Goal: Information Seeking & Learning: Learn about a topic

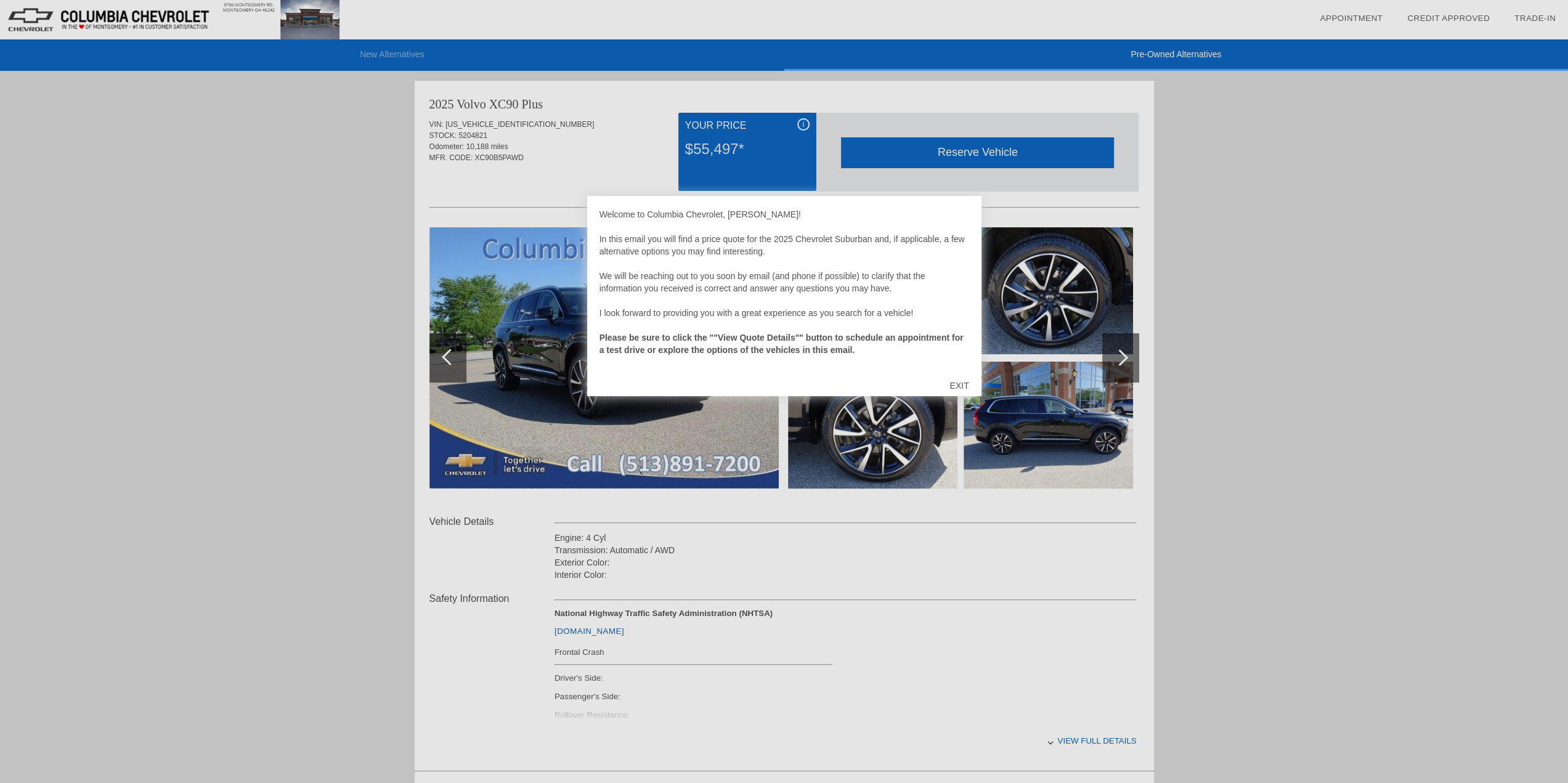
click at [963, 382] on div "EXIT" at bounding box center [958, 385] width 44 height 37
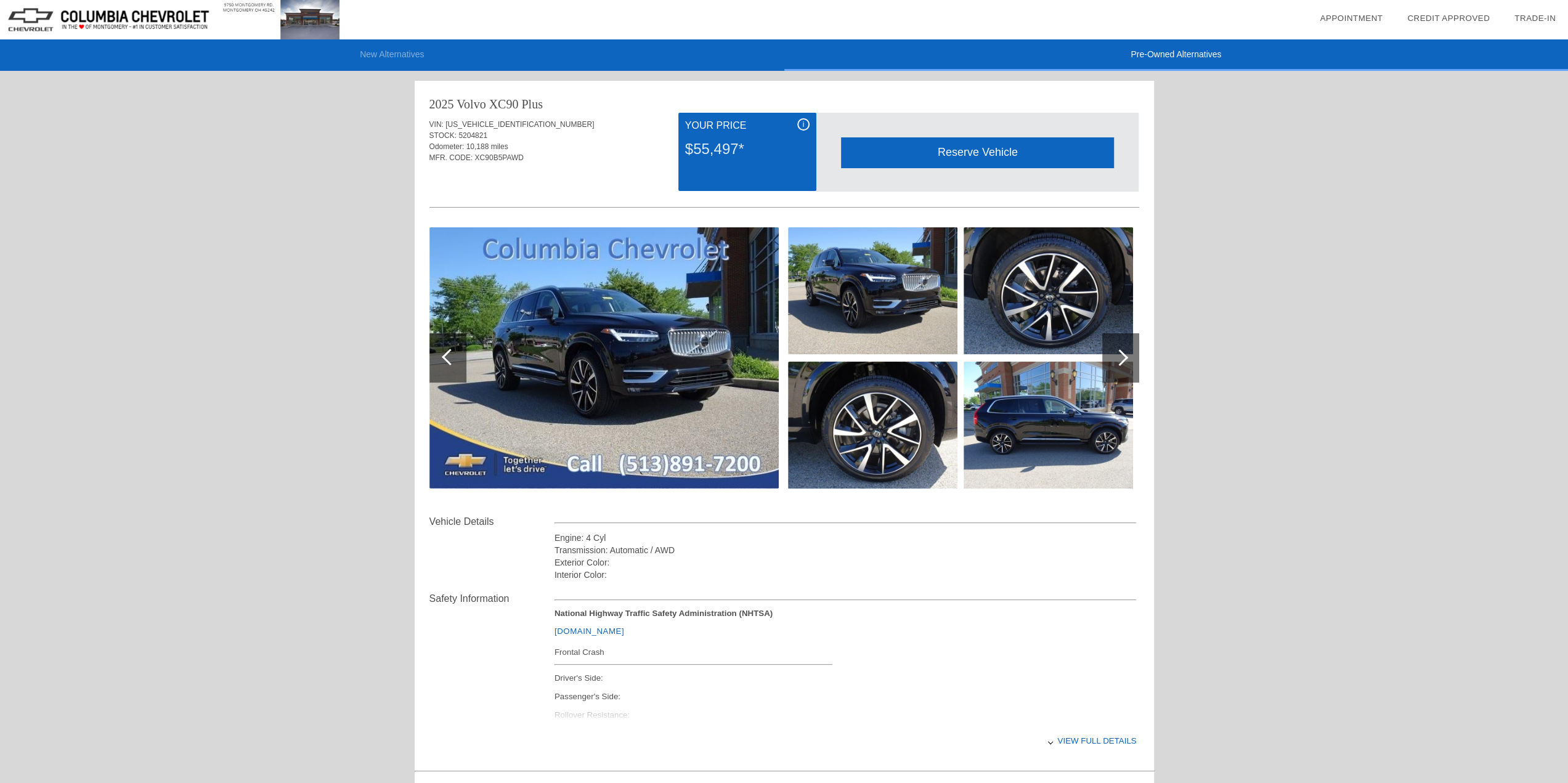
click at [1122, 353] on div at bounding box center [1120, 358] width 17 height 17
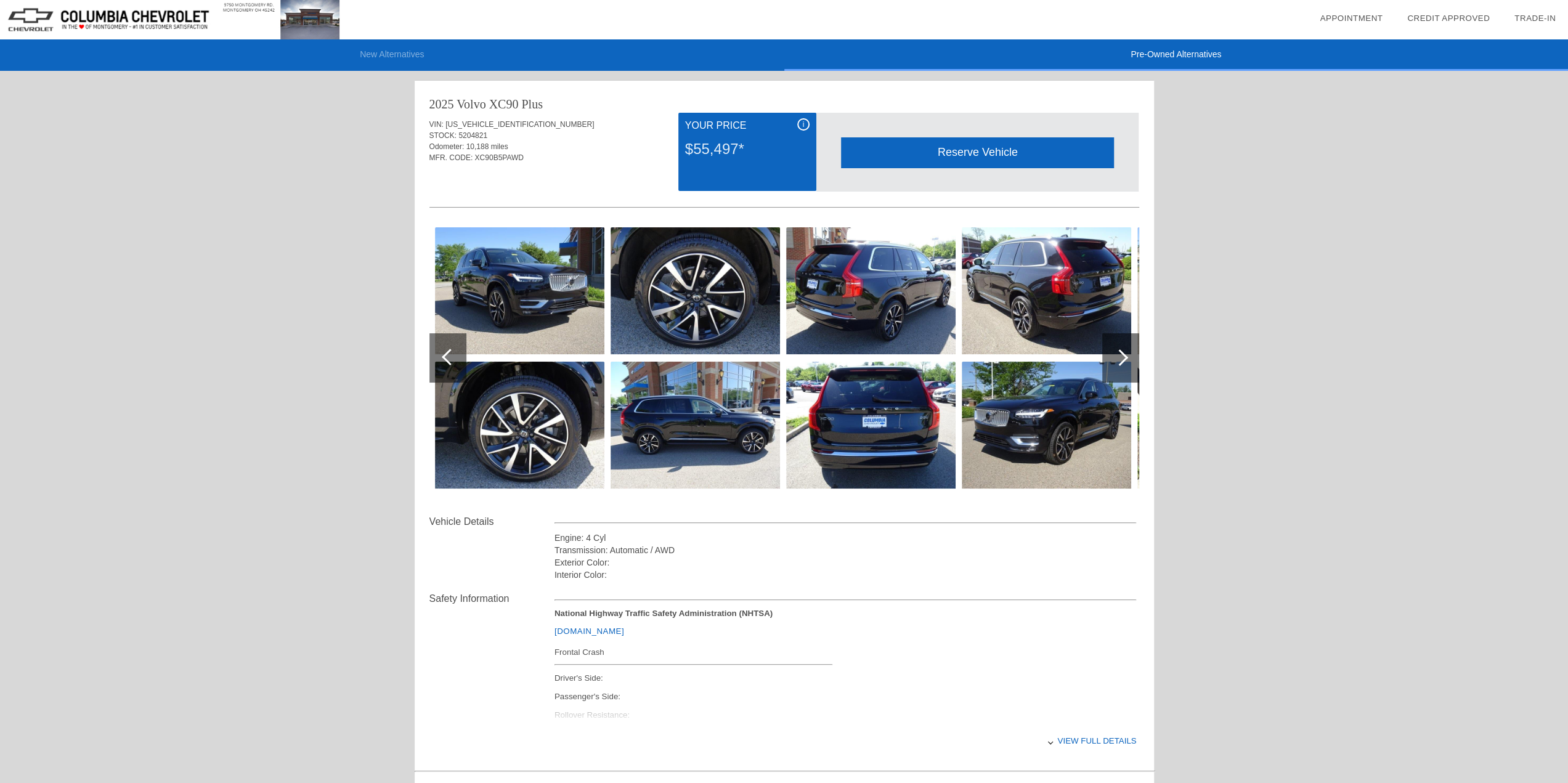
click at [1122, 353] on div at bounding box center [1120, 358] width 17 height 17
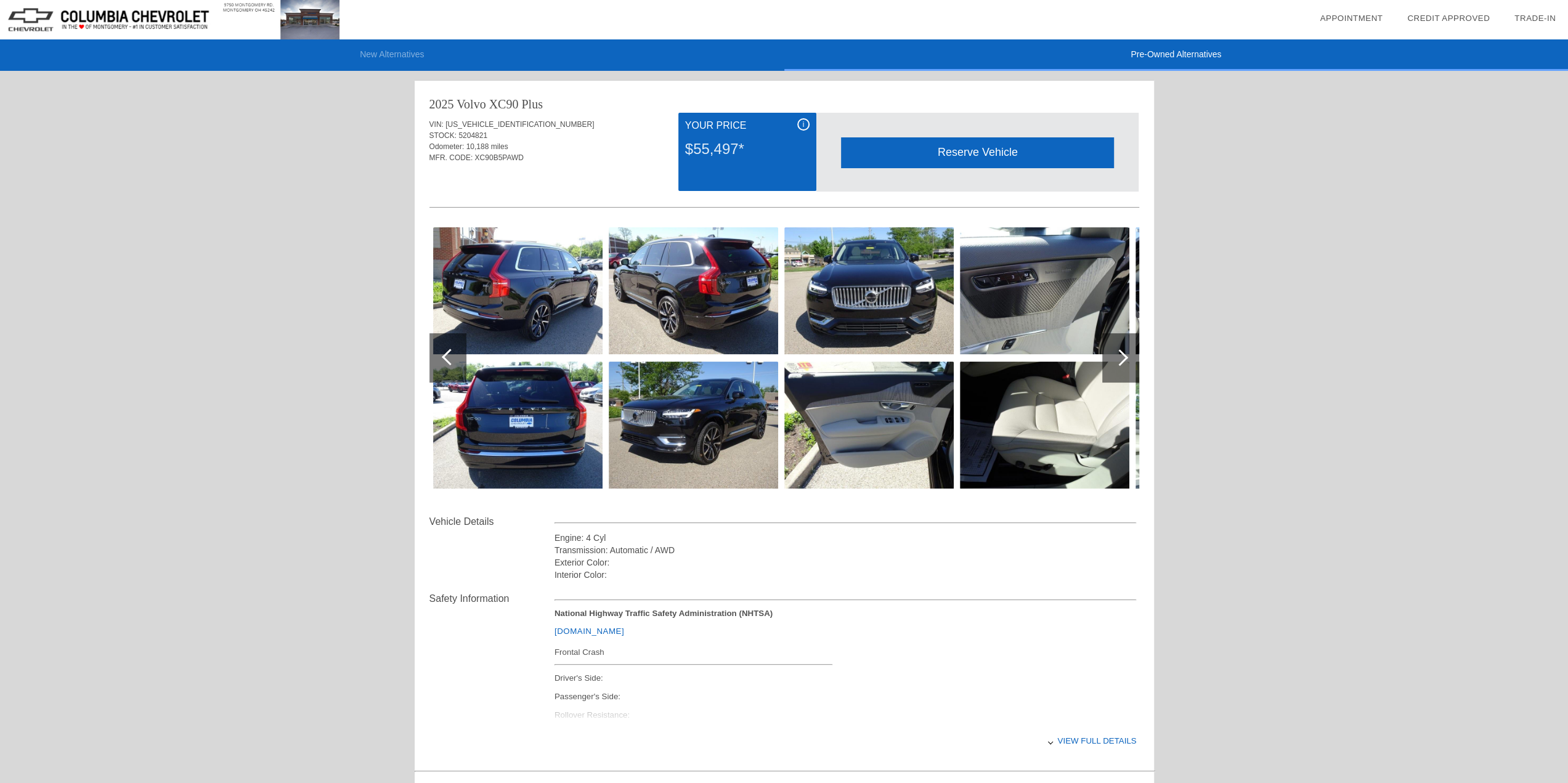
click at [1122, 353] on div at bounding box center [1120, 358] width 17 height 17
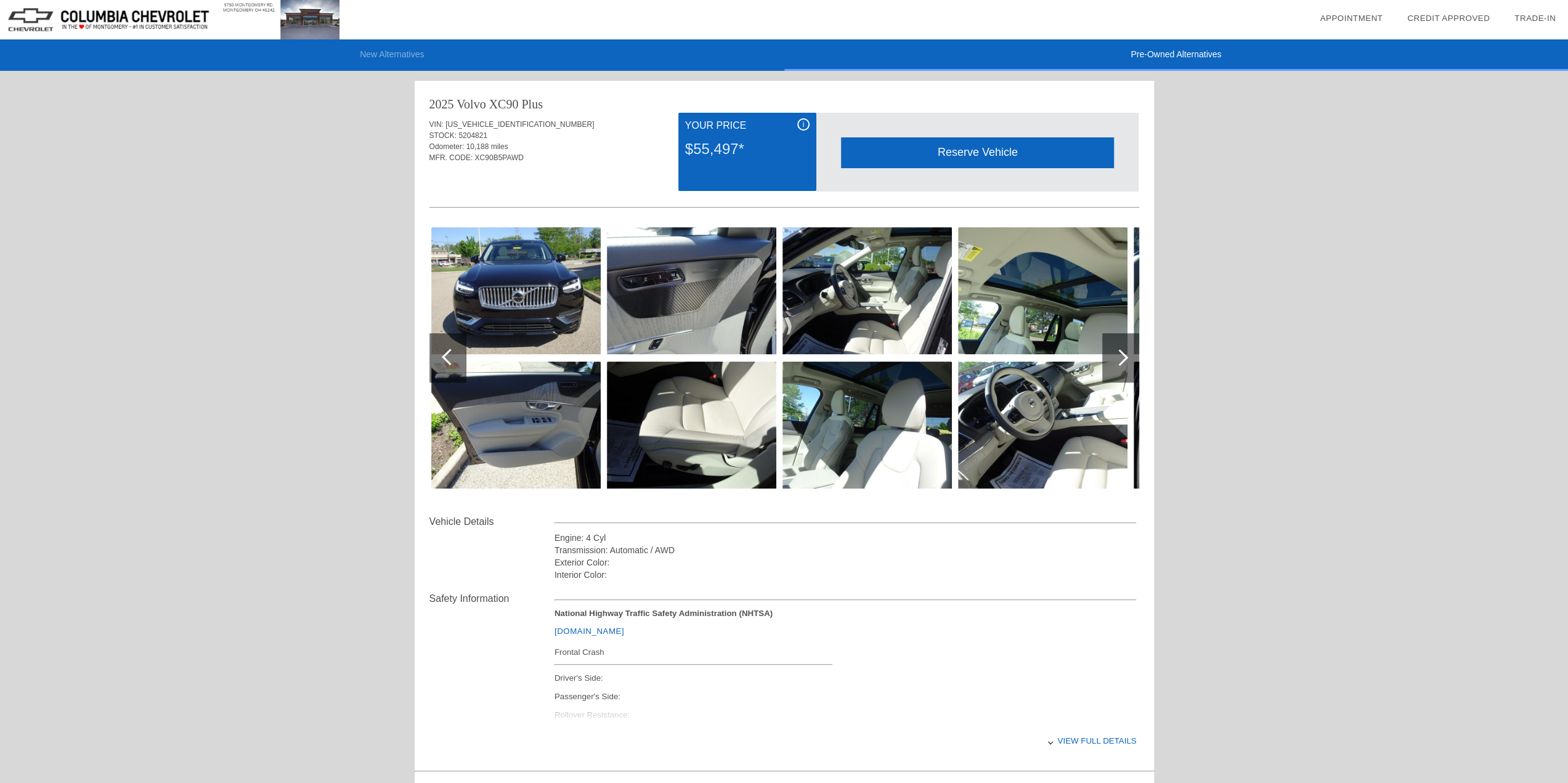
click at [1122, 353] on div at bounding box center [1120, 358] width 17 height 17
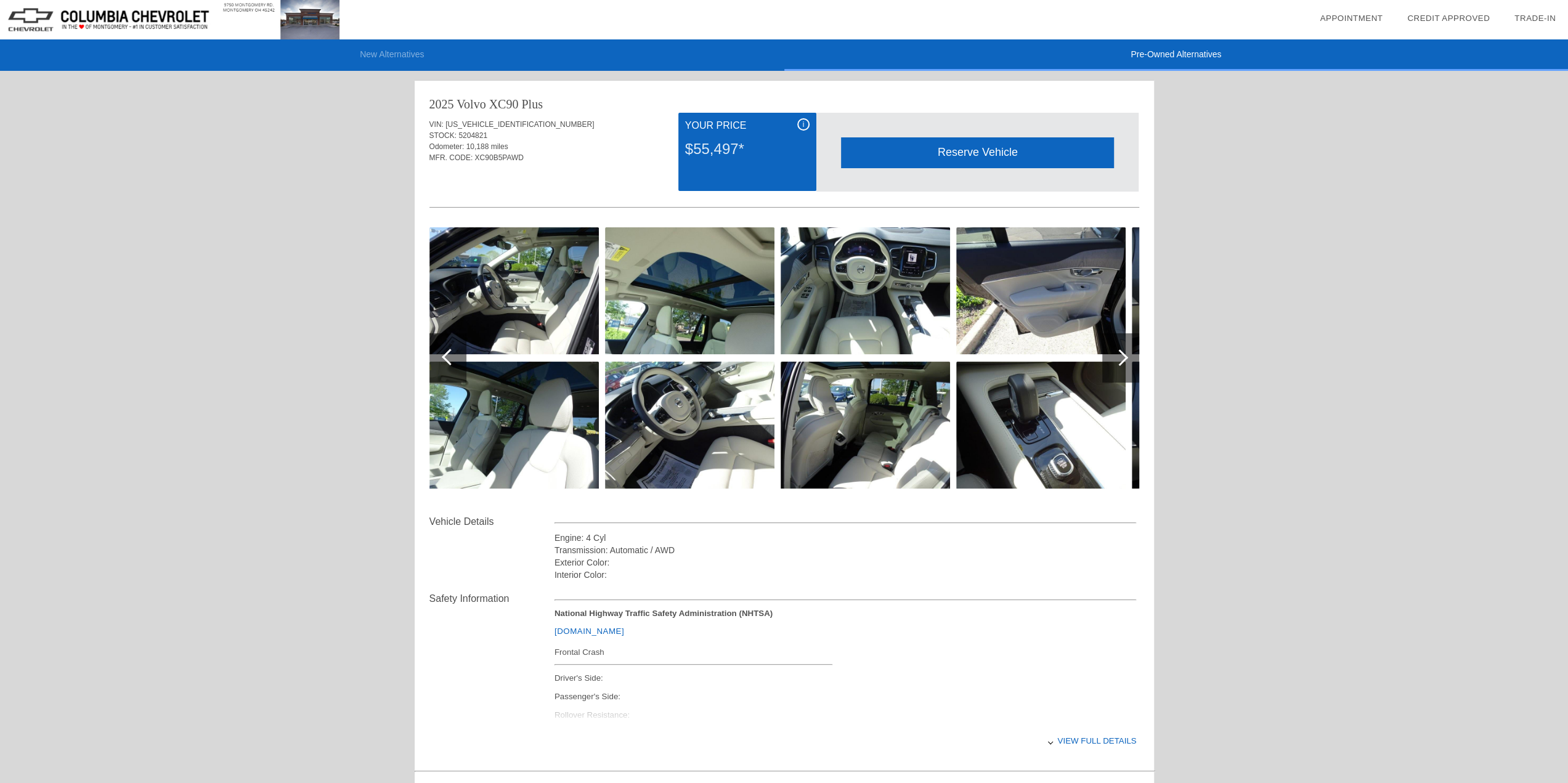
click at [1122, 353] on div at bounding box center [1120, 358] width 17 height 17
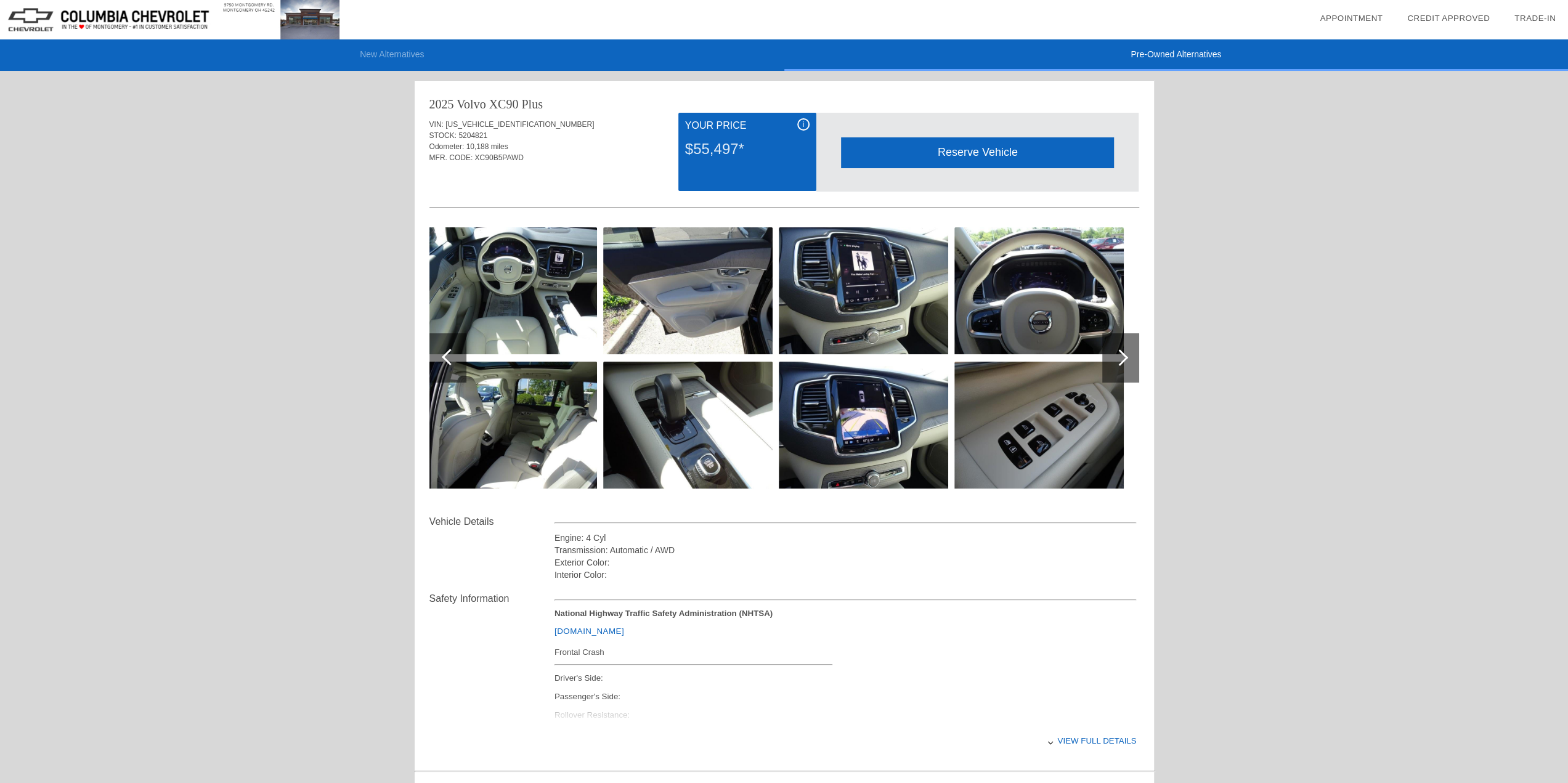
click at [1122, 353] on div at bounding box center [1120, 358] width 17 height 17
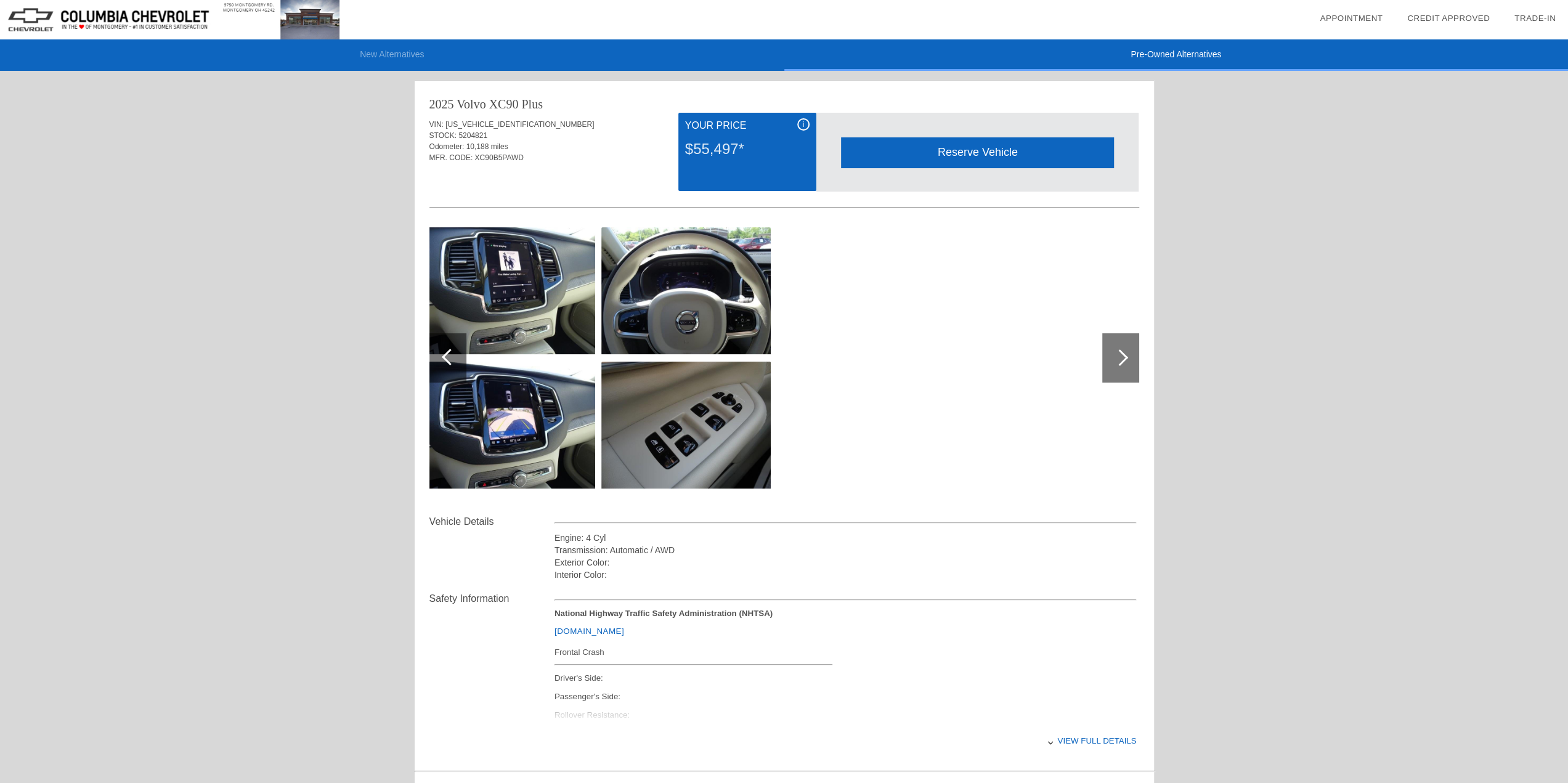
click at [1136, 364] on div at bounding box center [1120, 358] width 37 height 49
click at [1131, 357] on div at bounding box center [1120, 358] width 37 height 49
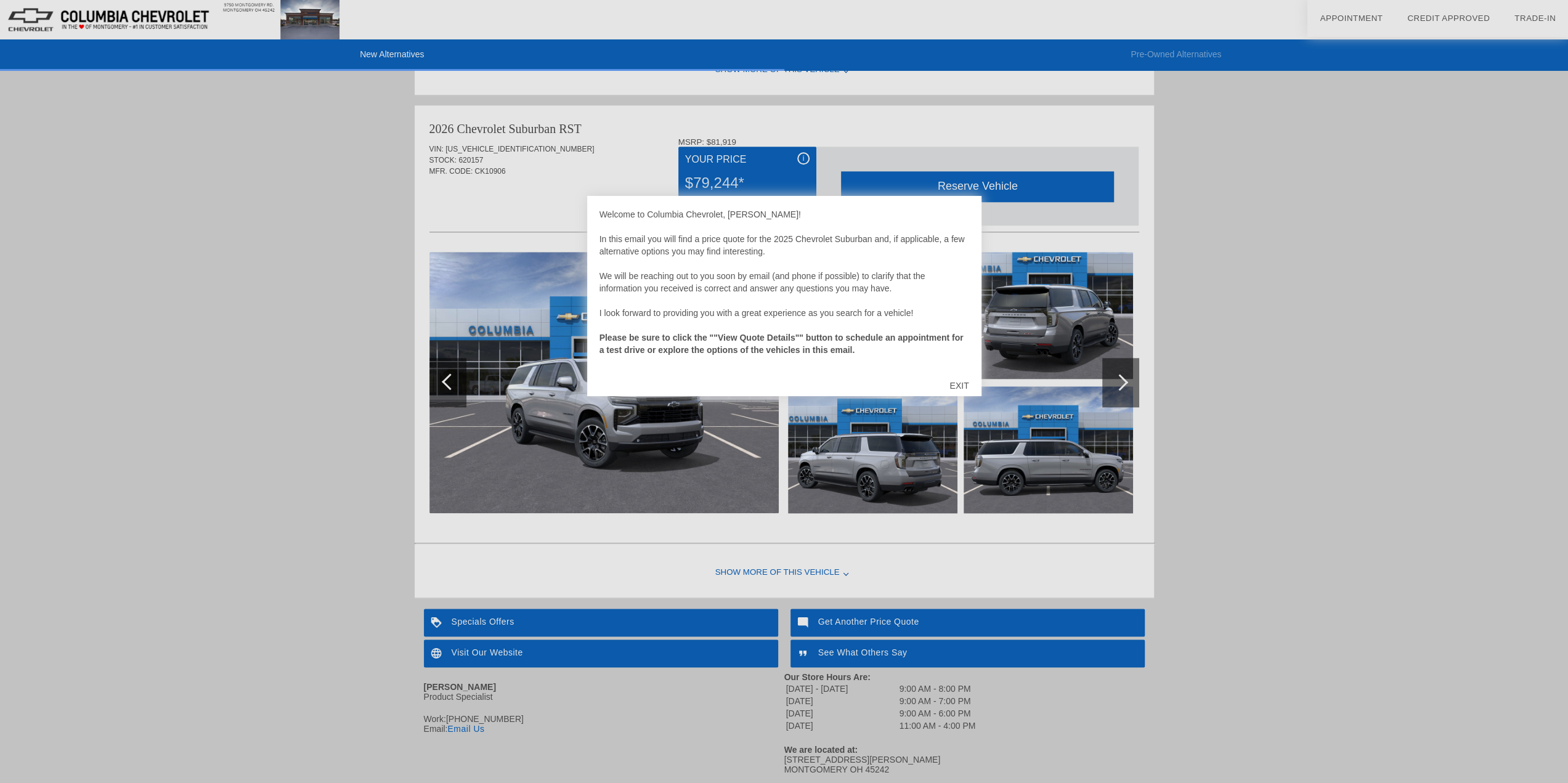
click at [952, 384] on div "EXIT" at bounding box center [958, 385] width 44 height 37
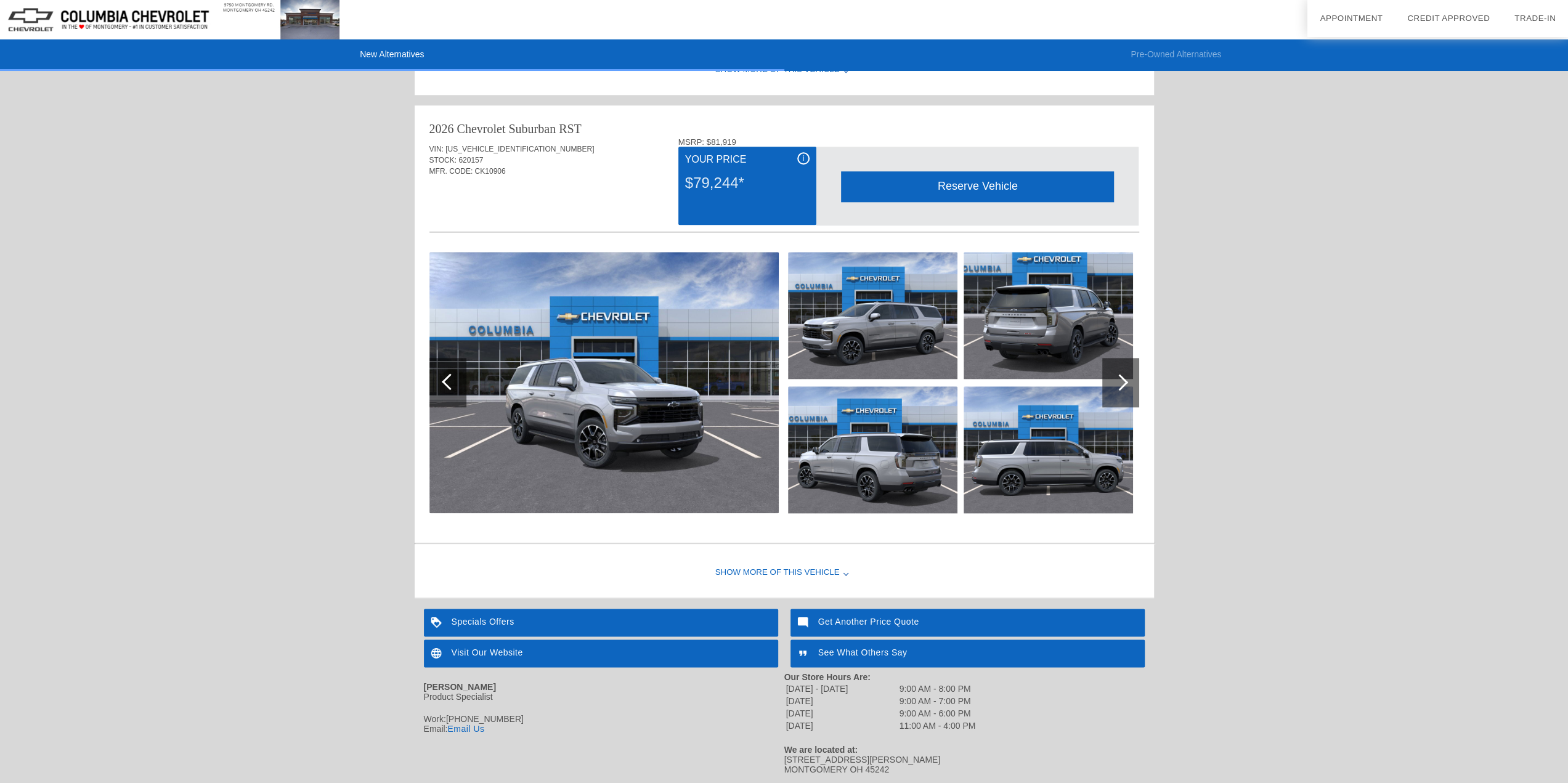
click at [1119, 388] on div at bounding box center [1120, 382] width 37 height 49
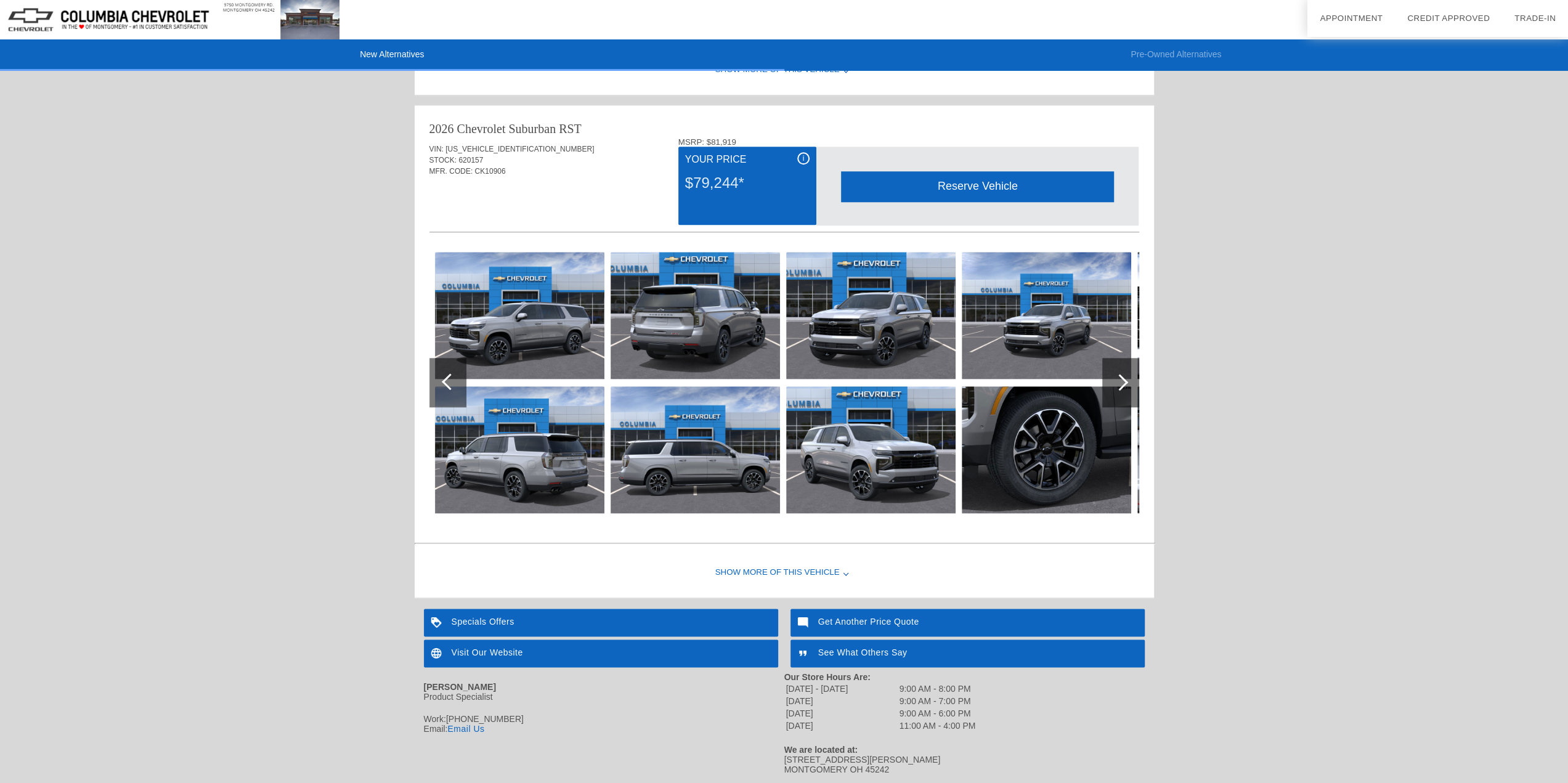
click at [1119, 388] on div at bounding box center [1120, 382] width 37 height 49
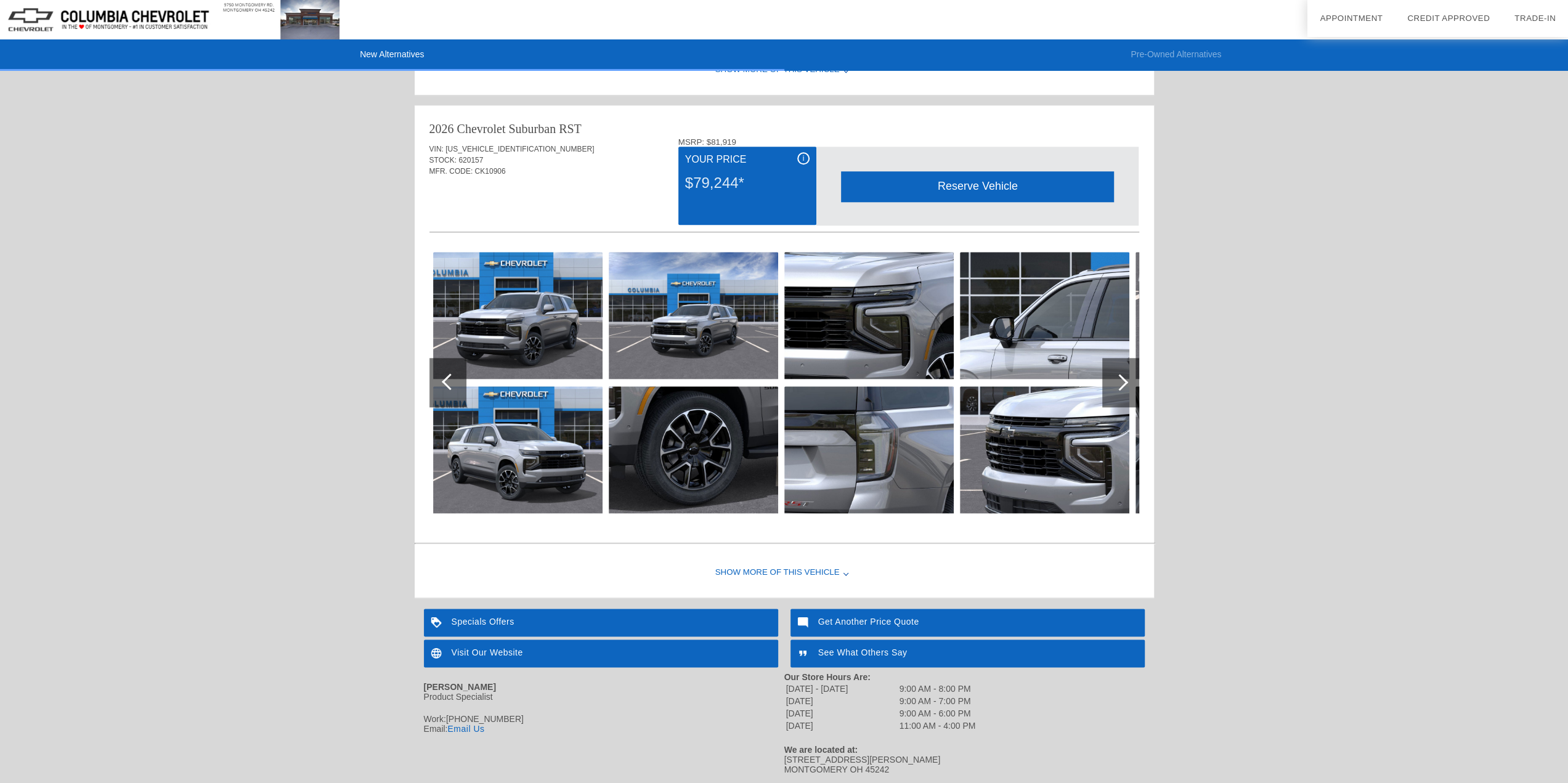
click at [1116, 386] on div at bounding box center [1120, 382] width 37 height 49
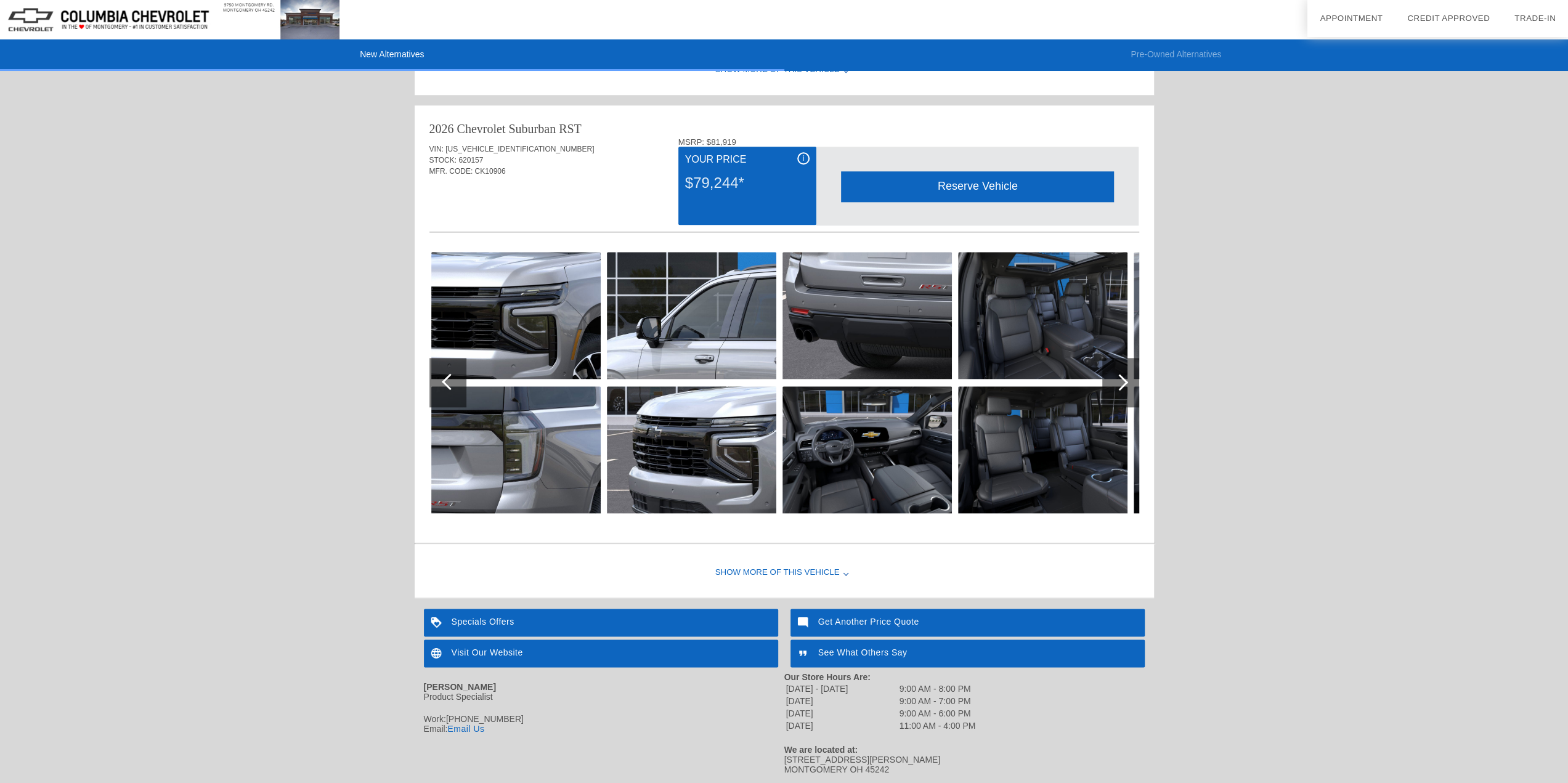
click at [1116, 386] on div at bounding box center [1120, 382] width 37 height 49
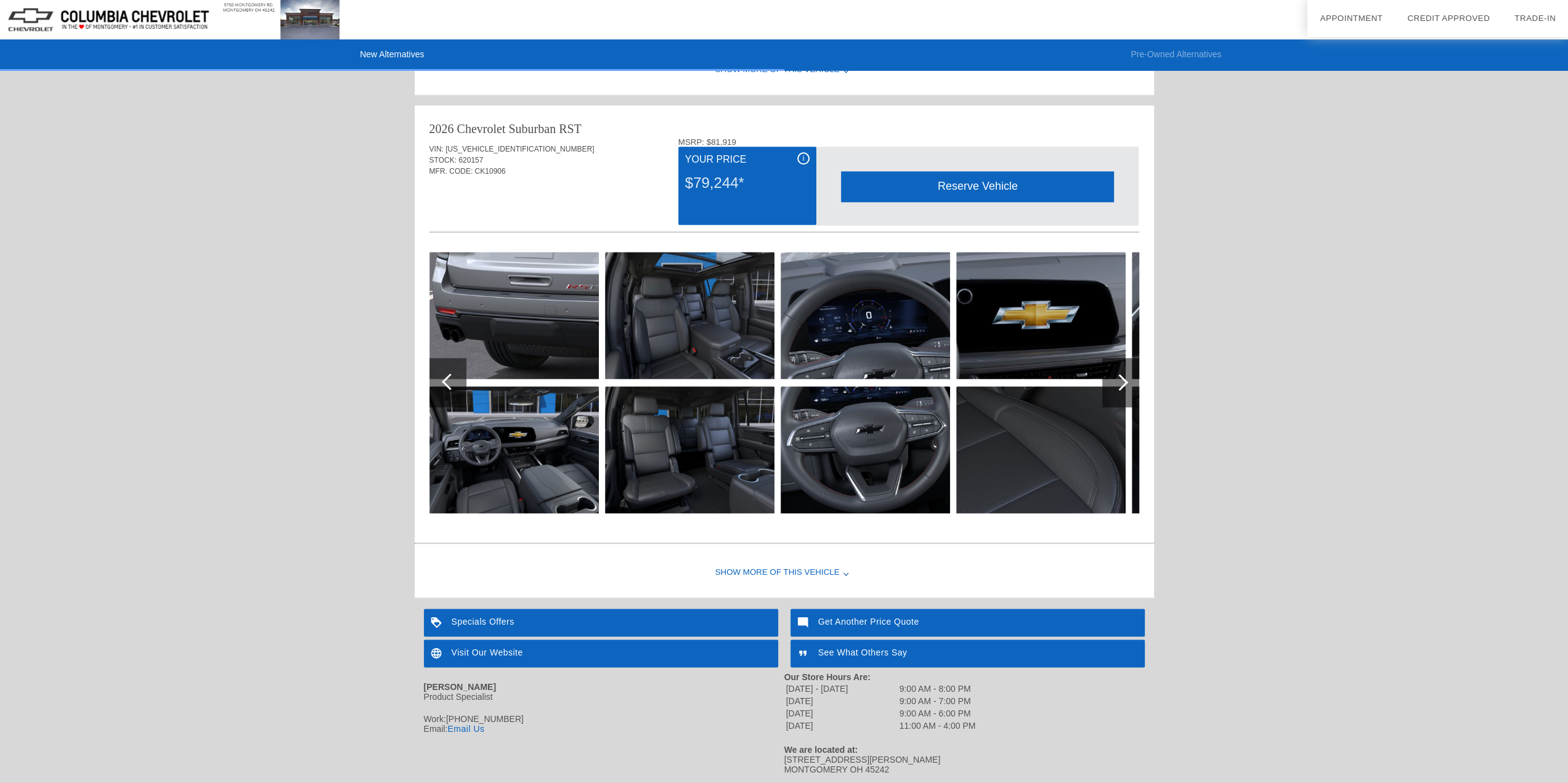
click at [1116, 386] on div at bounding box center [1120, 382] width 37 height 49
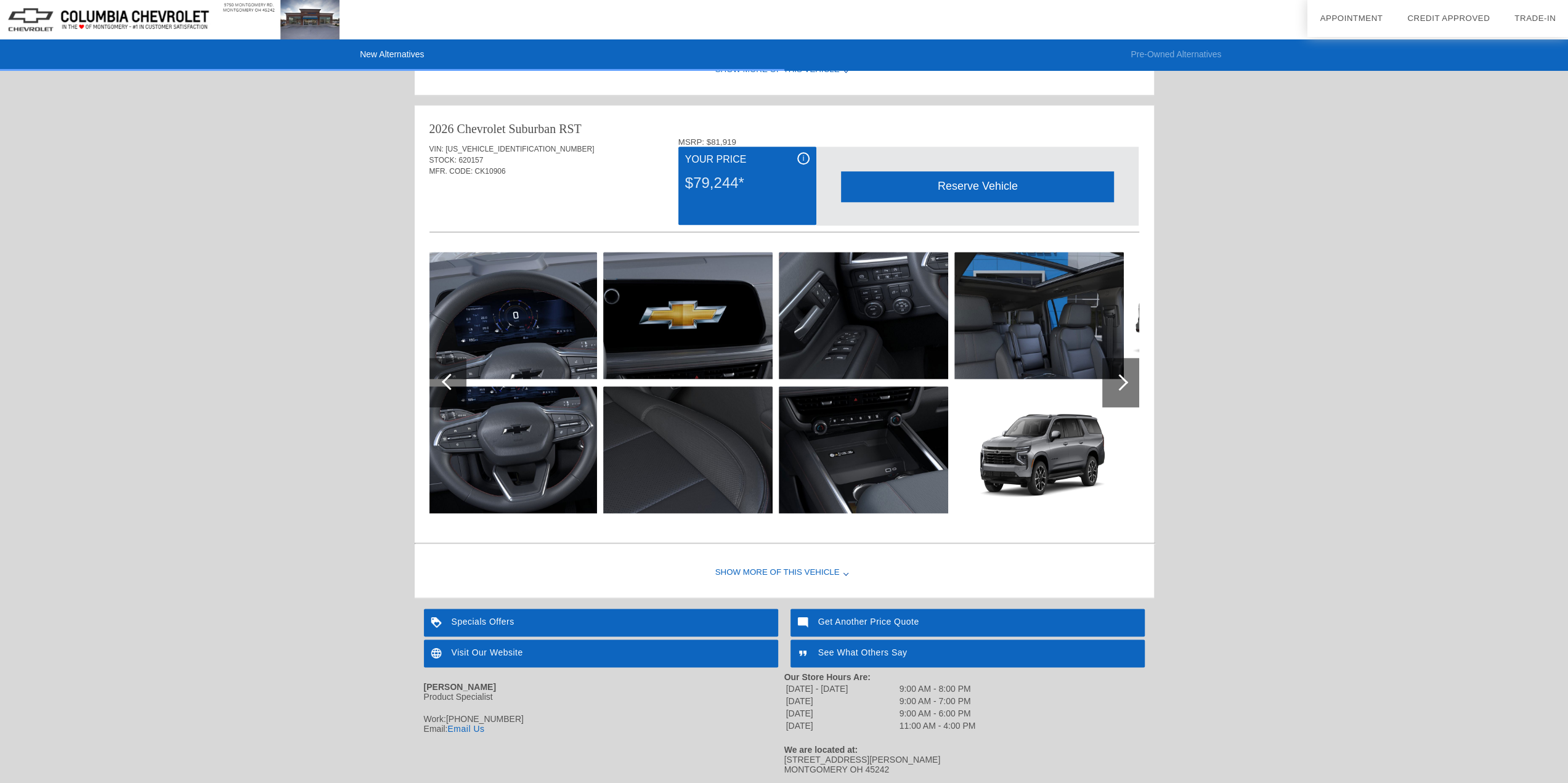
click at [1116, 386] on div at bounding box center [1120, 382] width 37 height 49
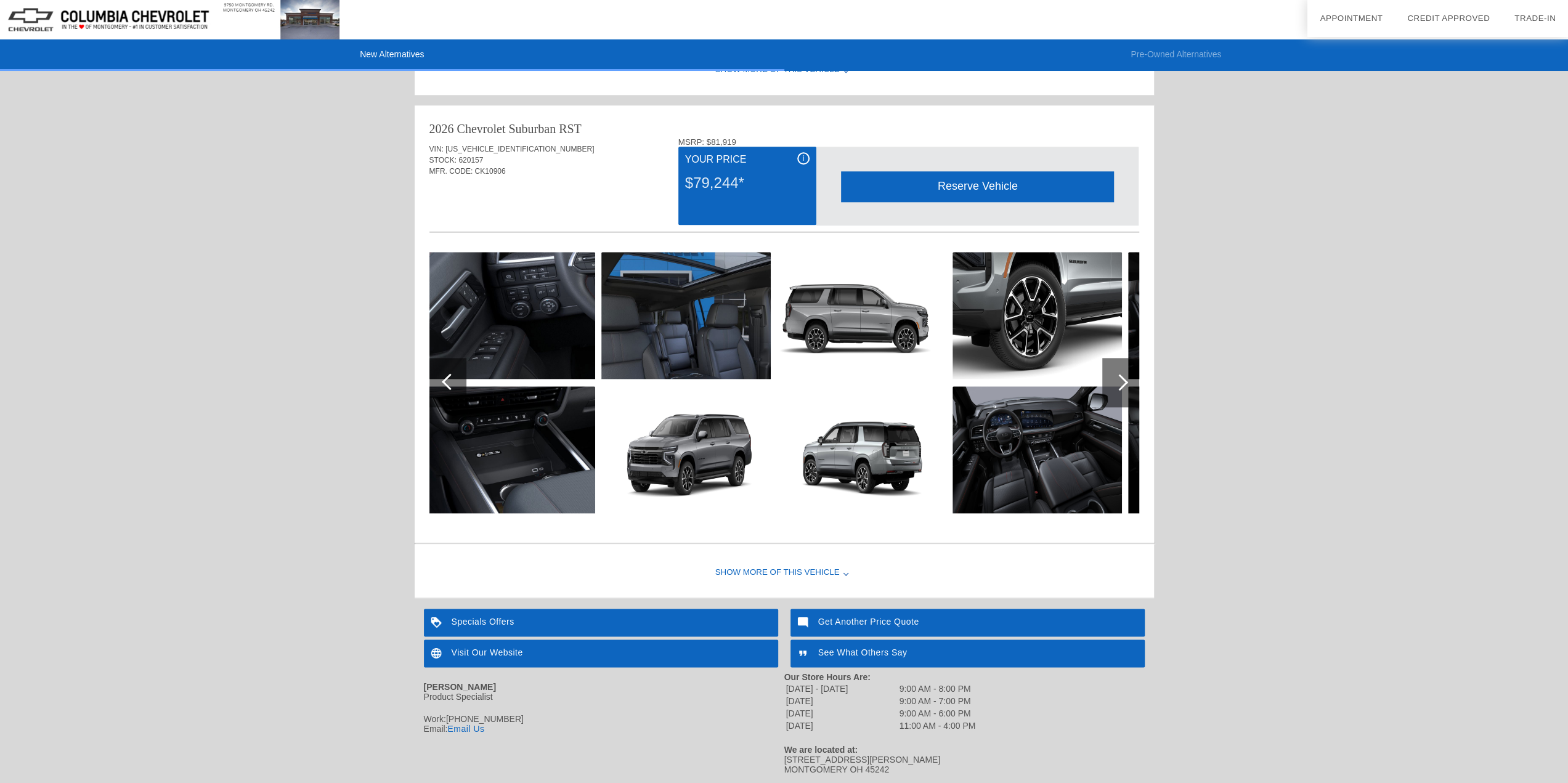
click at [1116, 386] on div at bounding box center [1120, 382] width 37 height 49
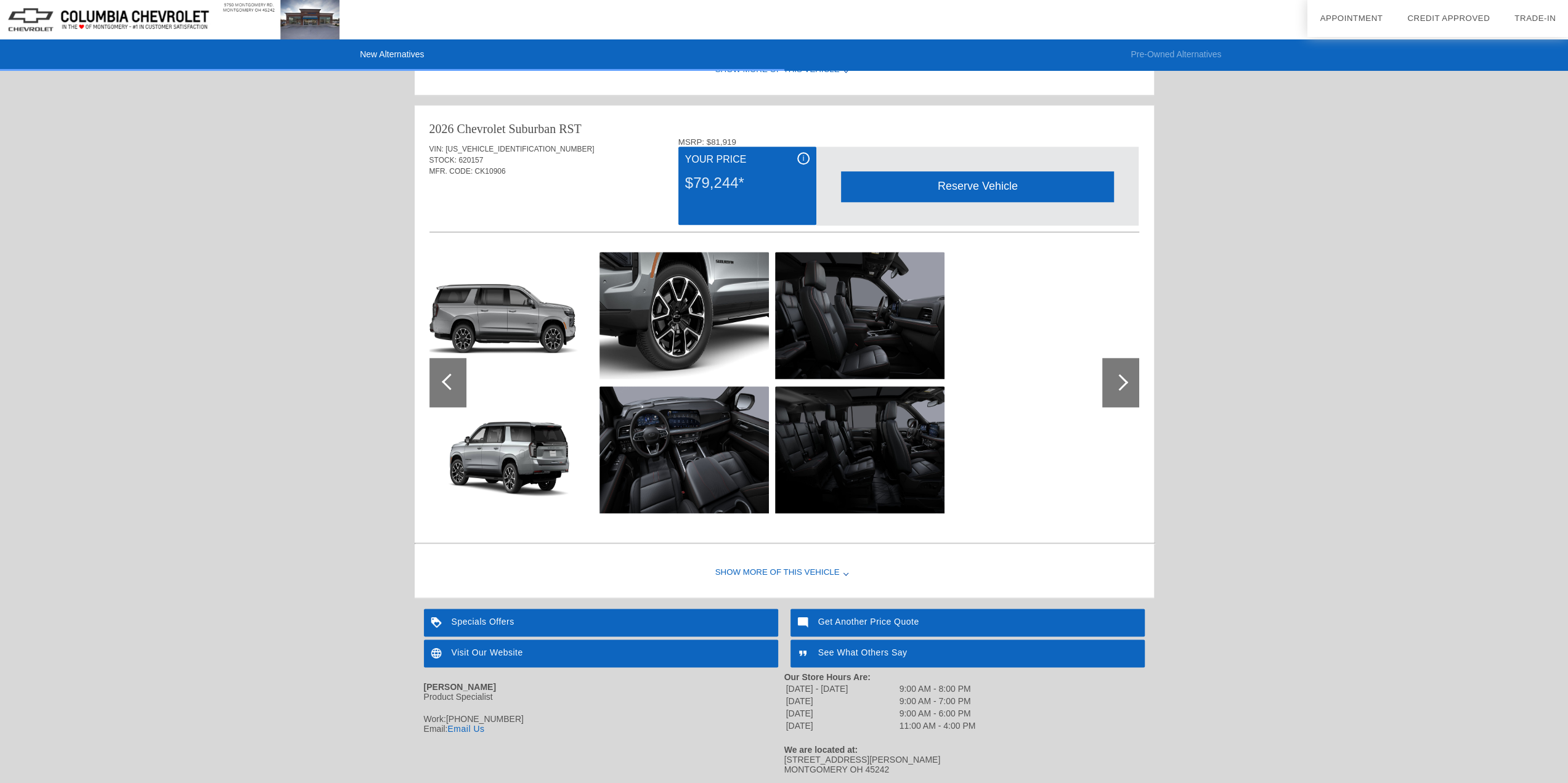
click at [742, 433] on img at bounding box center [685, 450] width 170 height 127
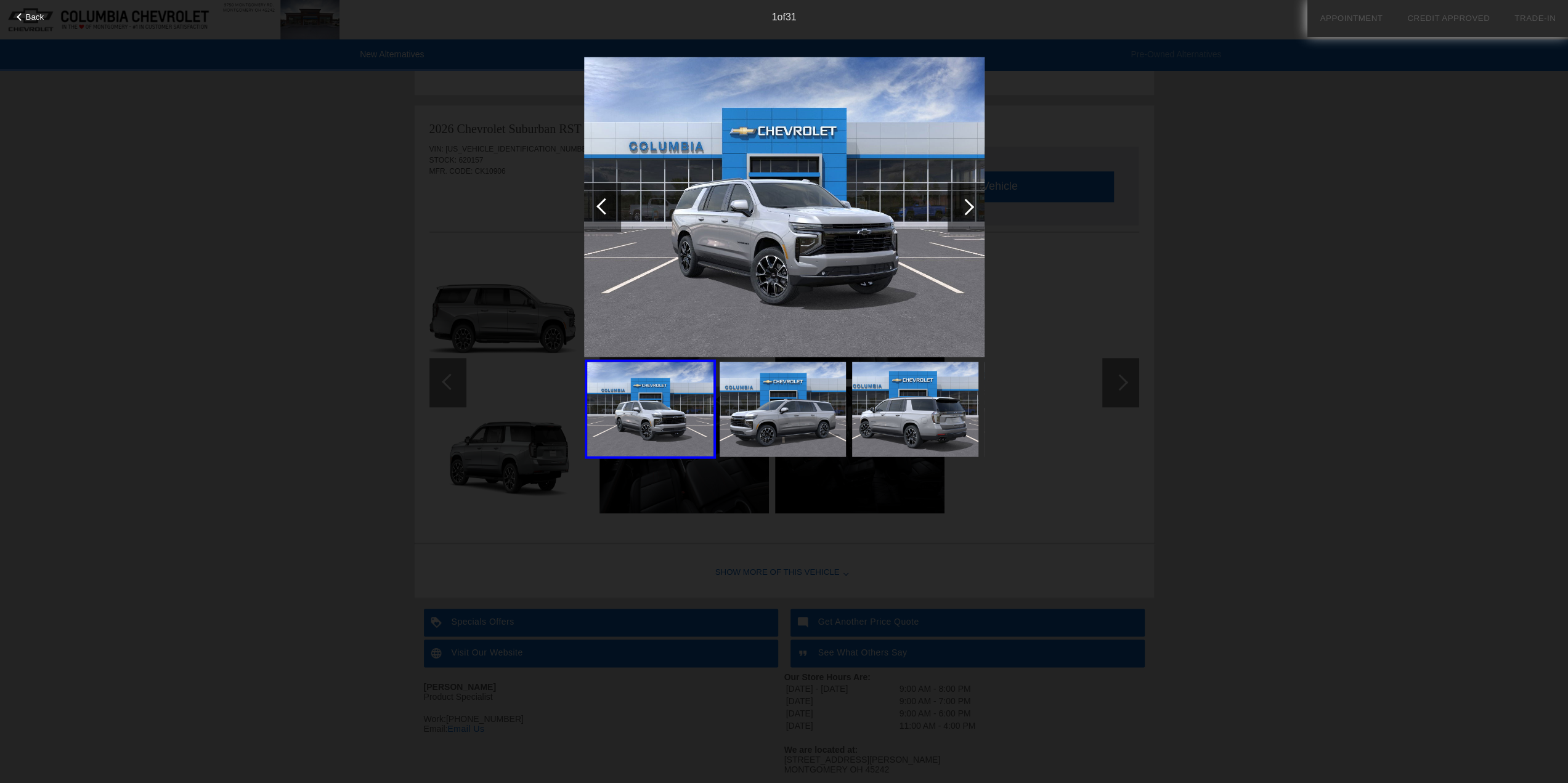
click at [967, 209] on div at bounding box center [966, 206] width 17 height 17
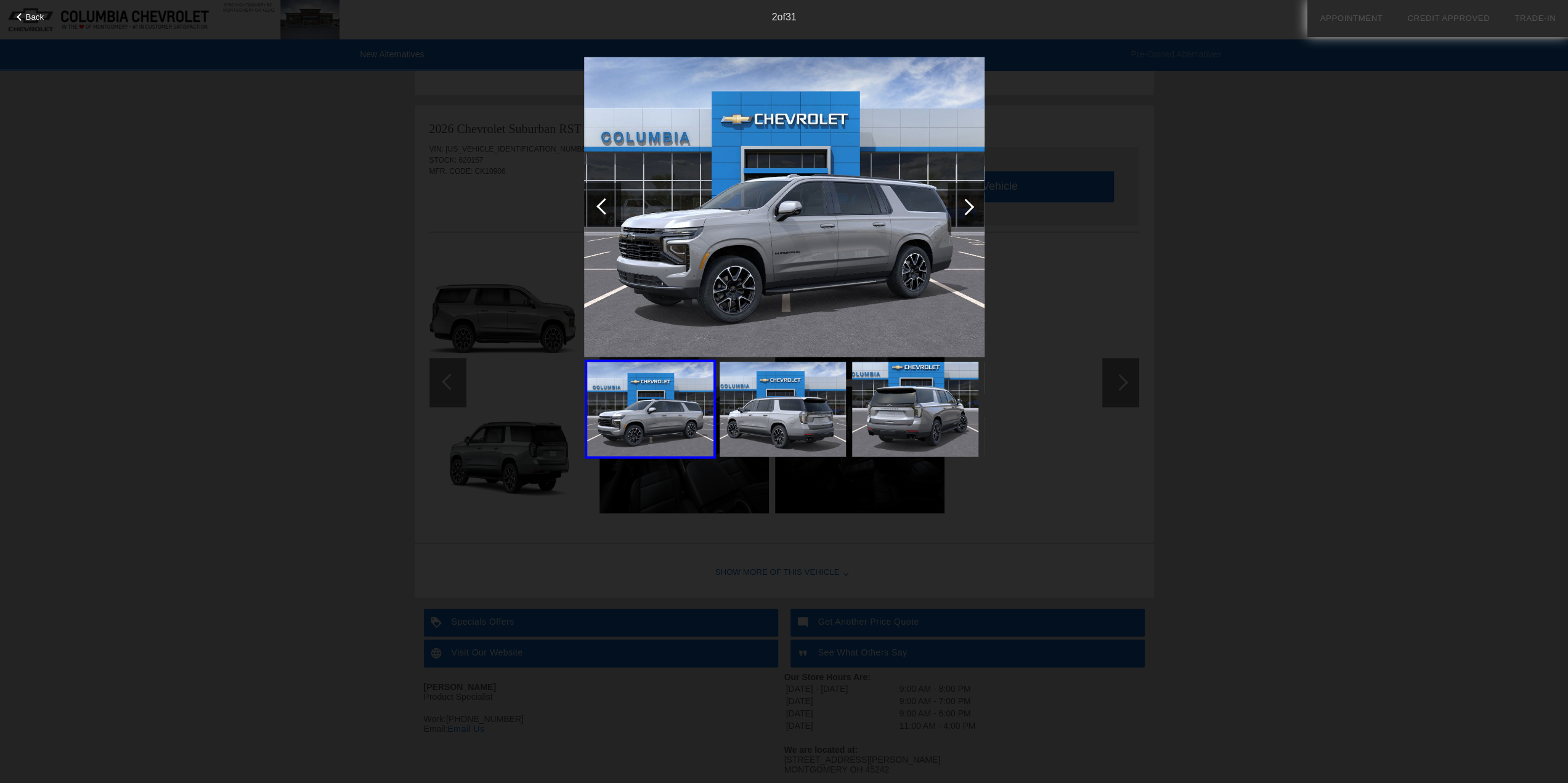
click at [967, 209] on div at bounding box center [966, 206] width 17 height 17
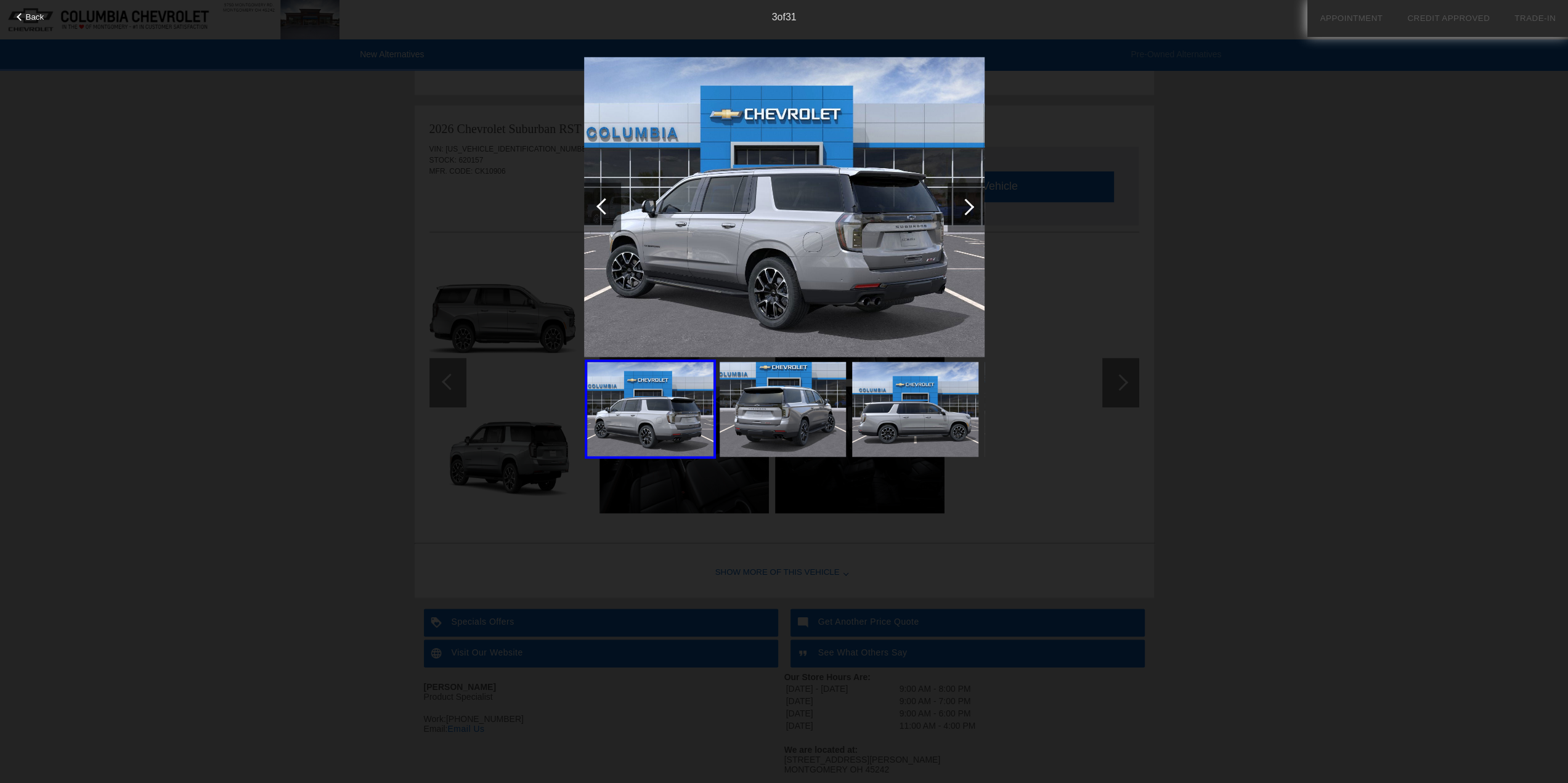
click at [967, 209] on div at bounding box center [966, 206] width 17 height 17
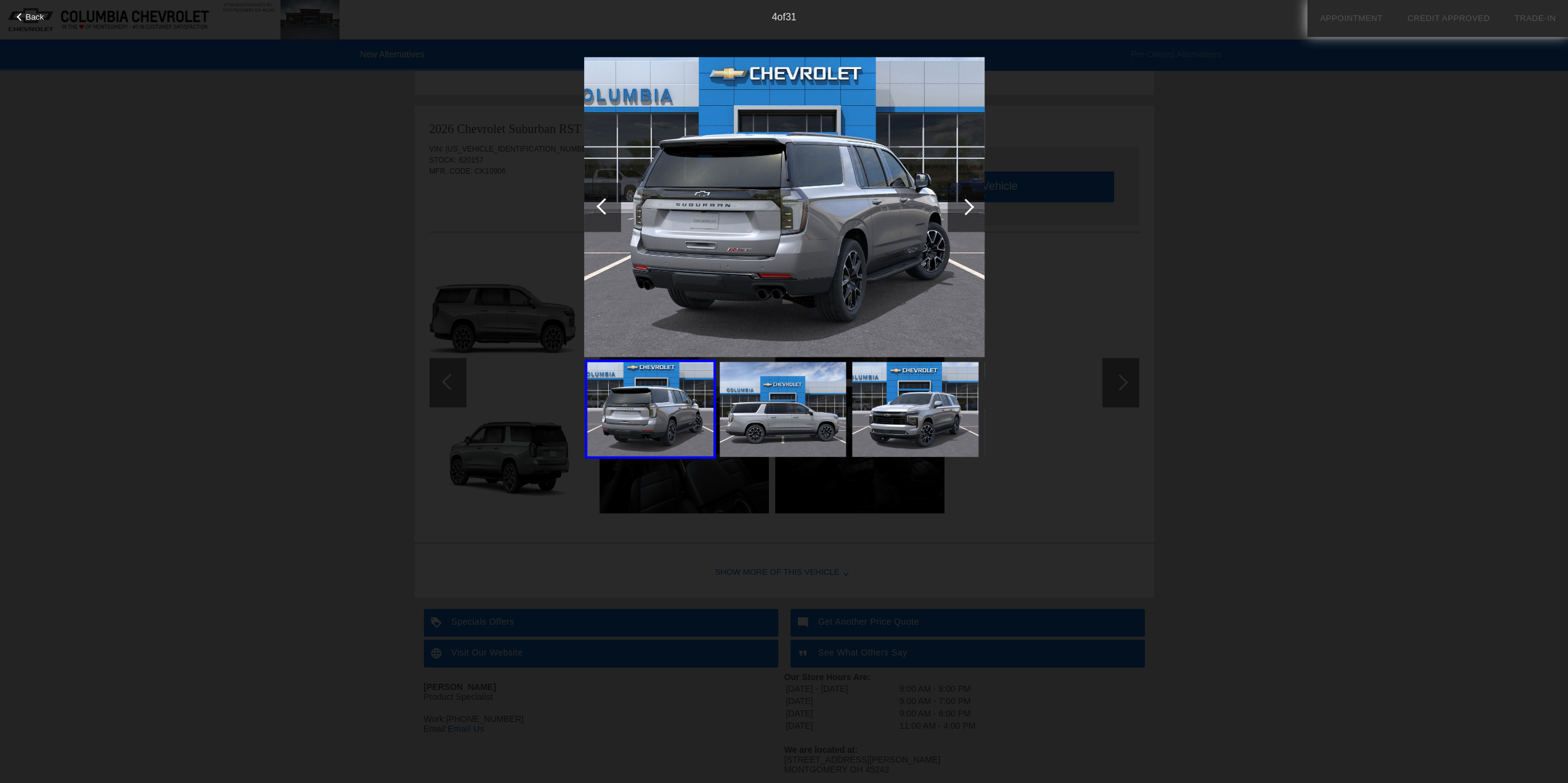
click at [967, 209] on div at bounding box center [966, 206] width 17 height 17
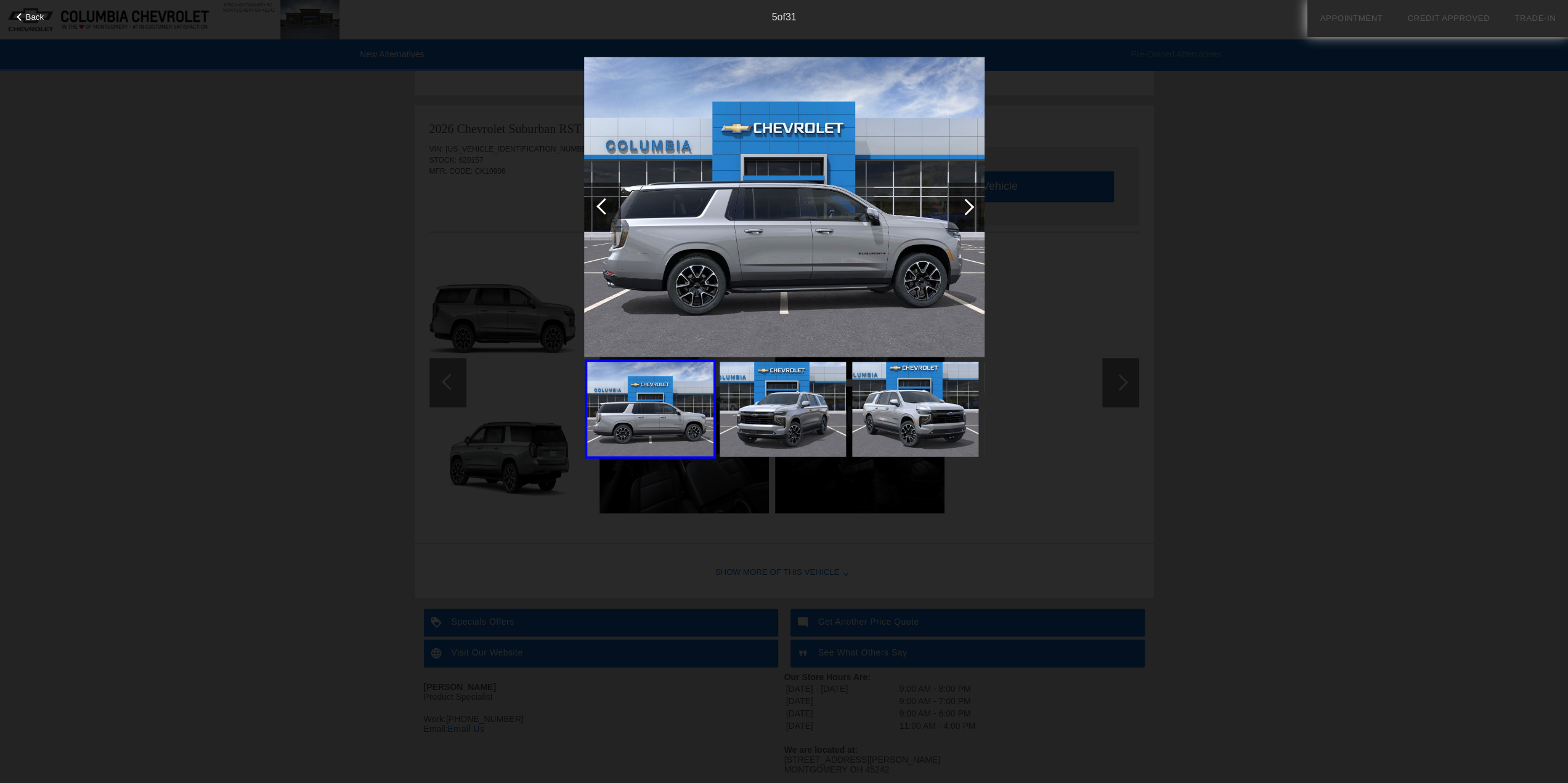
click at [967, 209] on div at bounding box center [966, 206] width 17 height 17
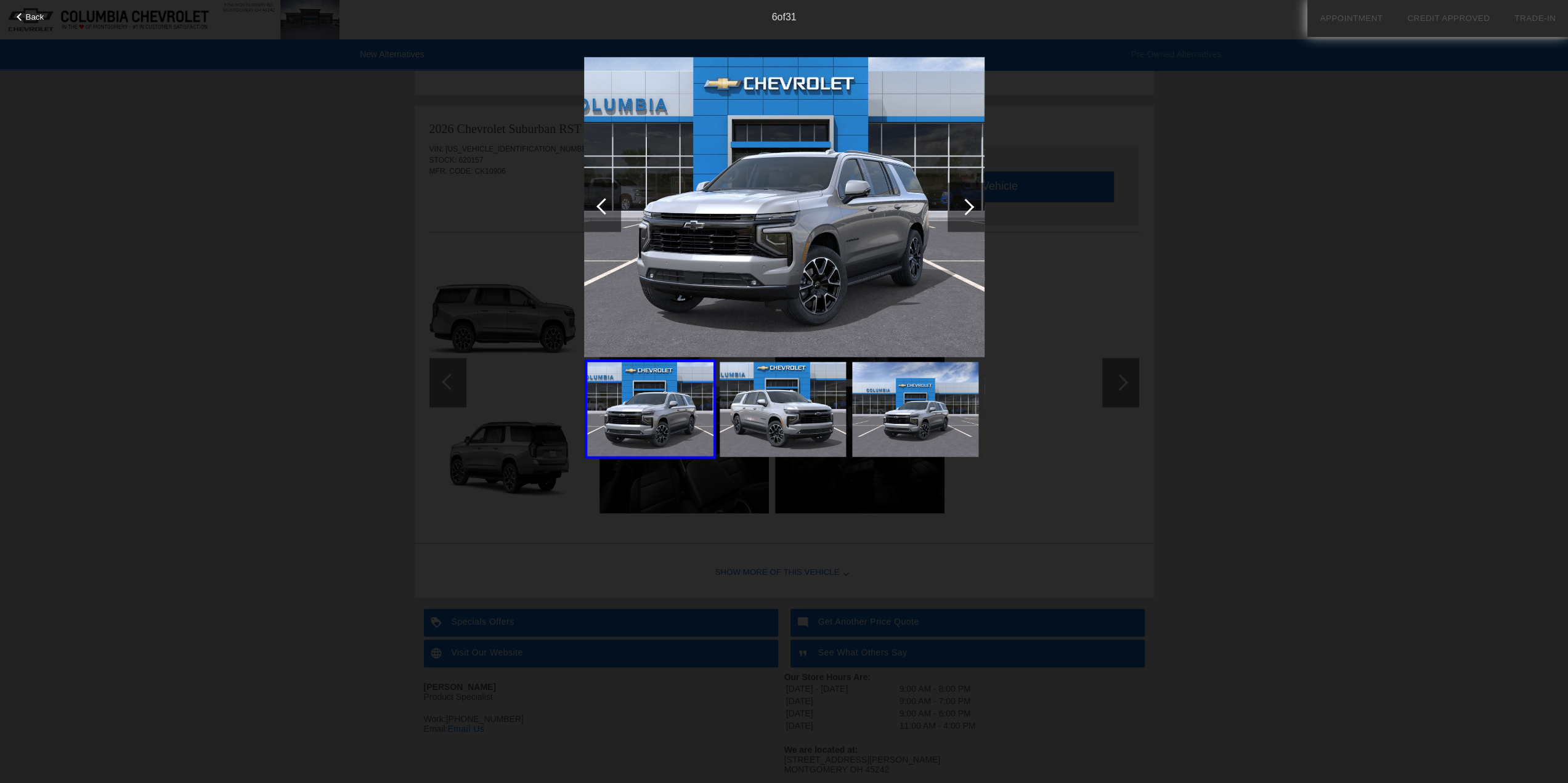
click at [967, 209] on div at bounding box center [966, 206] width 17 height 17
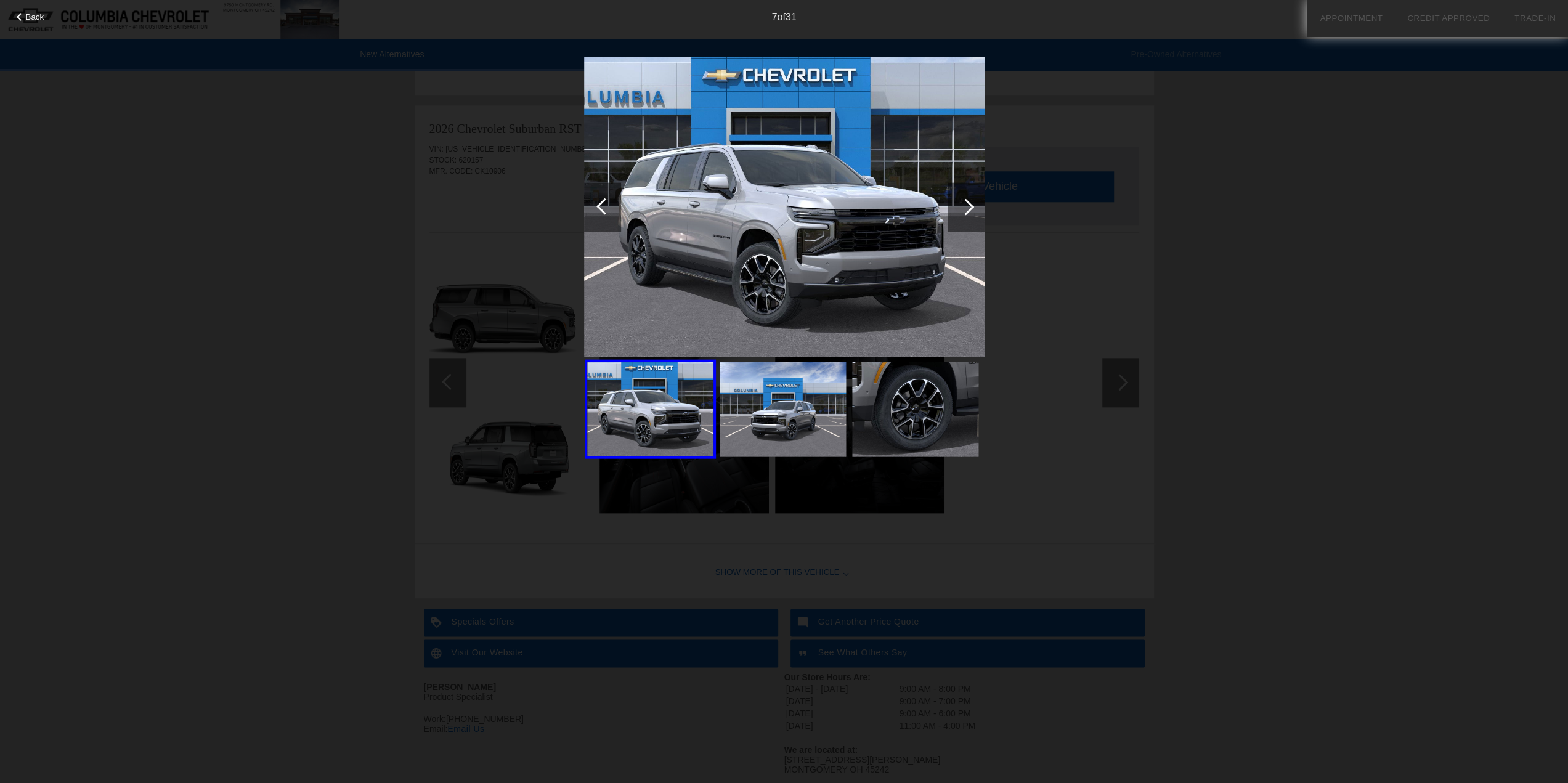
click at [967, 209] on div at bounding box center [966, 206] width 17 height 17
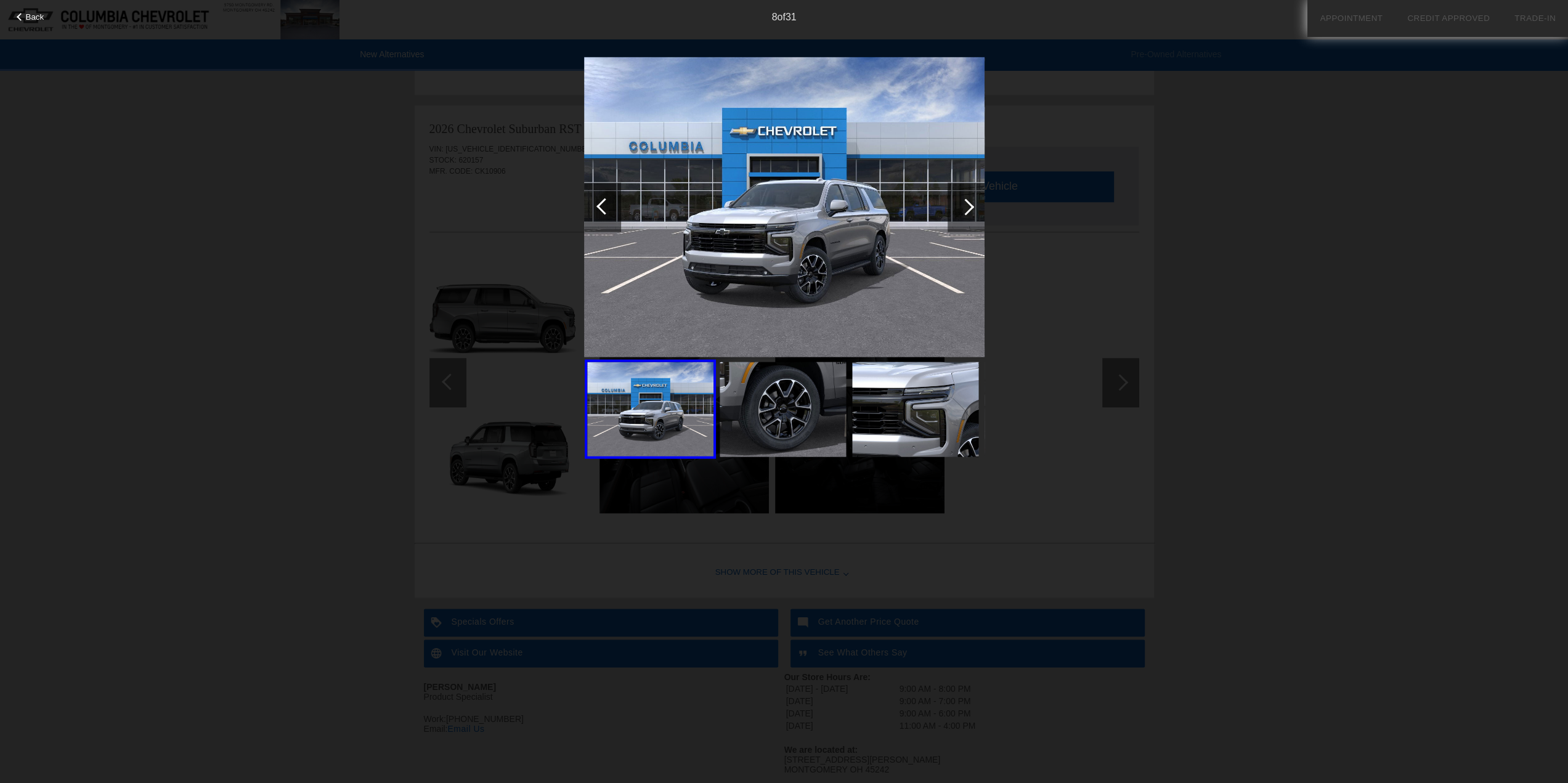
click at [967, 209] on div at bounding box center [966, 206] width 17 height 17
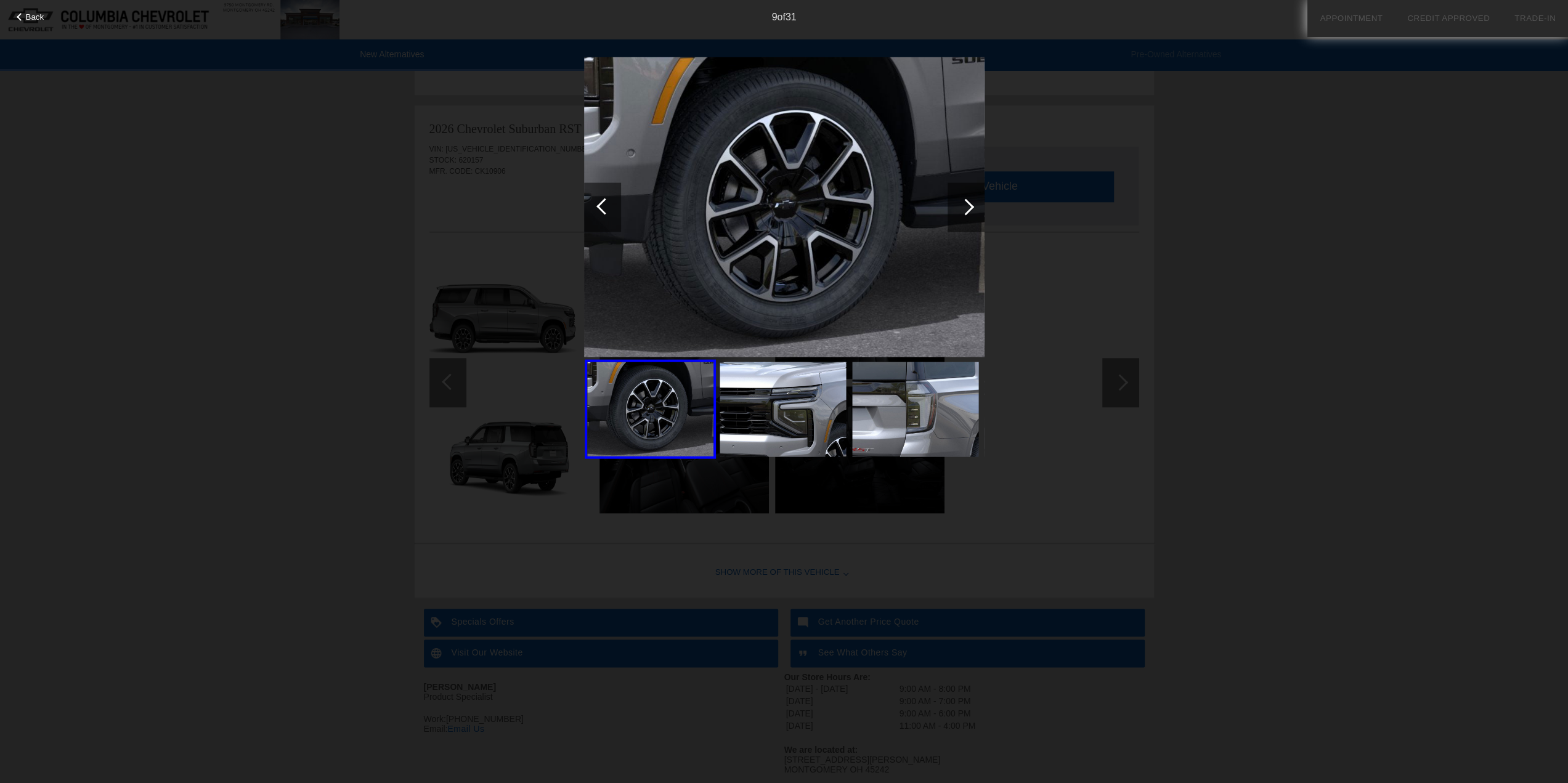
click at [967, 209] on div at bounding box center [966, 206] width 17 height 17
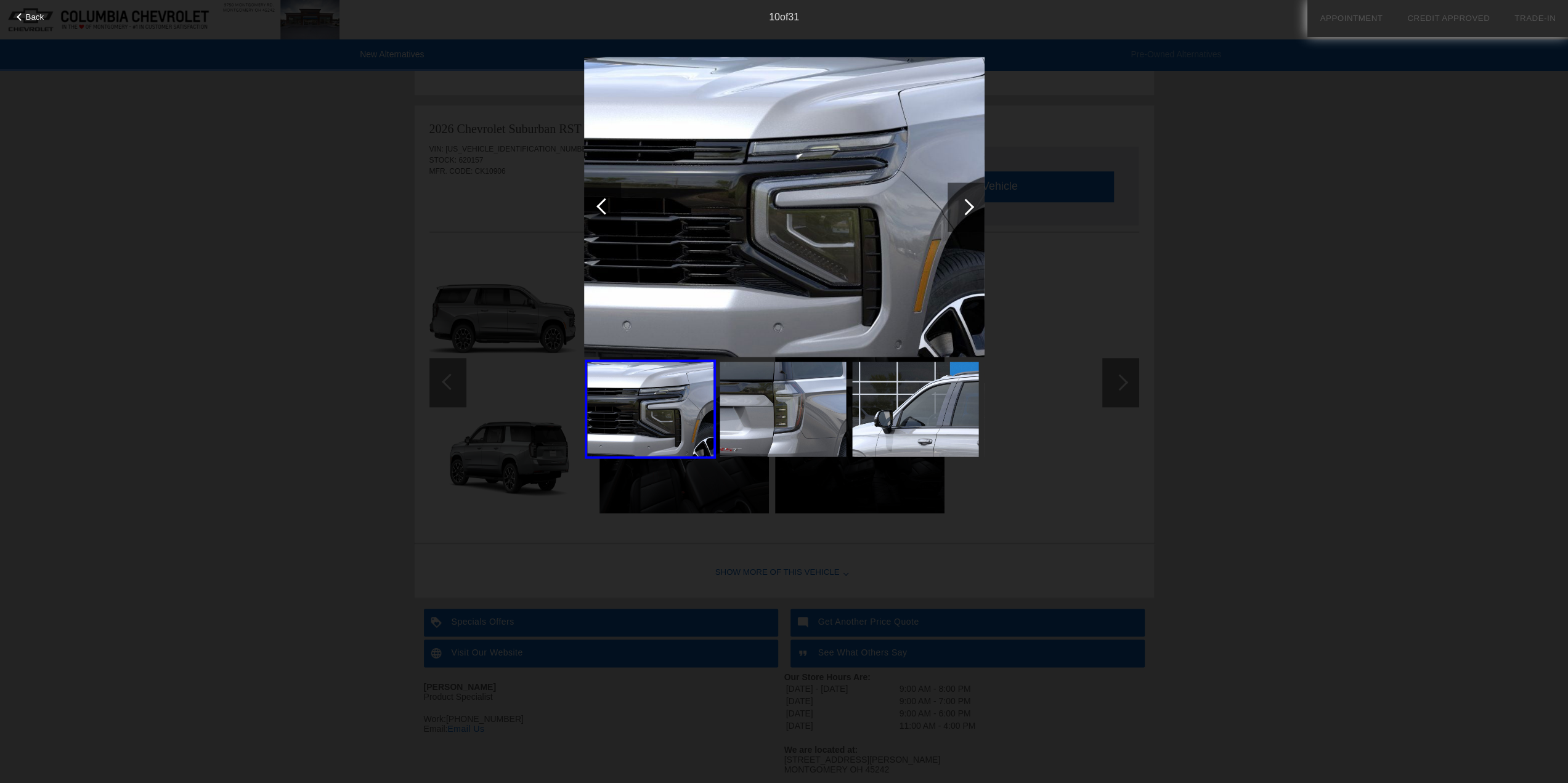
click at [967, 209] on div at bounding box center [966, 206] width 17 height 17
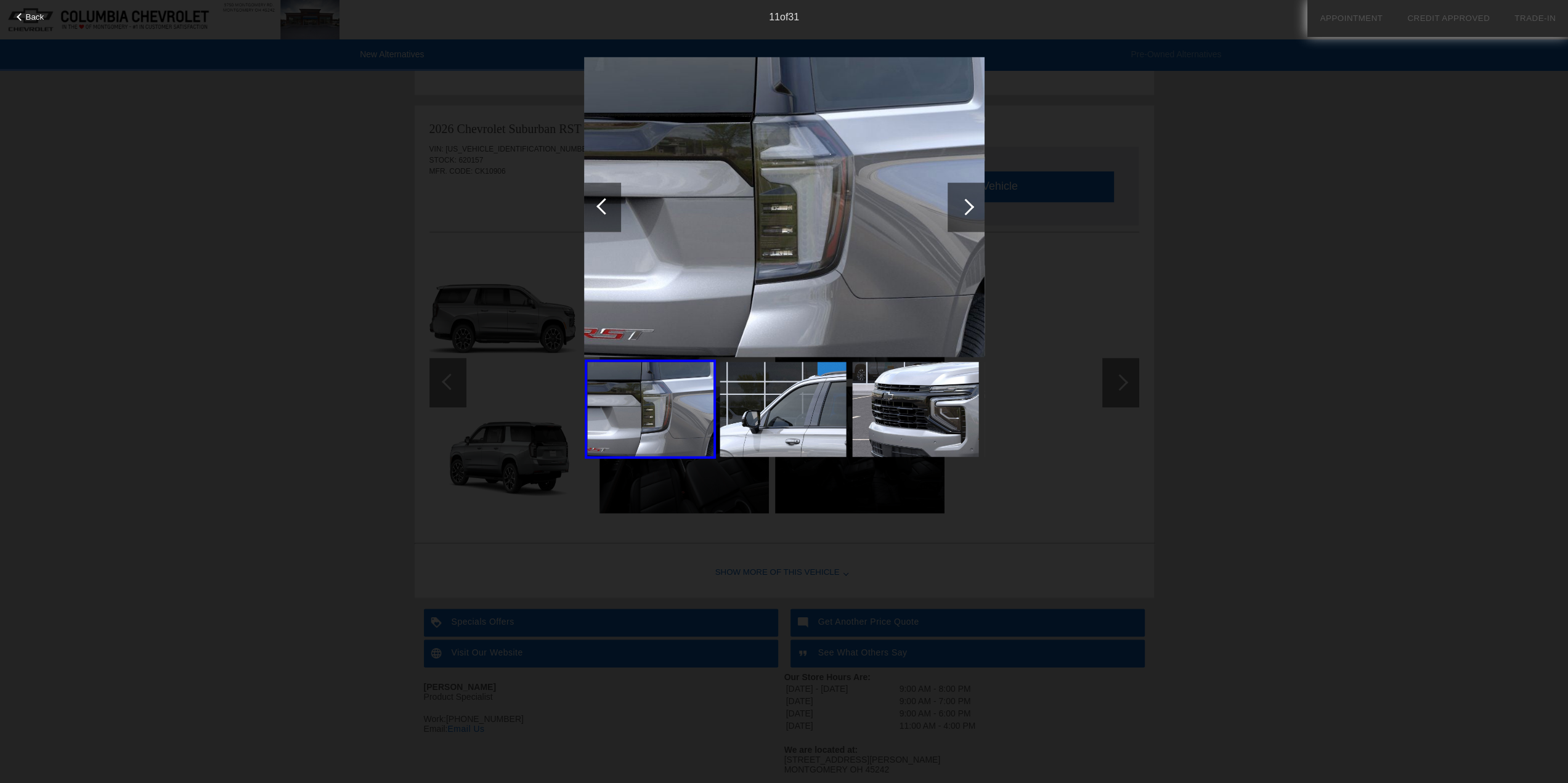
click at [967, 209] on div at bounding box center [966, 206] width 17 height 17
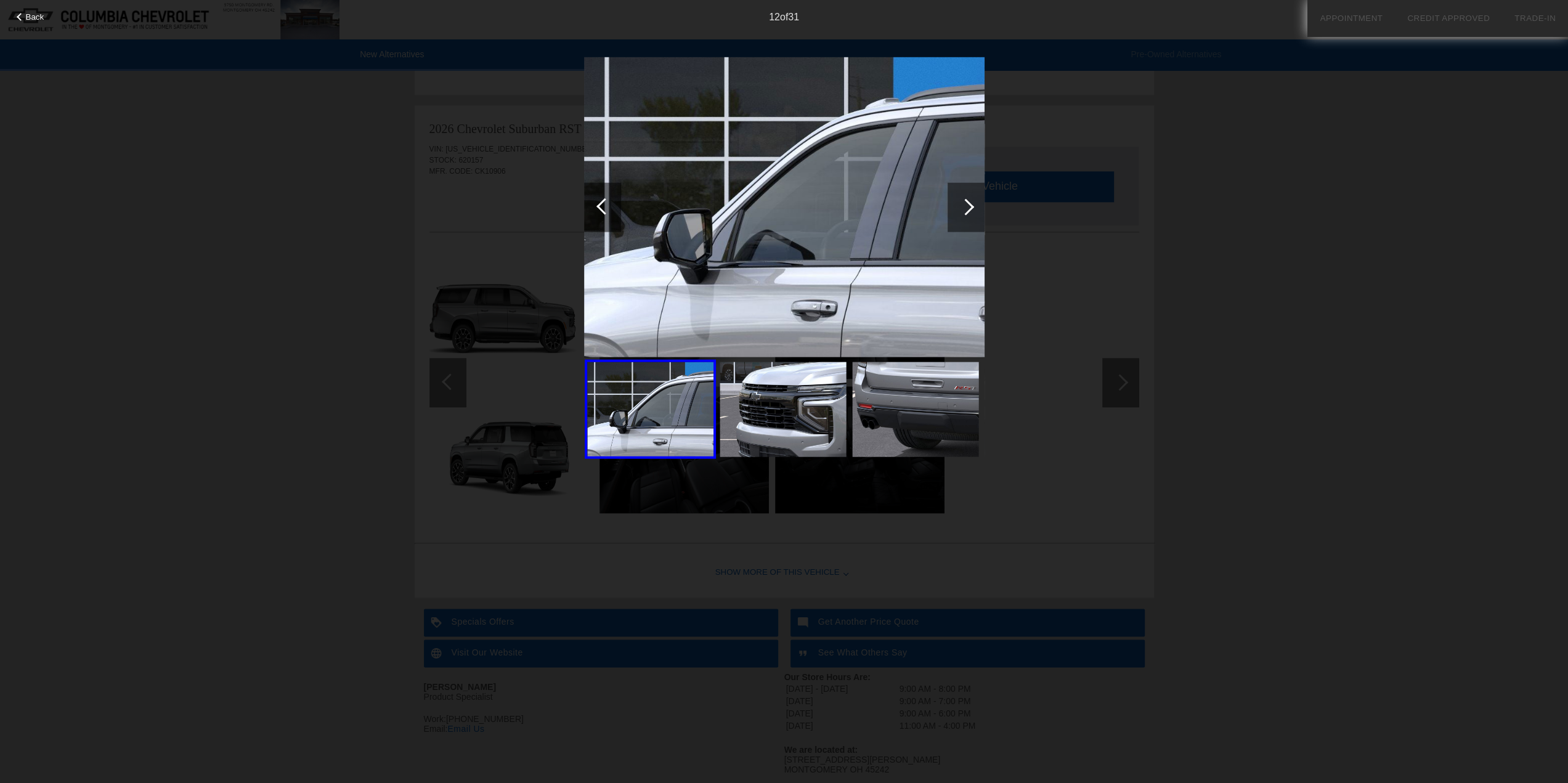
click at [967, 209] on div at bounding box center [966, 206] width 17 height 17
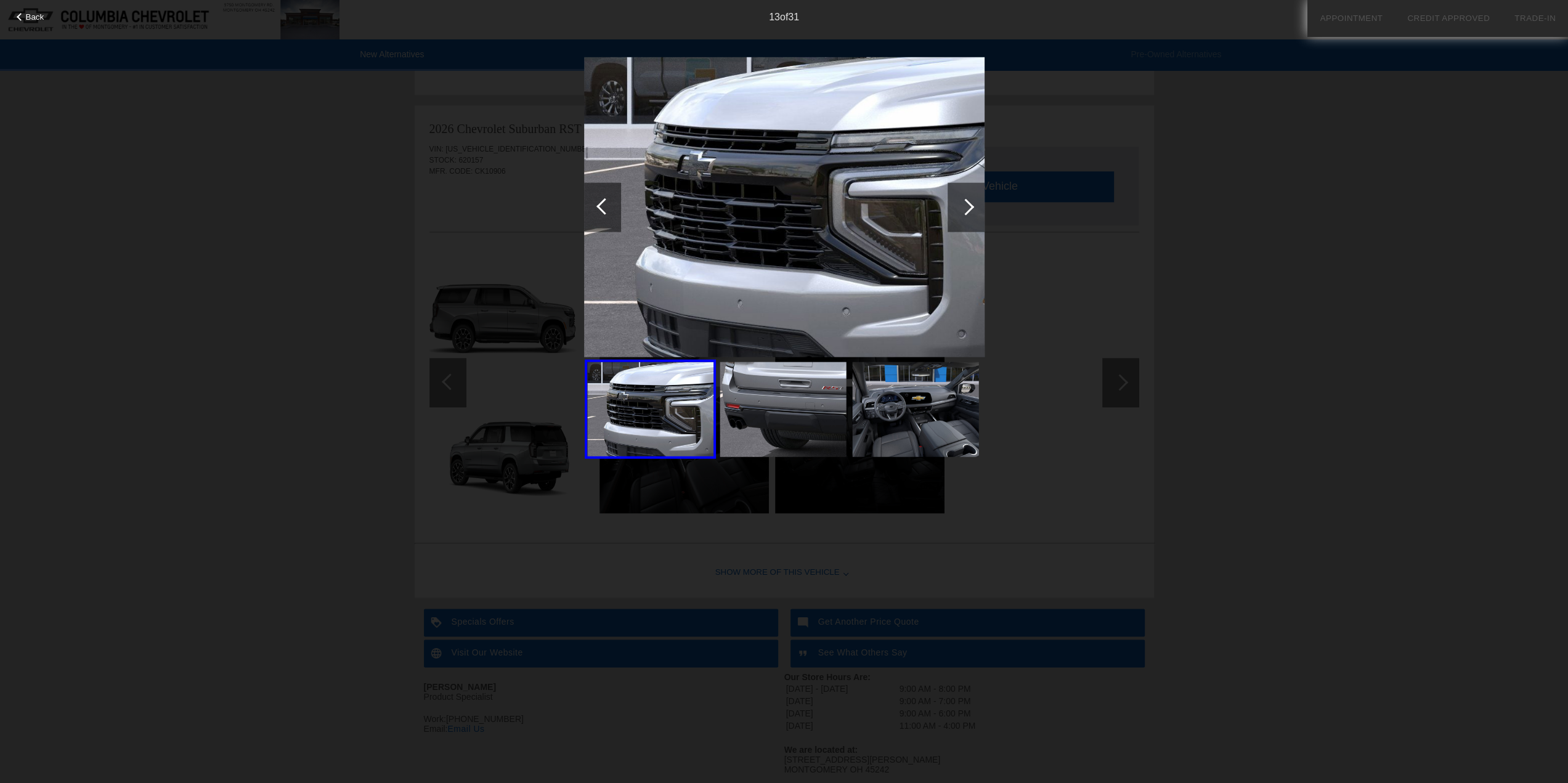
click at [967, 209] on div at bounding box center [966, 206] width 17 height 17
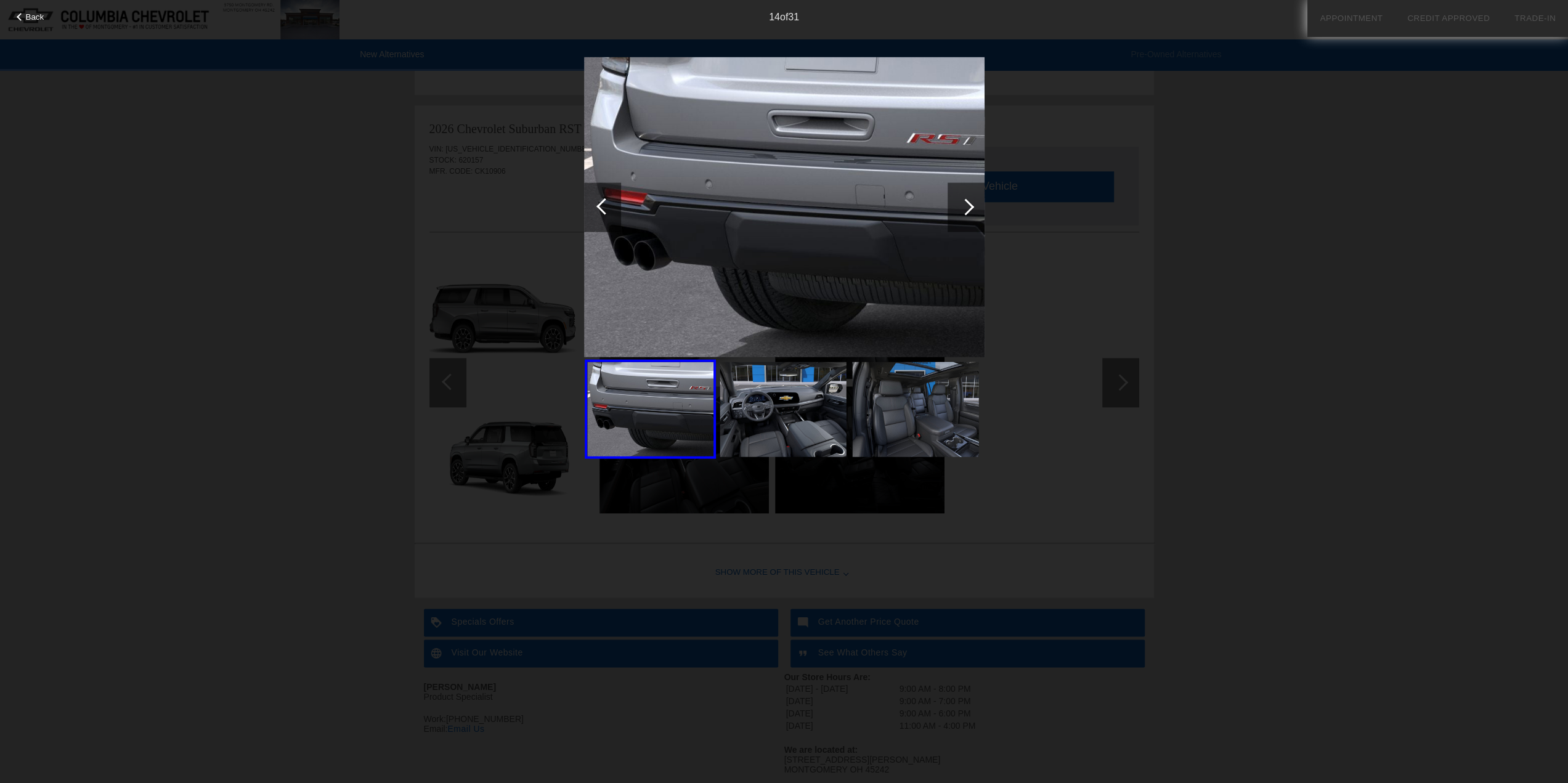
click at [967, 209] on div at bounding box center [966, 206] width 17 height 17
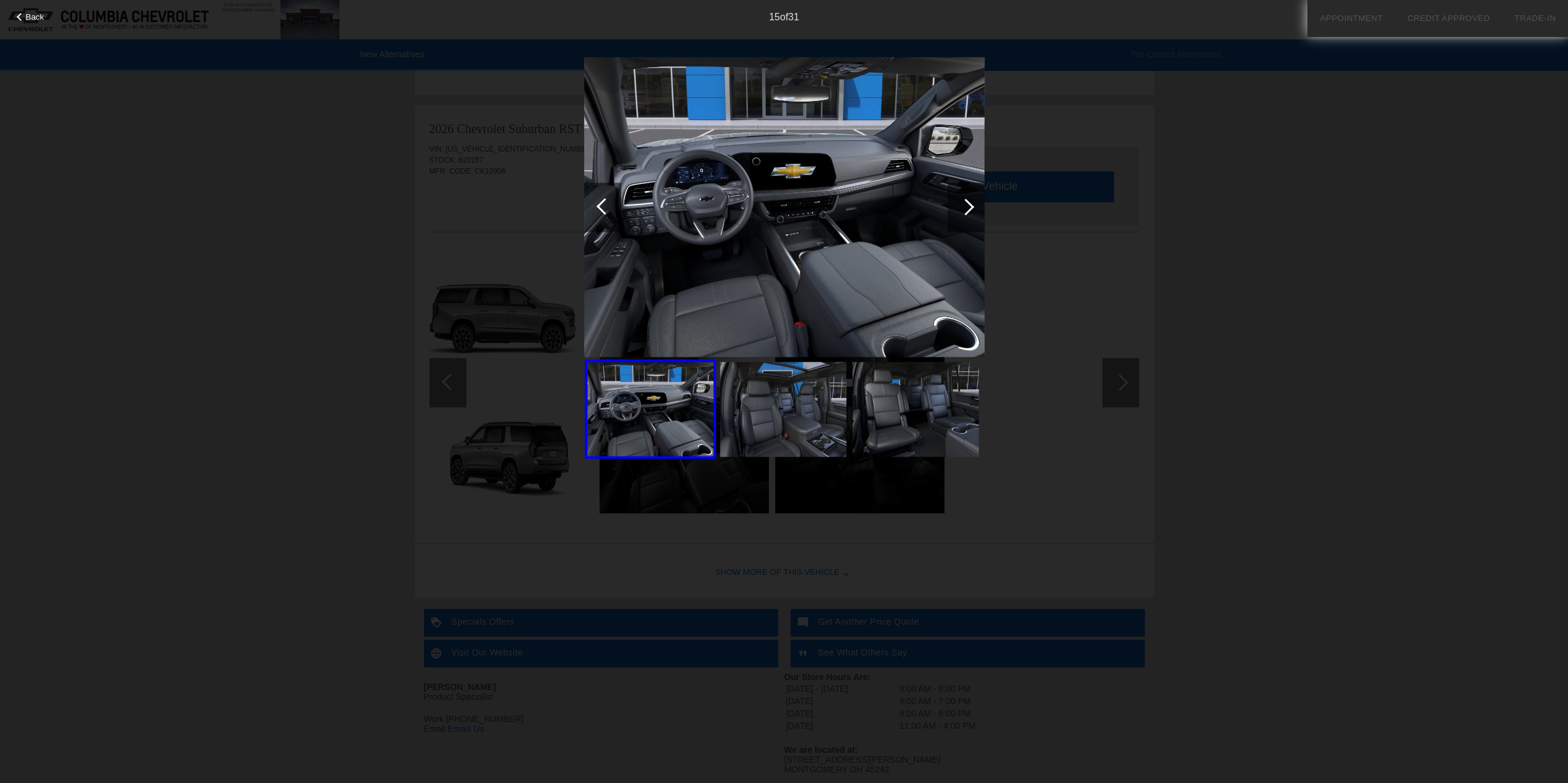
click at [967, 209] on div at bounding box center [966, 206] width 17 height 17
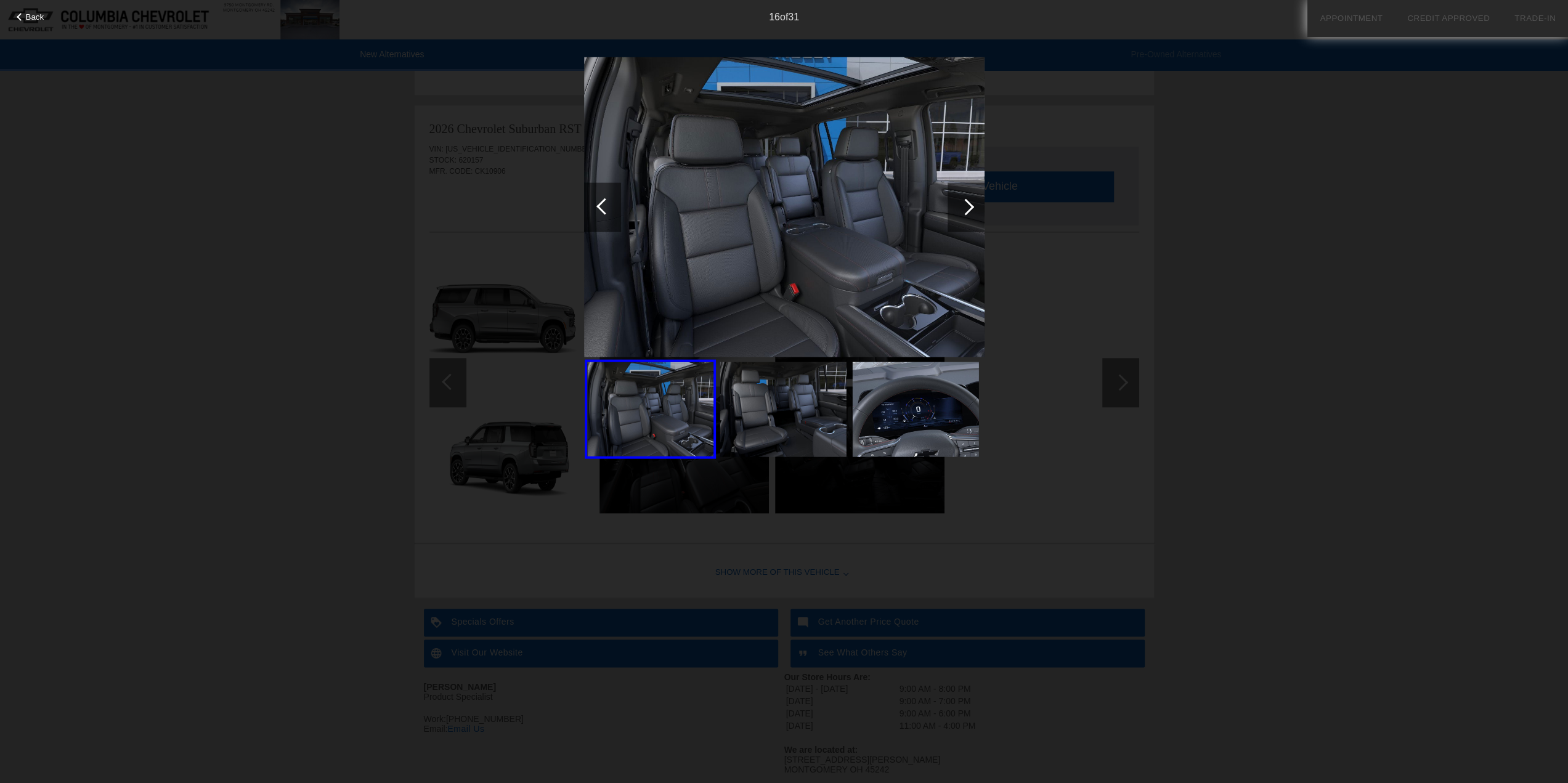
click at [967, 209] on div at bounding box center [966, 206] width 17 height 17
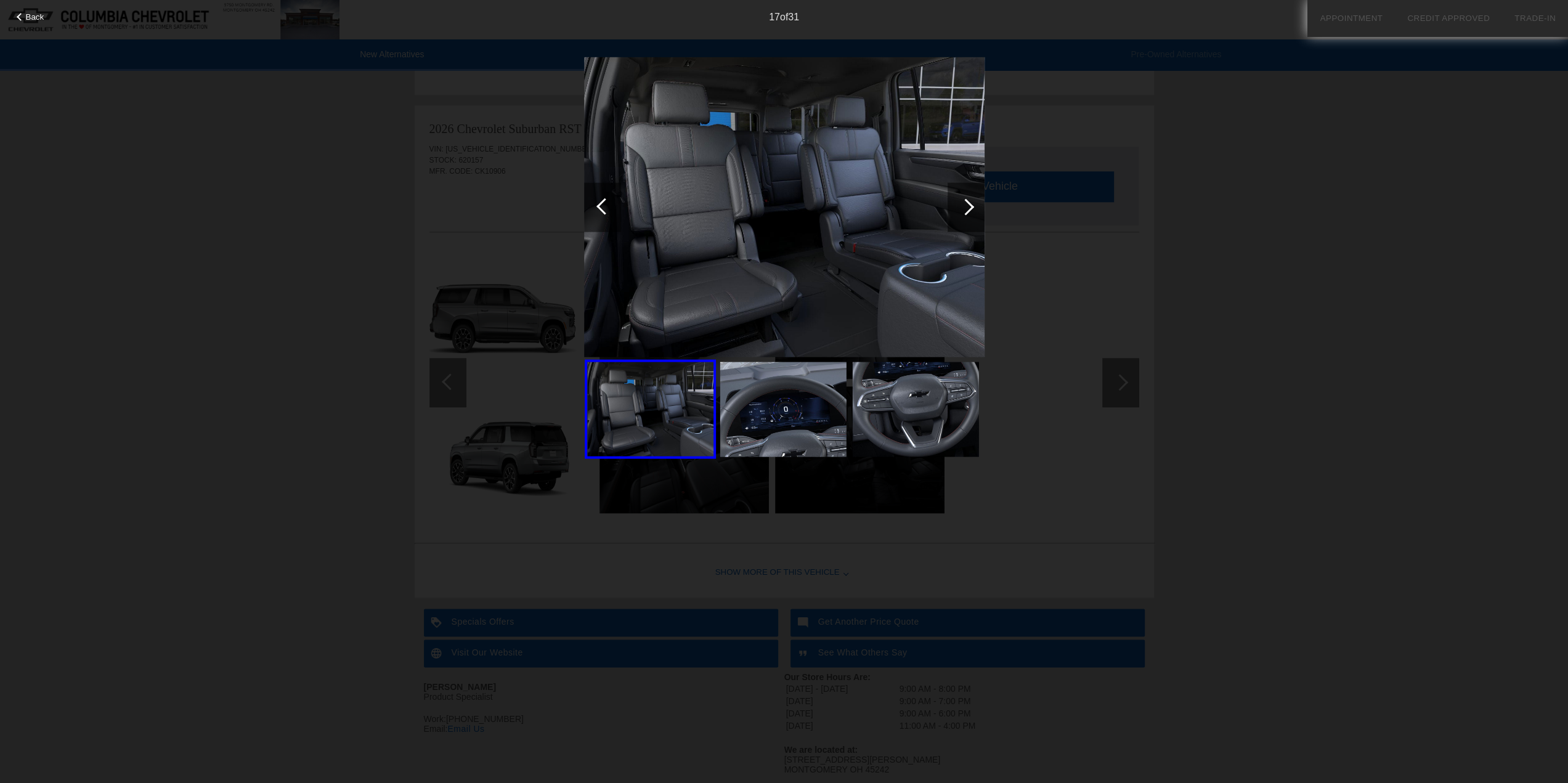
click at [967, 209] on div at bounding box center [966, 206] width 17 height 17
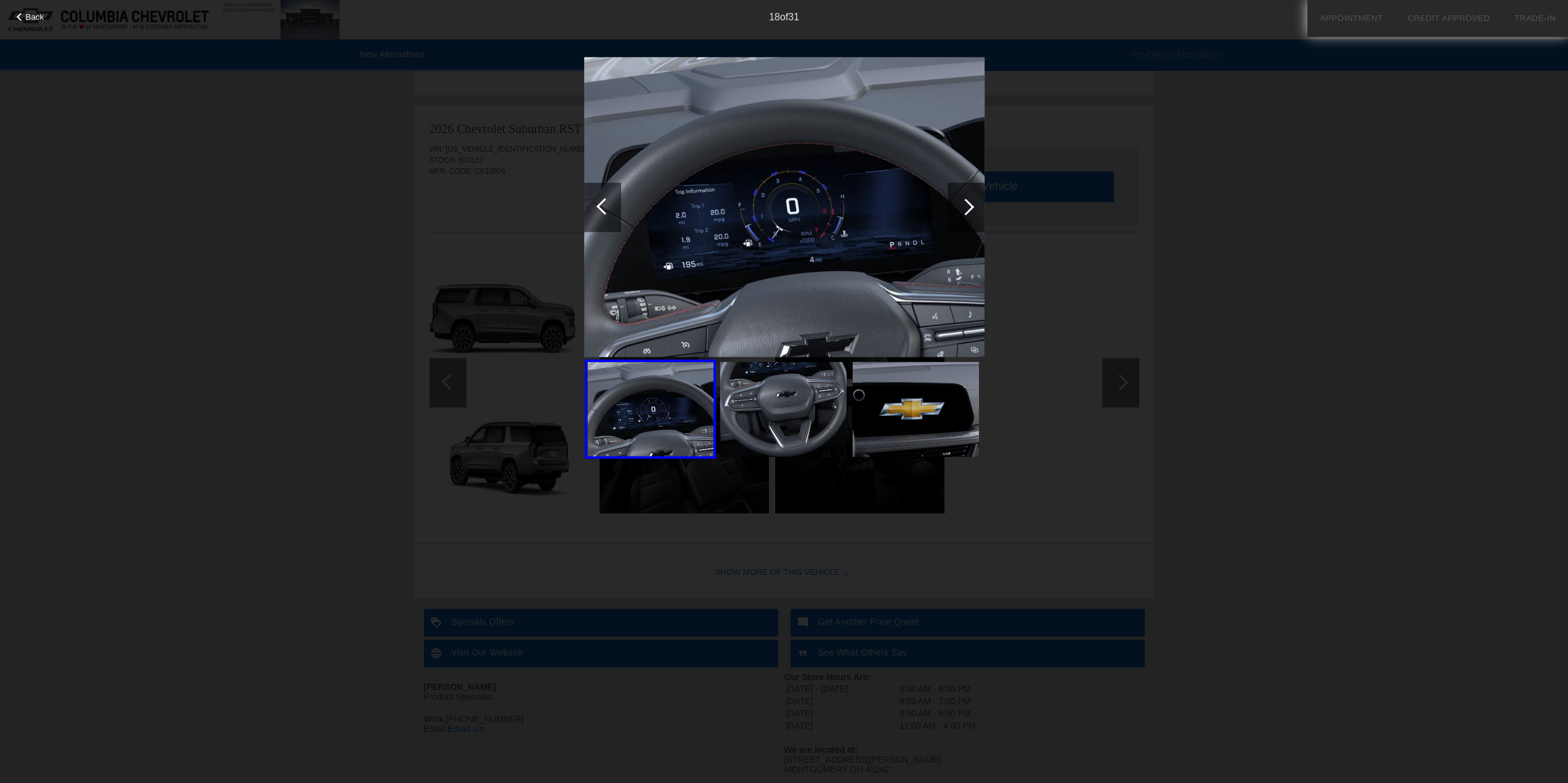
click at [967, 209] on div at bounding box center [966, 206] width 17 height 17
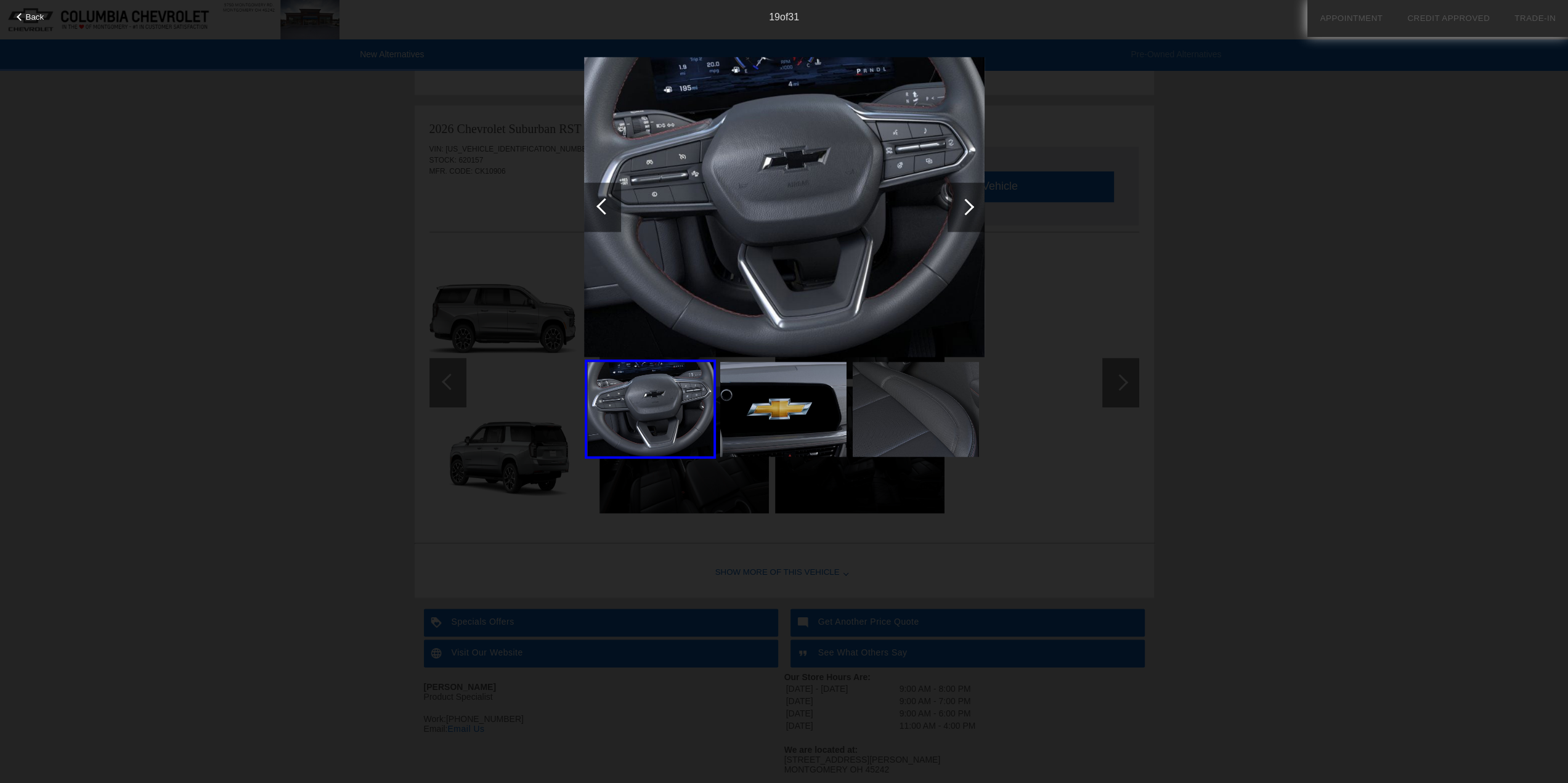
click at [967, 209] on div at bounding box center [966, 206] width 17 height 17
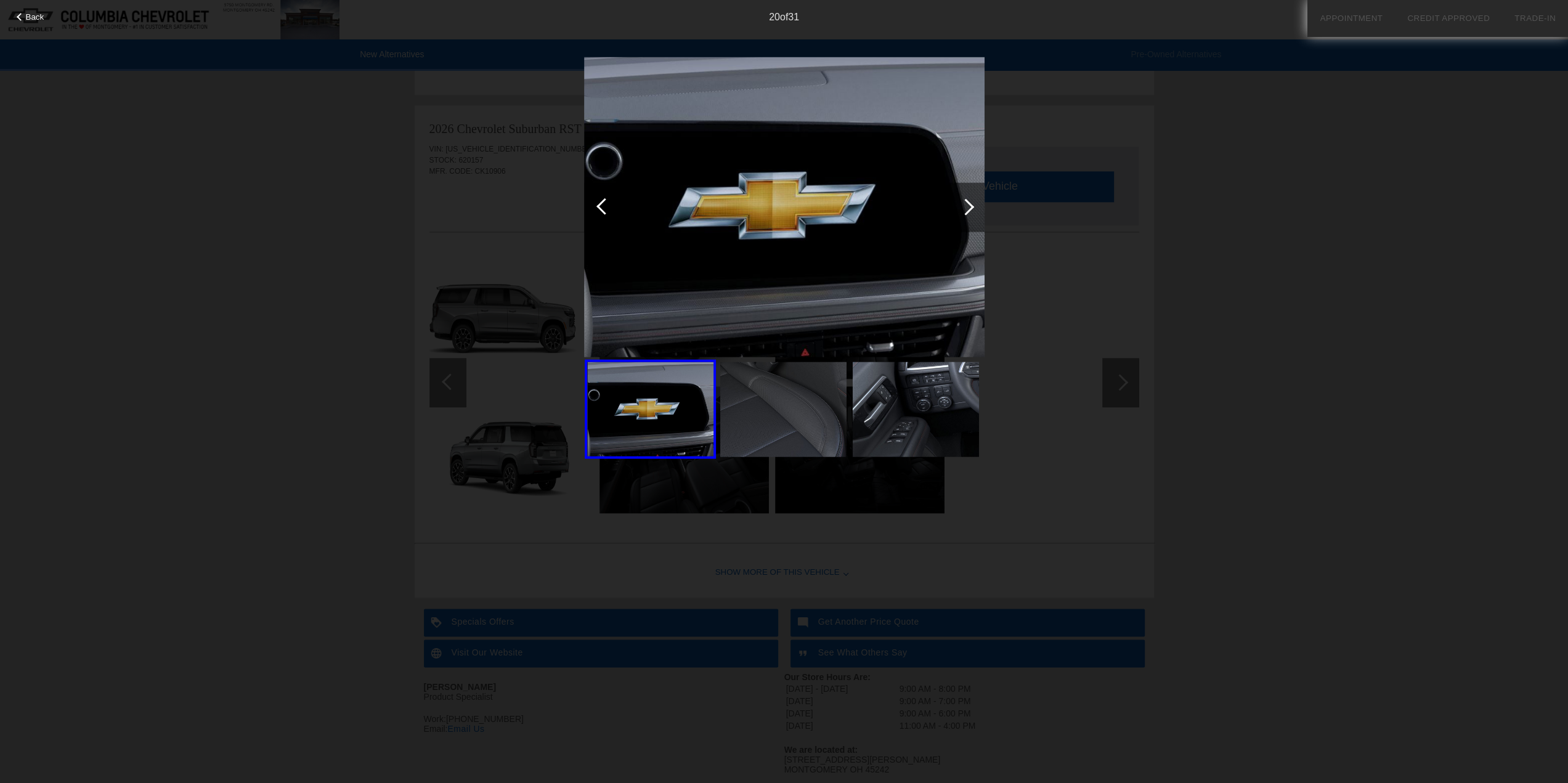
click at [967, 209] on div at bounding box center [966, 206] width 17 height 17
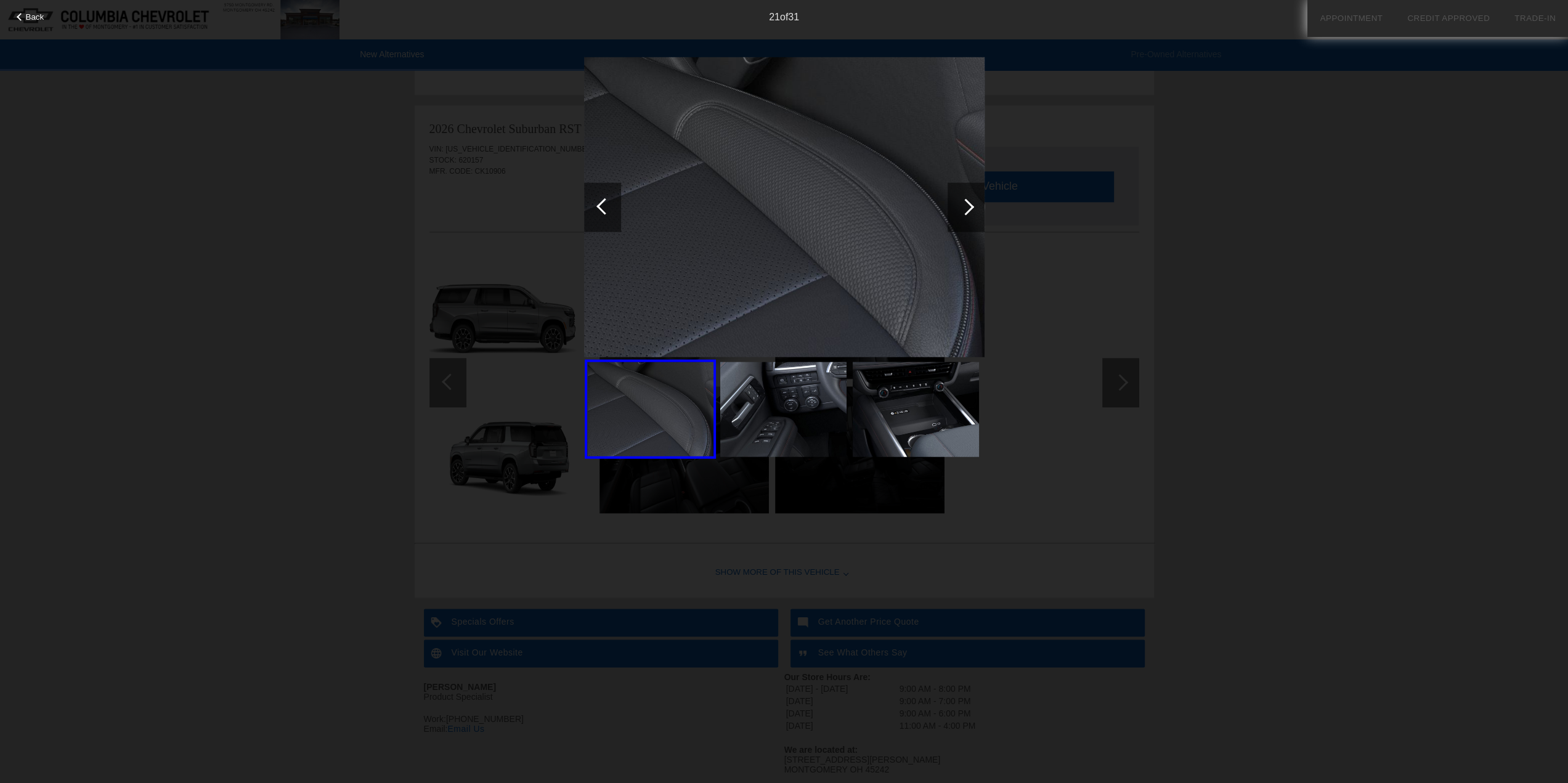
click at [967, 209] on div at bounding box center [966, 206] width 17 height 17
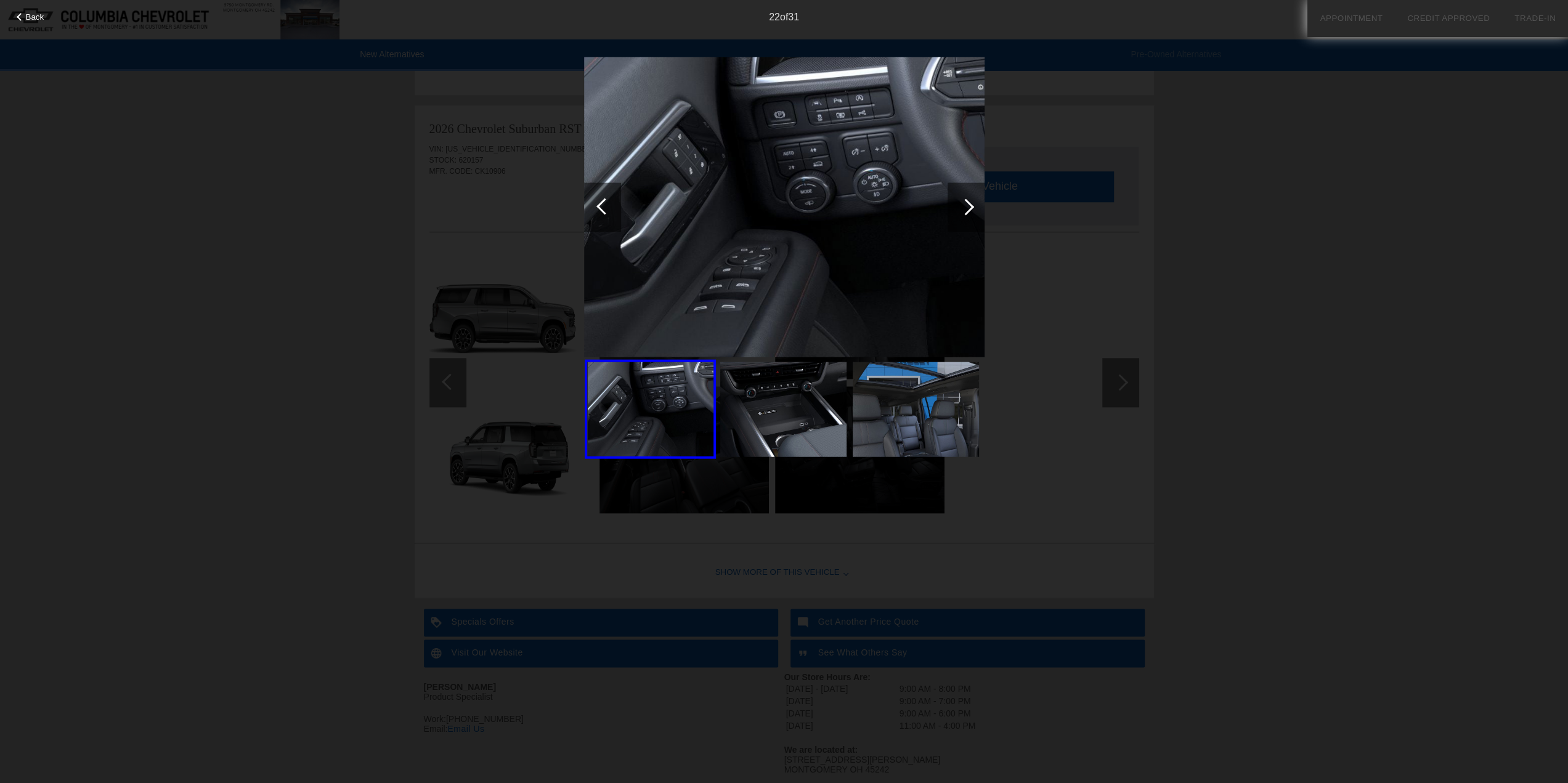
click at [967, 209] on div at bounding box center [966, 206] width 17 height 17
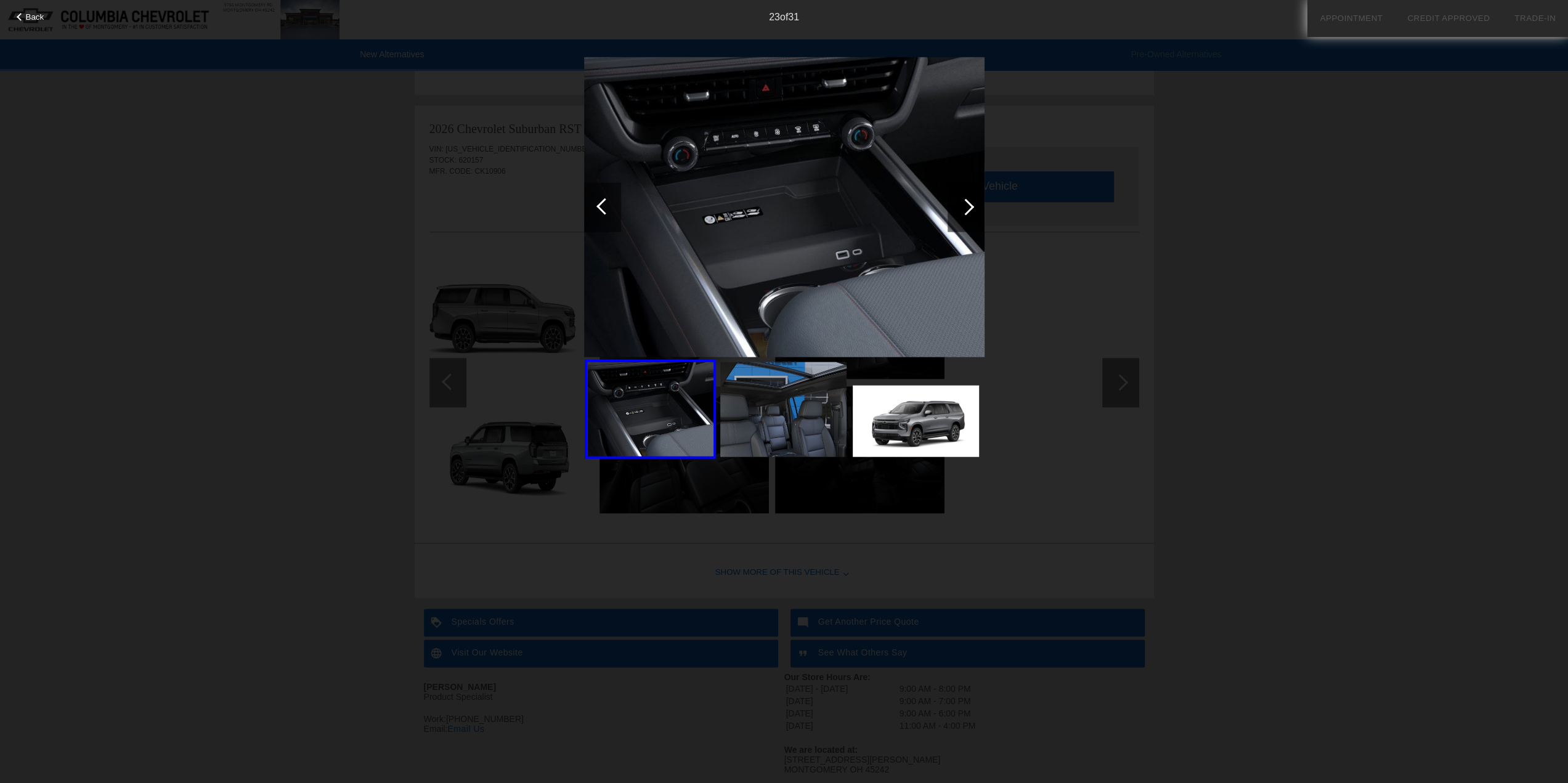
click at [967, 209] on div at bounding box center [966, 206] width 17 height 17
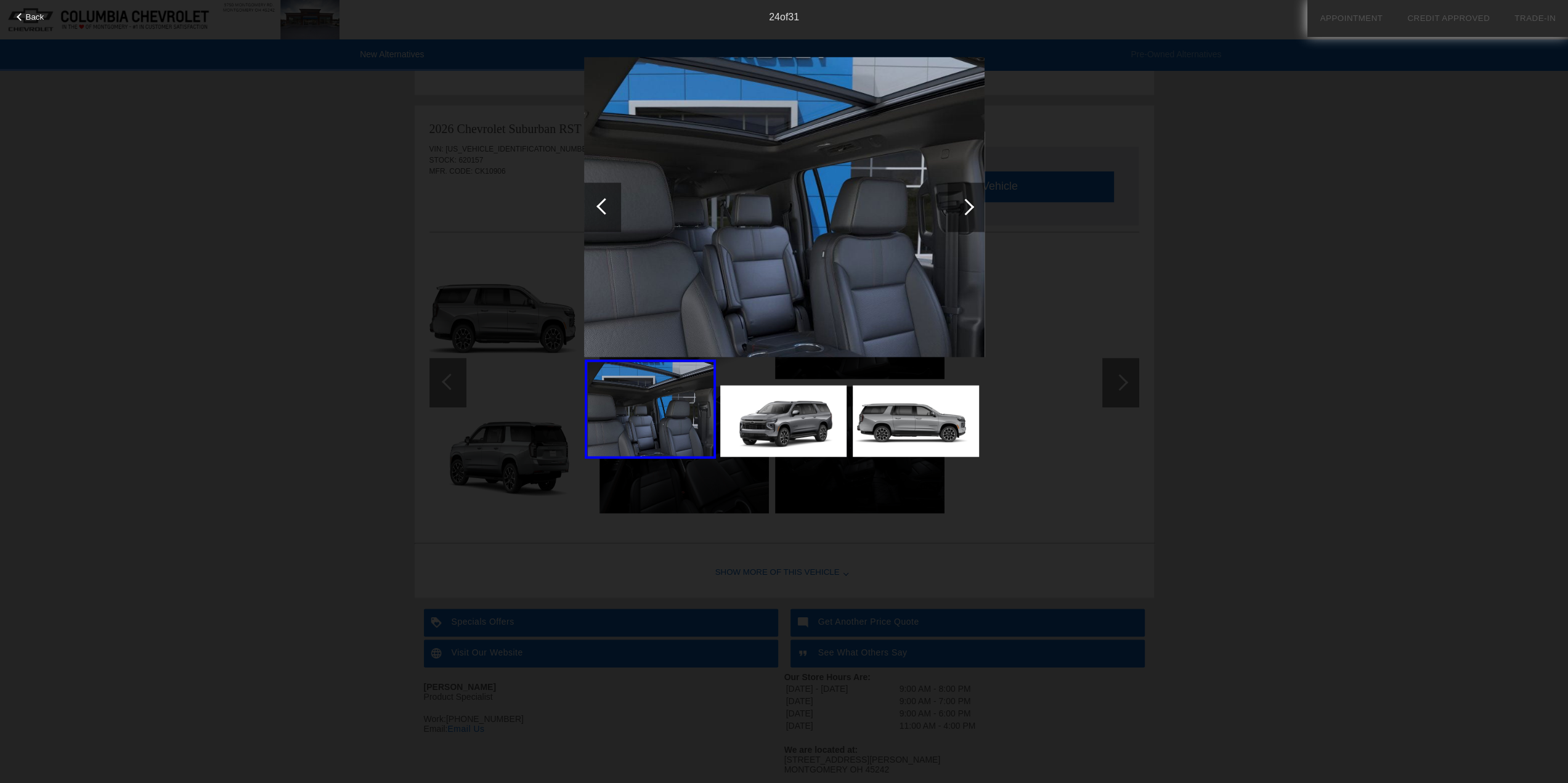
click at [967, 209] on div at bounding box center [966, 206] width 17 height 17
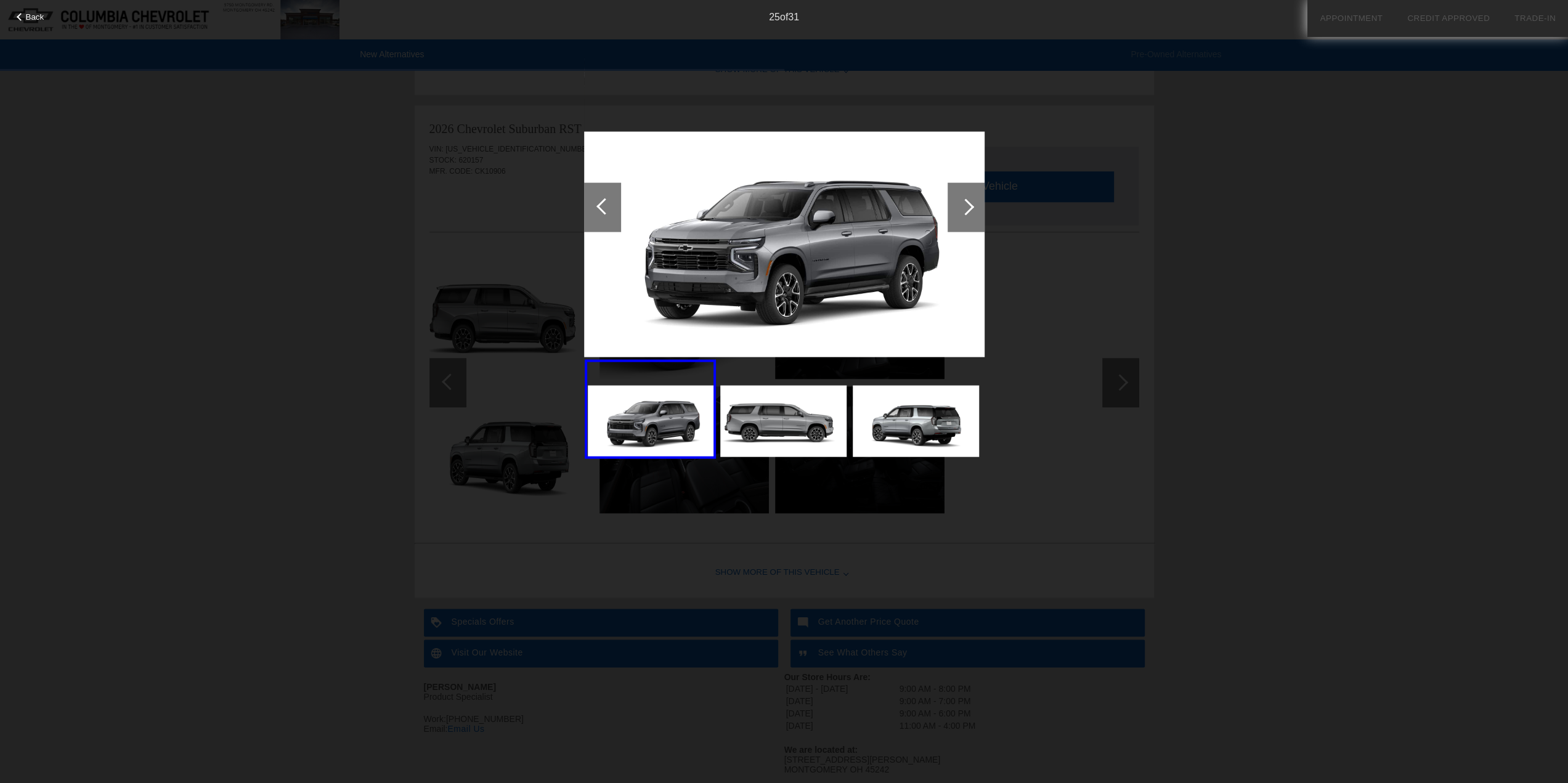
click at [967, 209] on div at bounding box center [966, 206] width 17 height 17
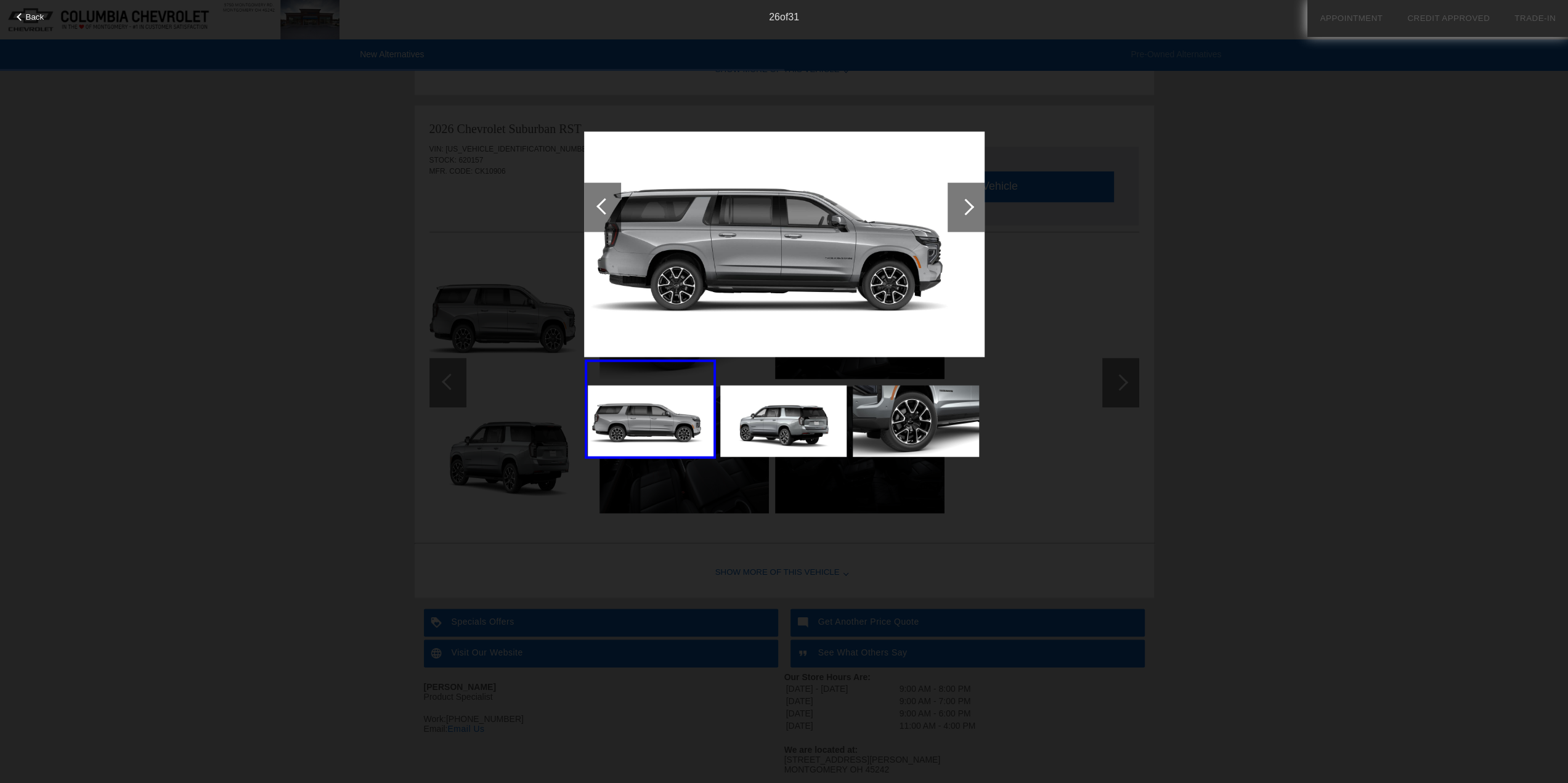
click at [967, 209] on div at bounding box center [966, 206] width 17 height 17
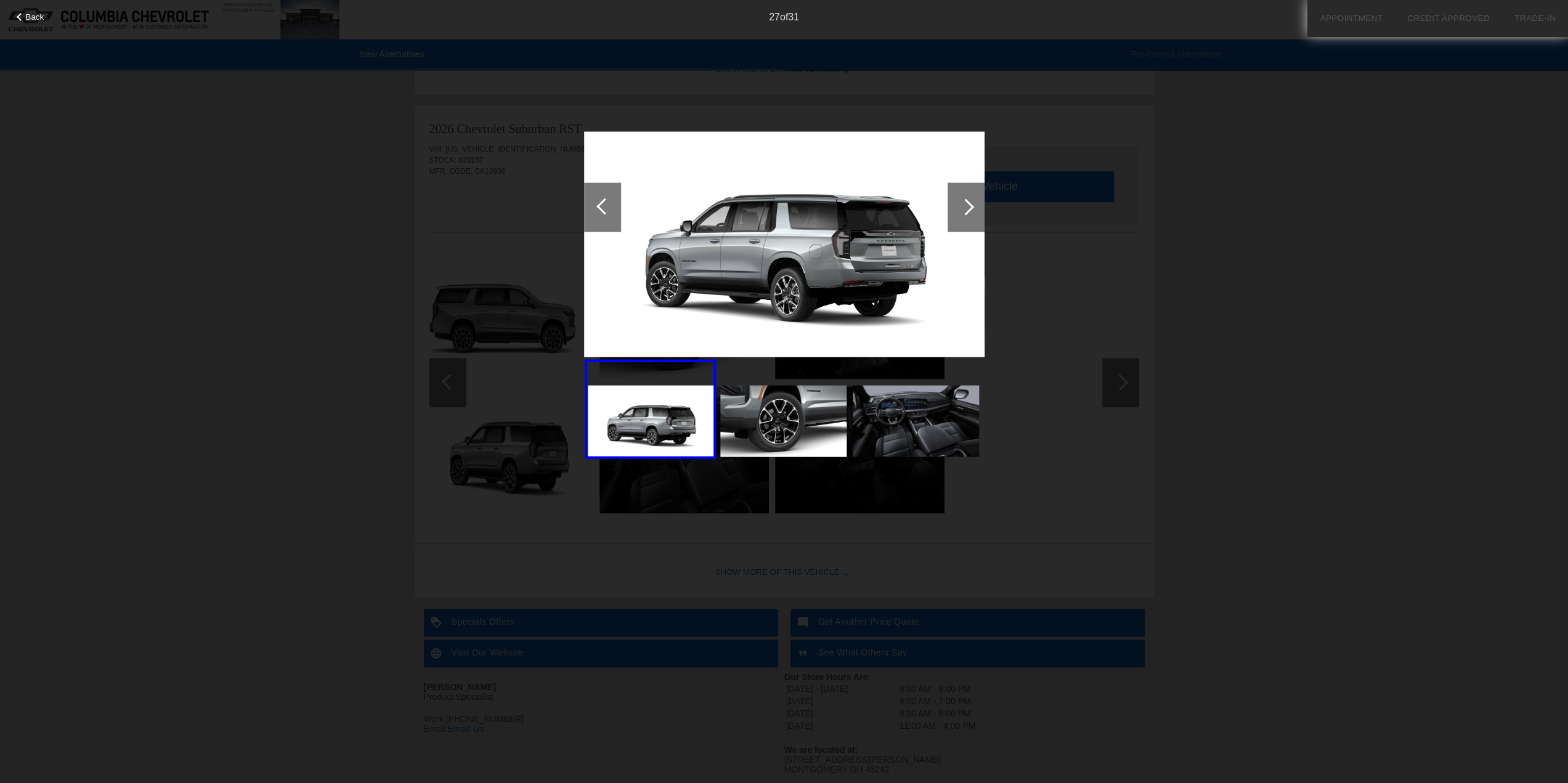
click at [967, 209] on div at bounding box center [966, 206] width 17 height 17
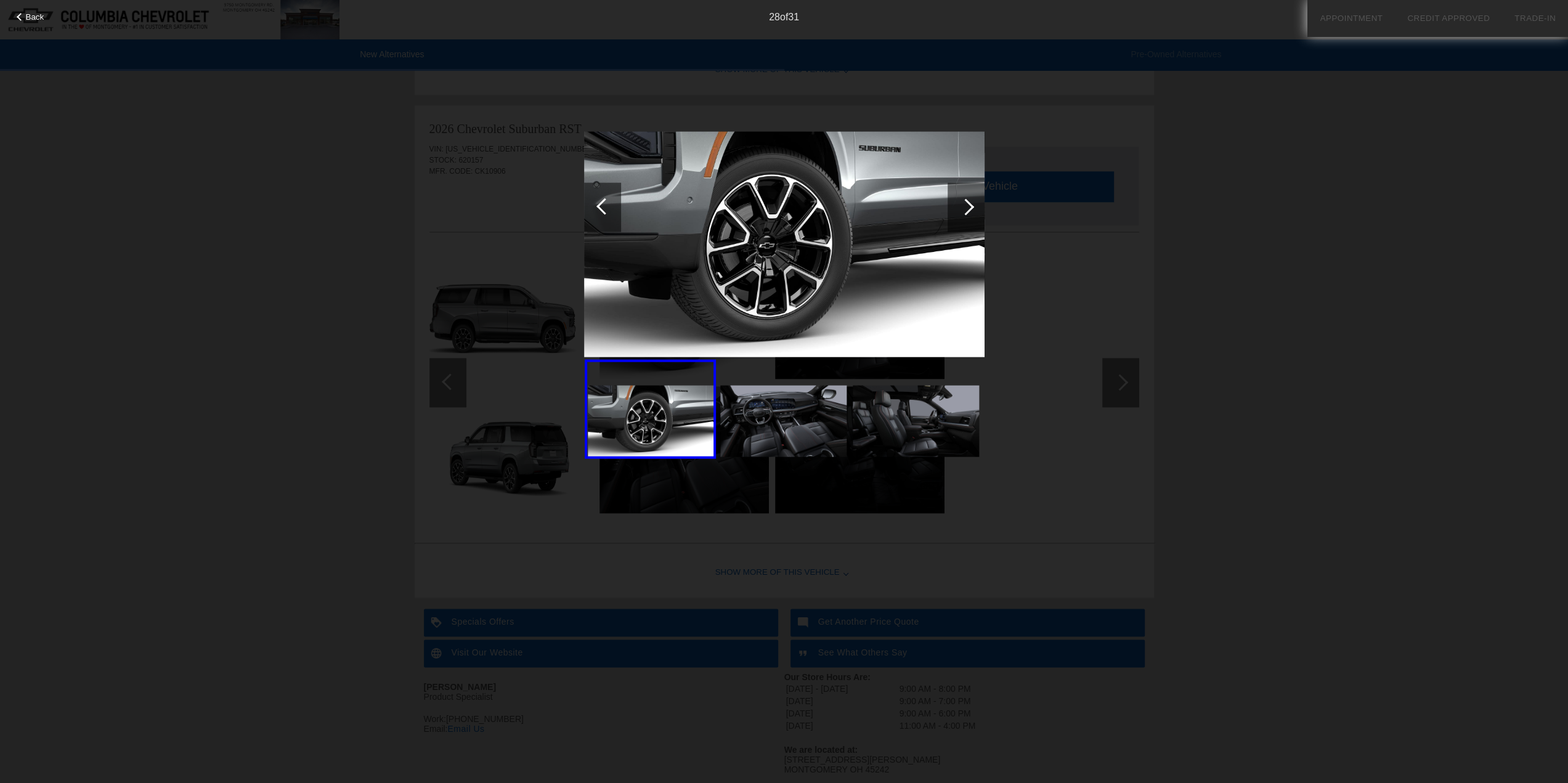
click at [967, 209] on div at bounding box center [966, 206] width 17 height 17
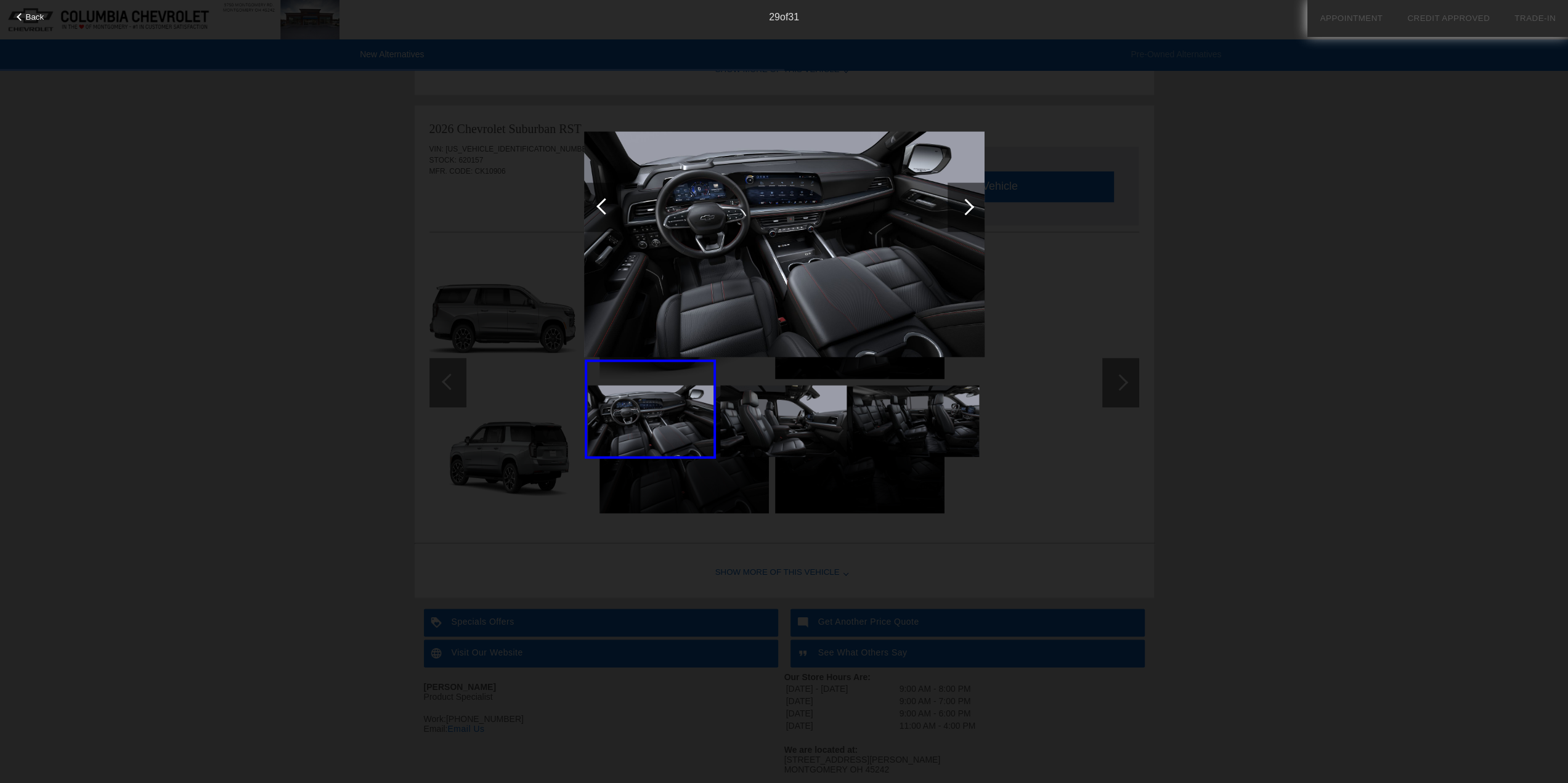
click at [967, 209] on div at bounding box center [966, 206] width 17 height 17
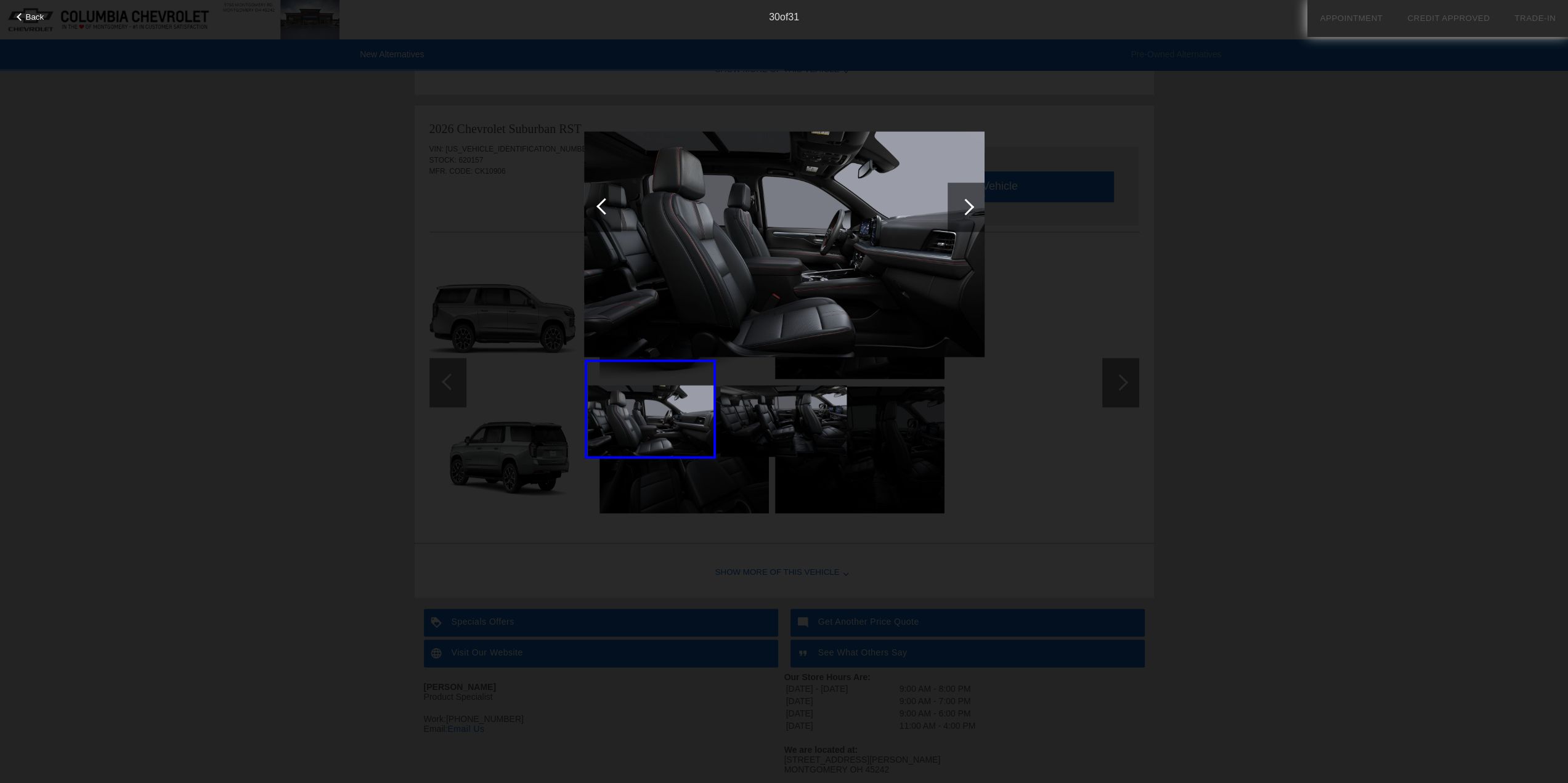
click at [967, 209] on div at bounding box center [966, 206] width 17 height 17
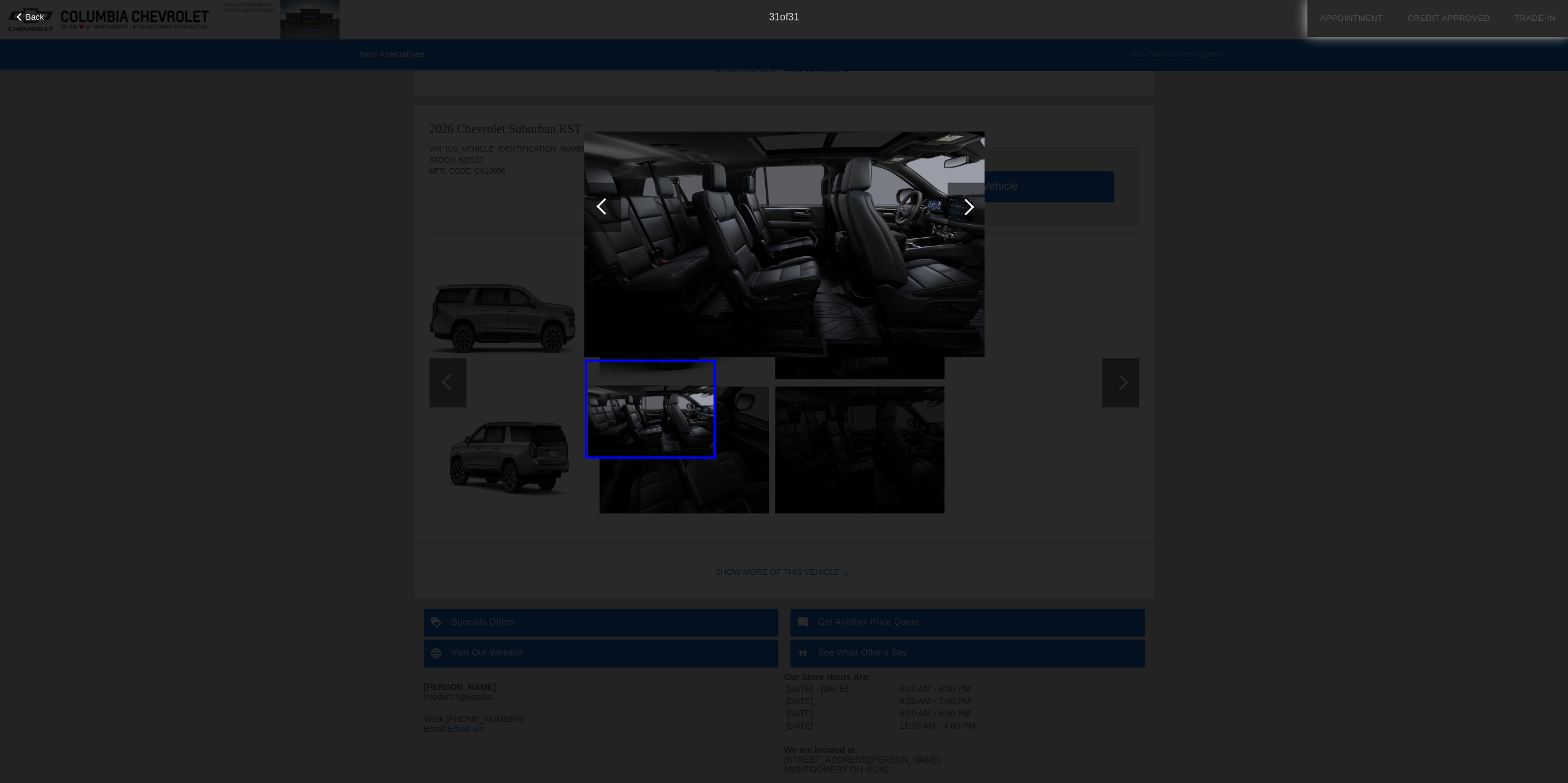
click at [967, 209] on div at bounding box center [966, 206] width 17 height 17
click at [968, 211] on div at bounding box center [966, 206] width 17 height 17
click at [616, 209] on div at bounding box center [602, 206] width 37 height 49
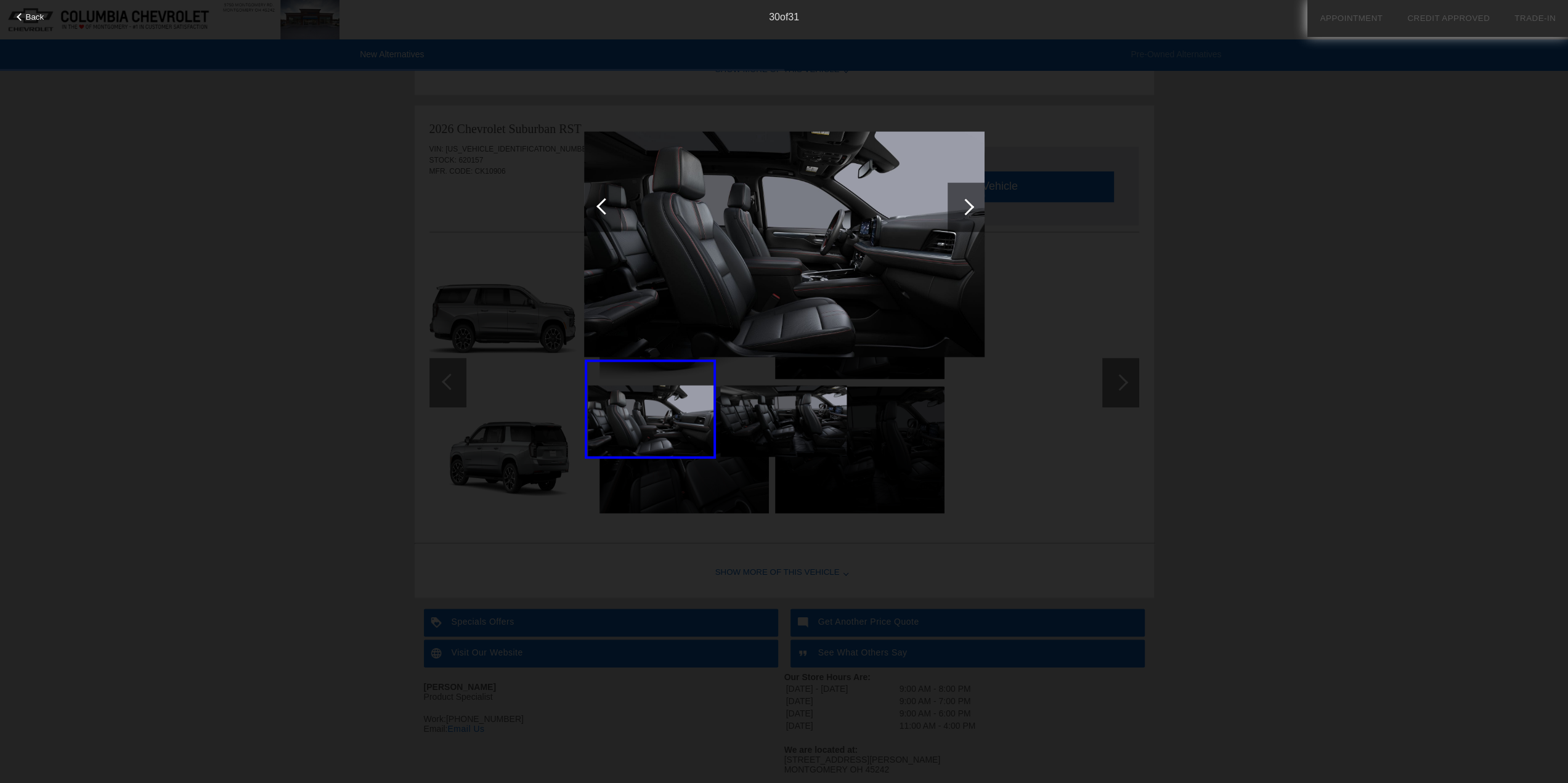
click at [616, 209] on div at bounding box center [602, 206] width 37 height 49
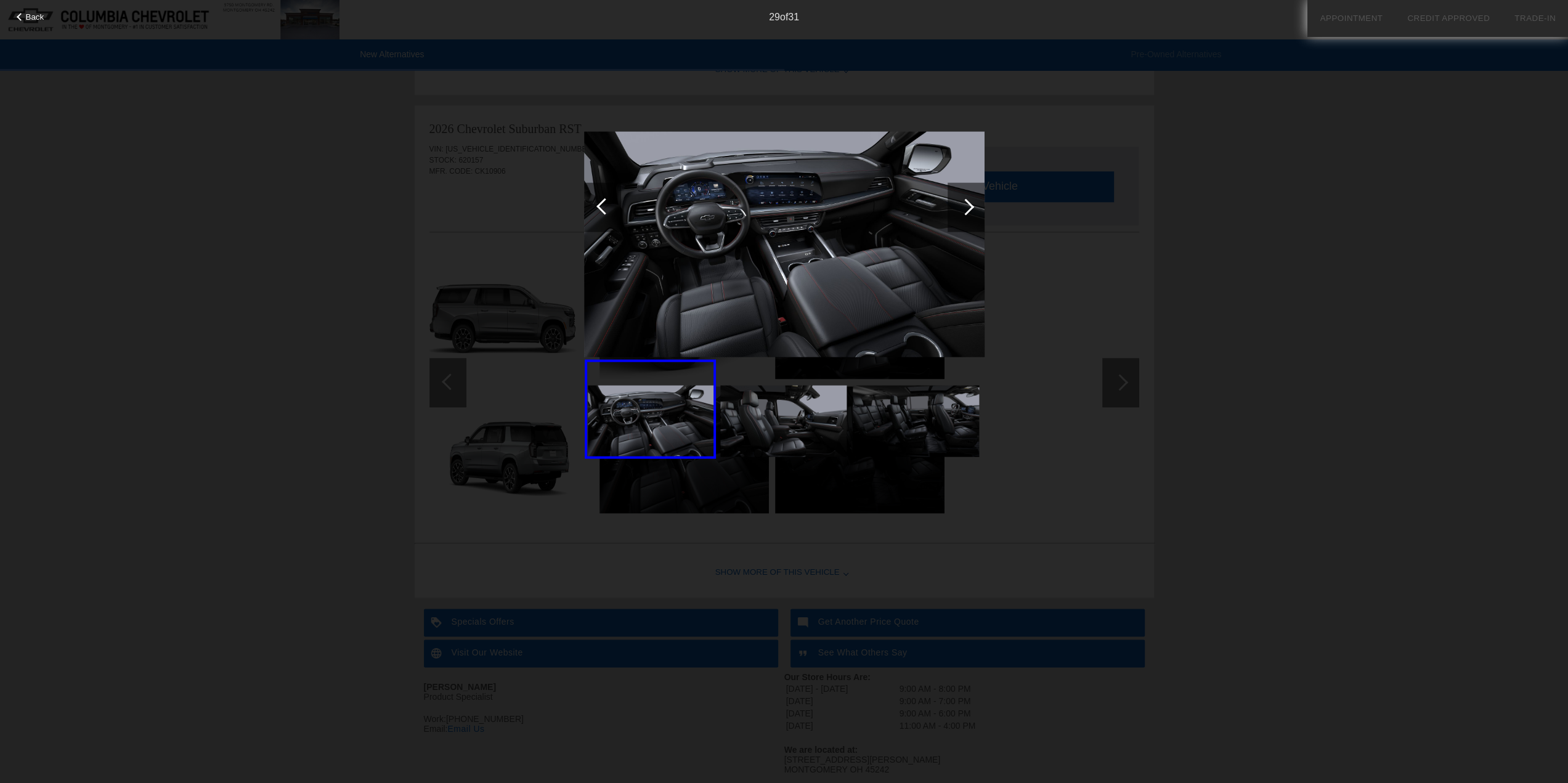
click at [616, 209] on div at bounding box center [602, 206] width 37 height 49
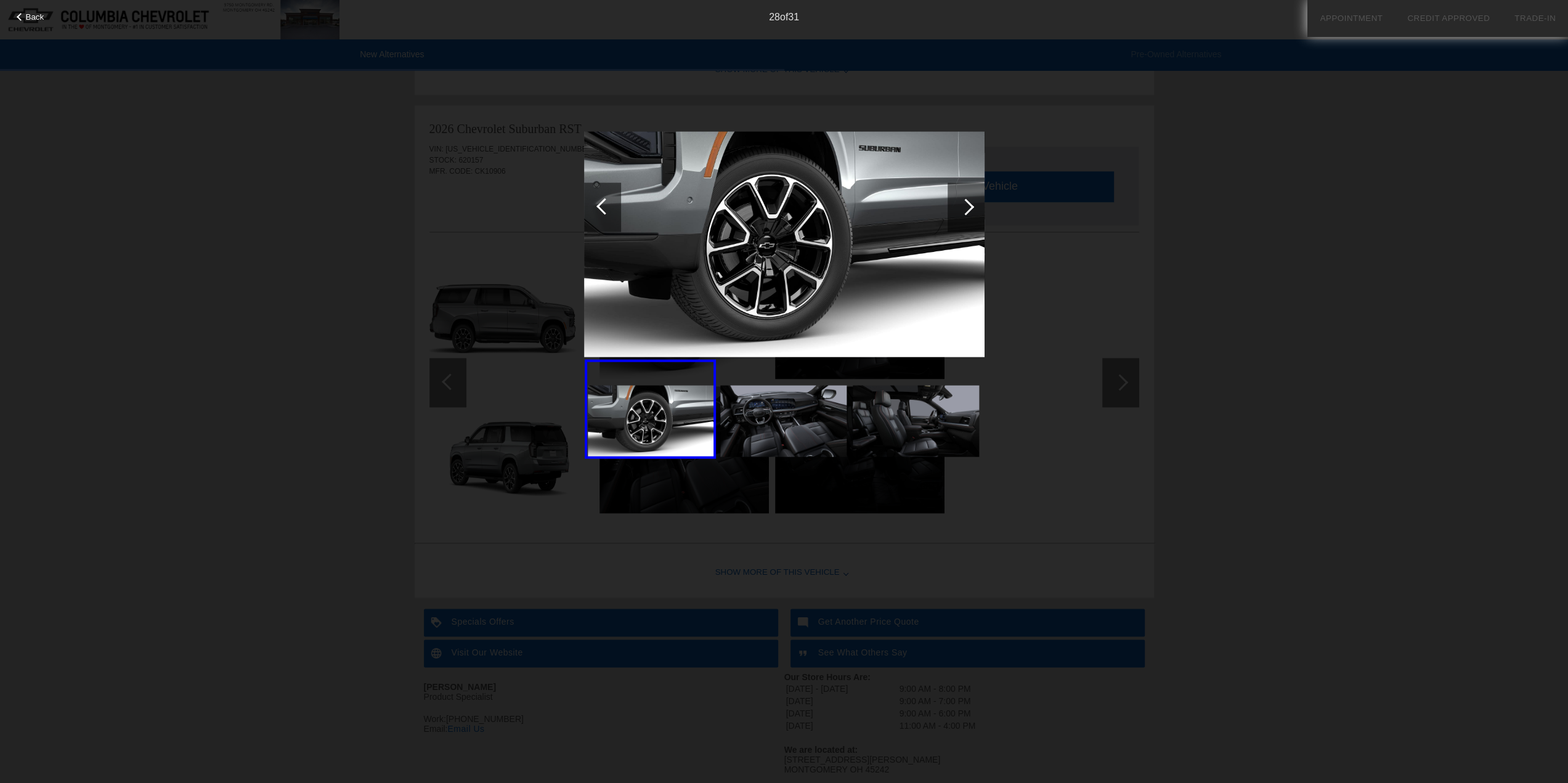
click at [616, 209] on div at bounding box center [602, 206] width 37 height 49
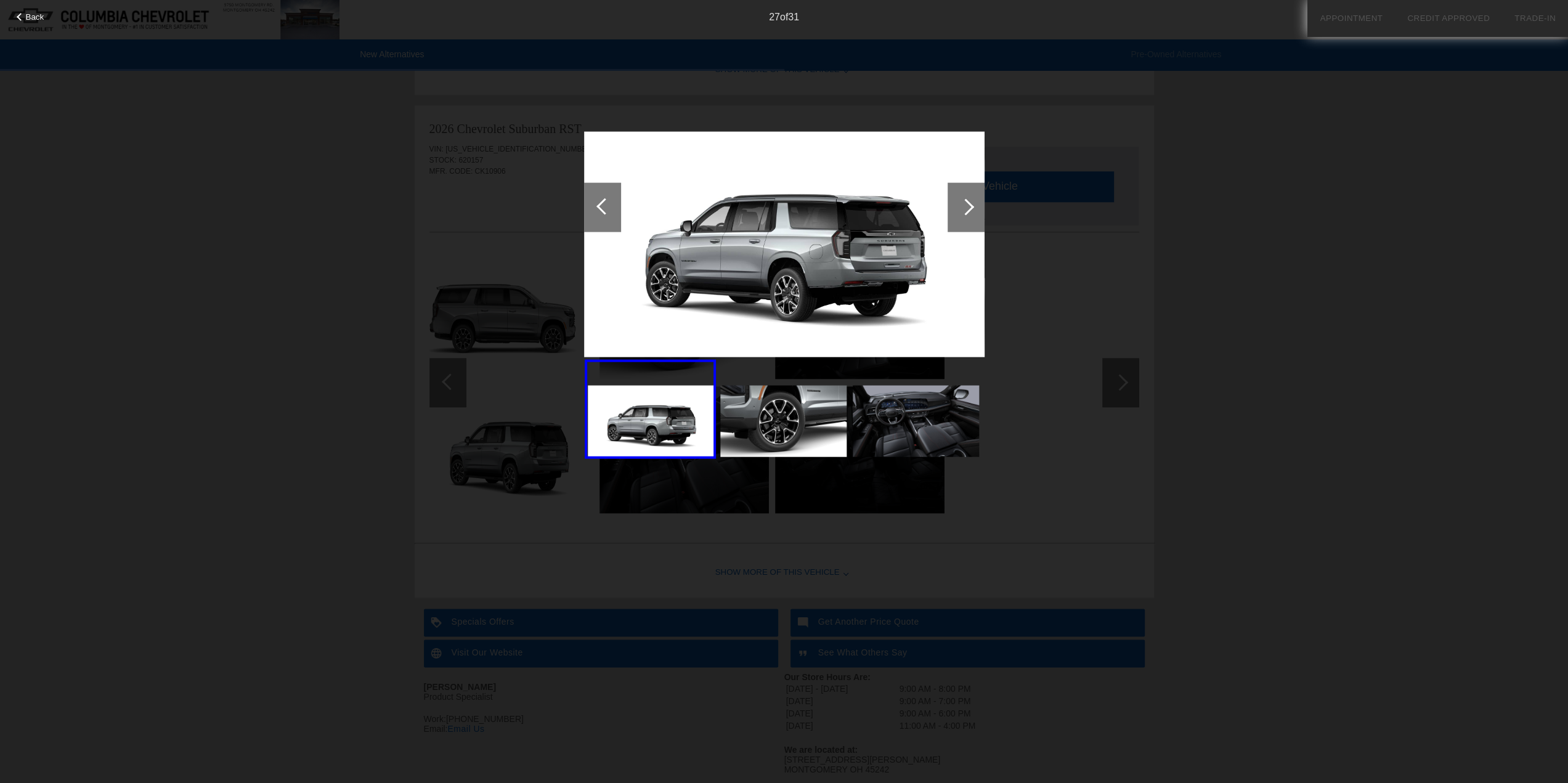
click at [616, 209] on div at bounding box center [602, 206] width 37 height 49
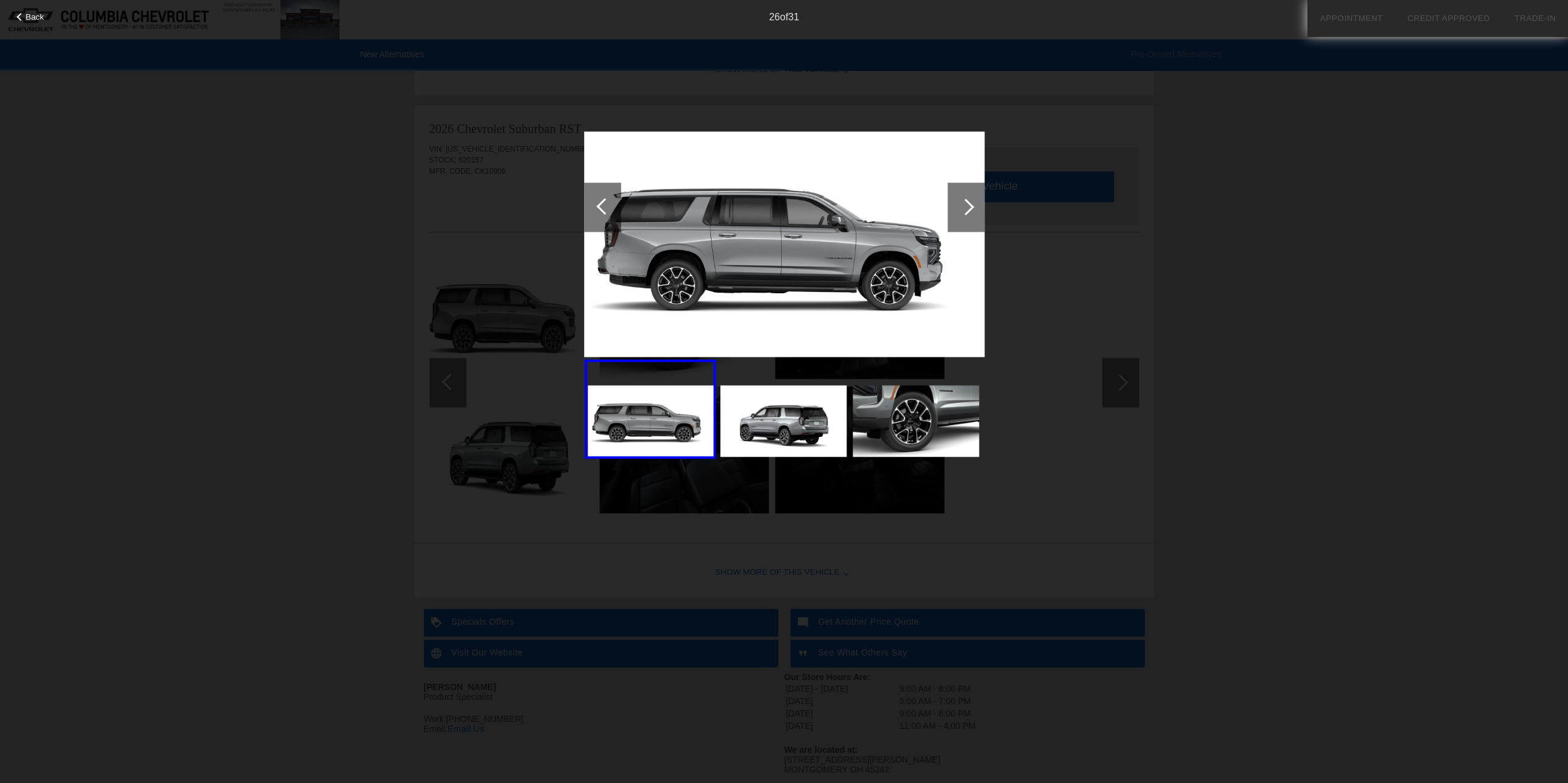
click at [616, 209] on div at bounding box center [602, 206] width 37 height 49
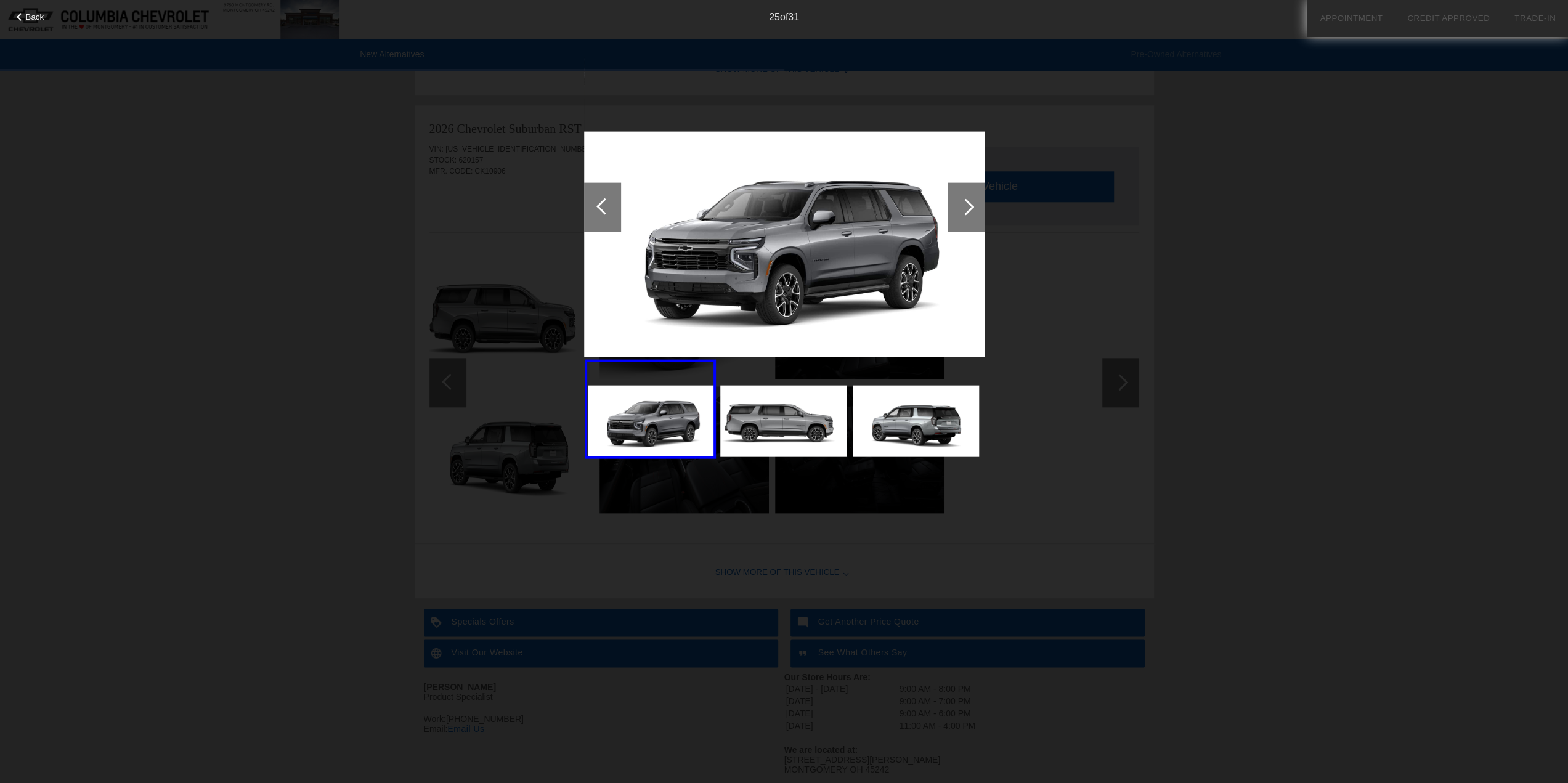
click at [616, 209] on div at bounding box center [602, 206] width 37 height 49
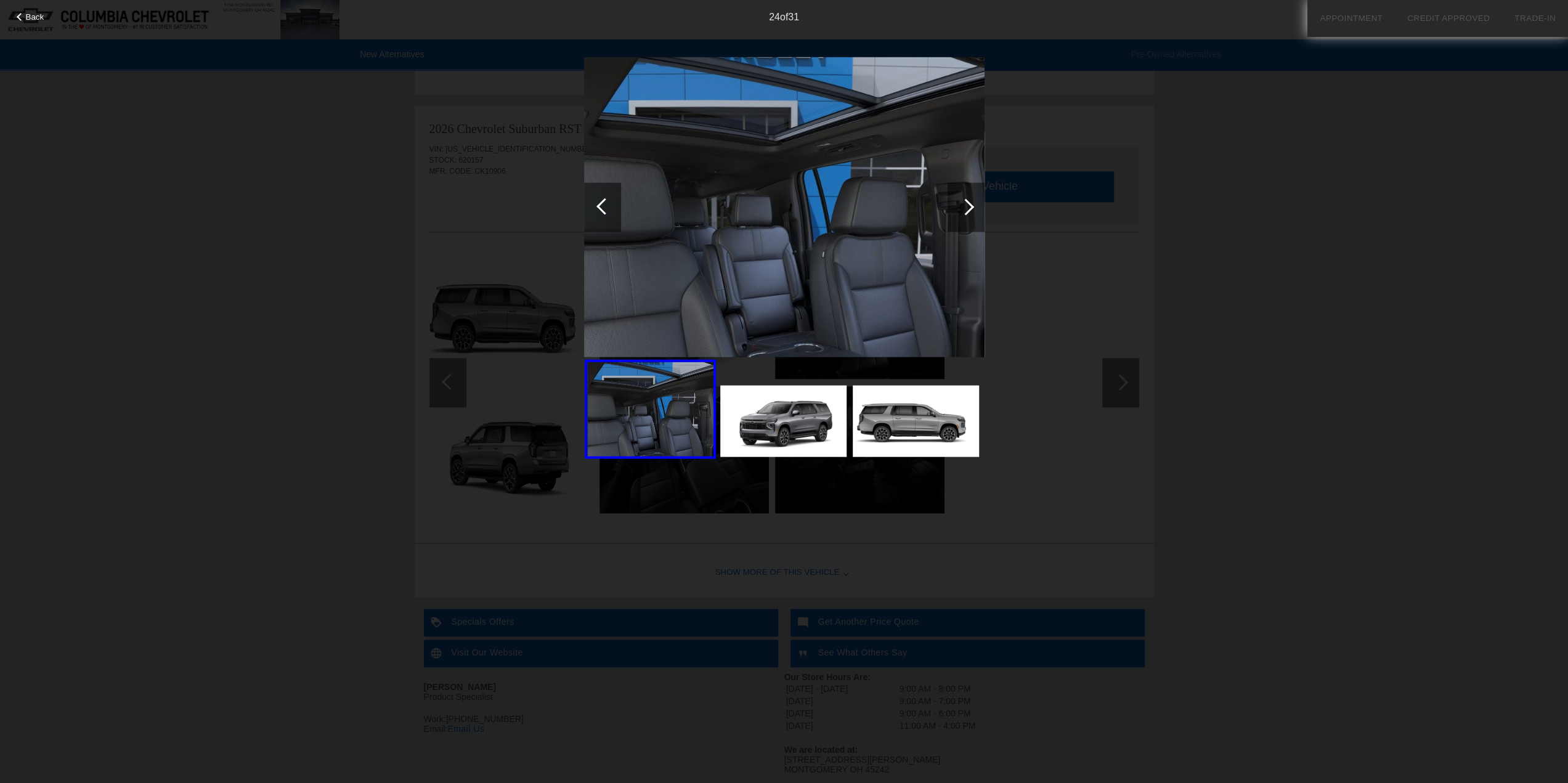
click at [616, 209] on div at bounding box center [602, 206] width 37 height 49
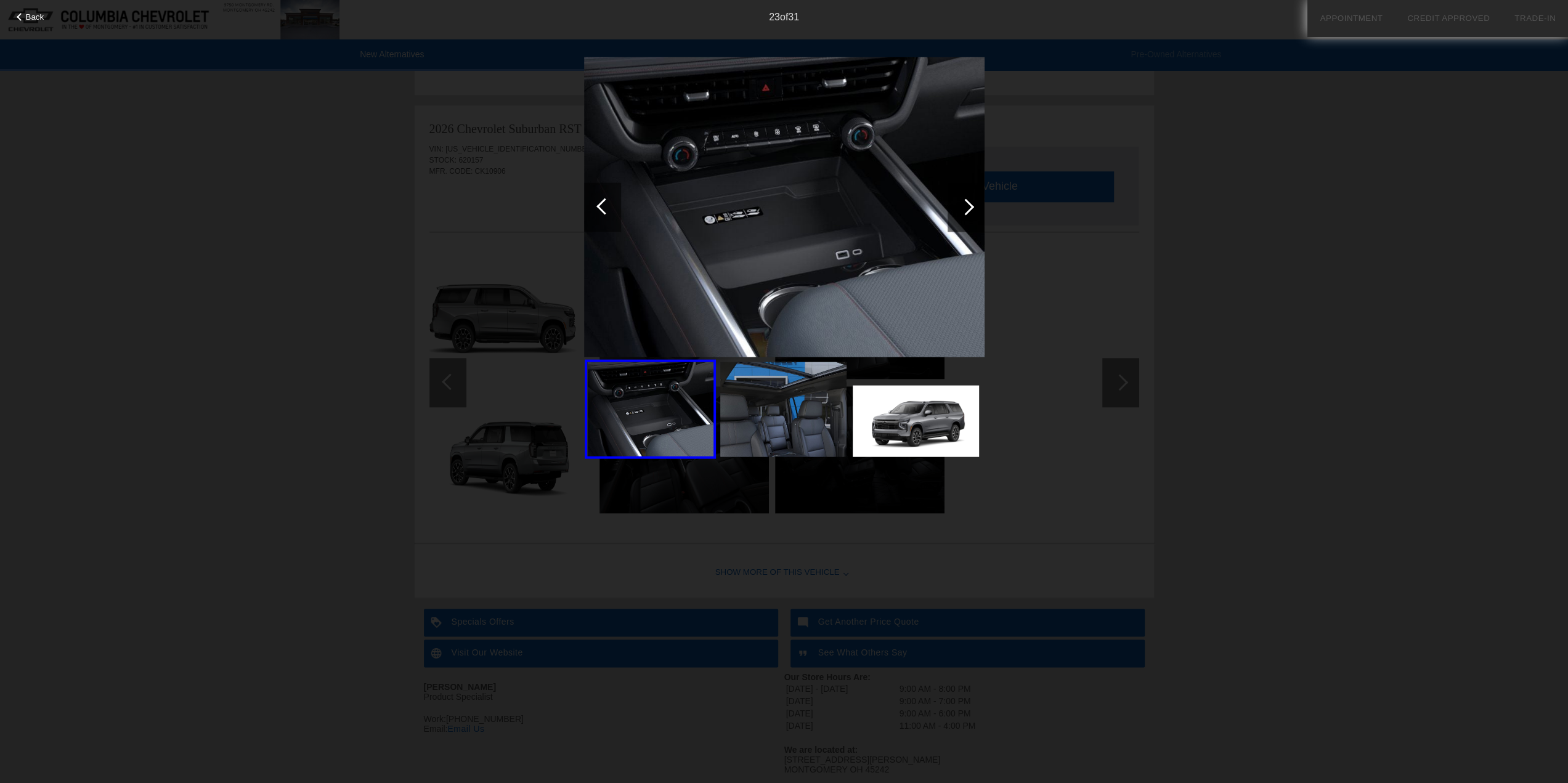
click at [616, 209] on div at bounding box center [602, 206] width 37 height 49
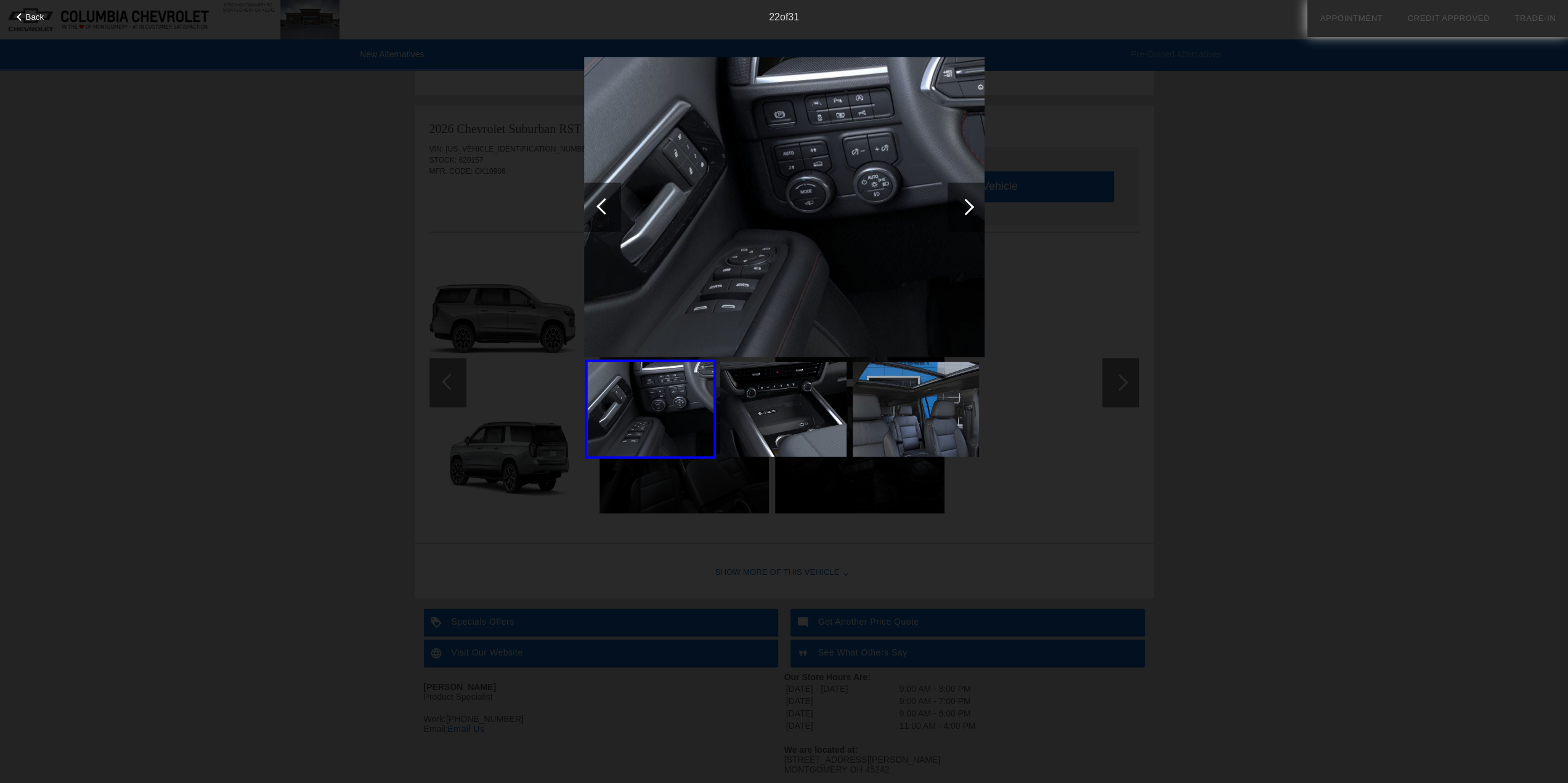
click at [616, 209] on div at bounding box center [602, 206] width 37 height 49
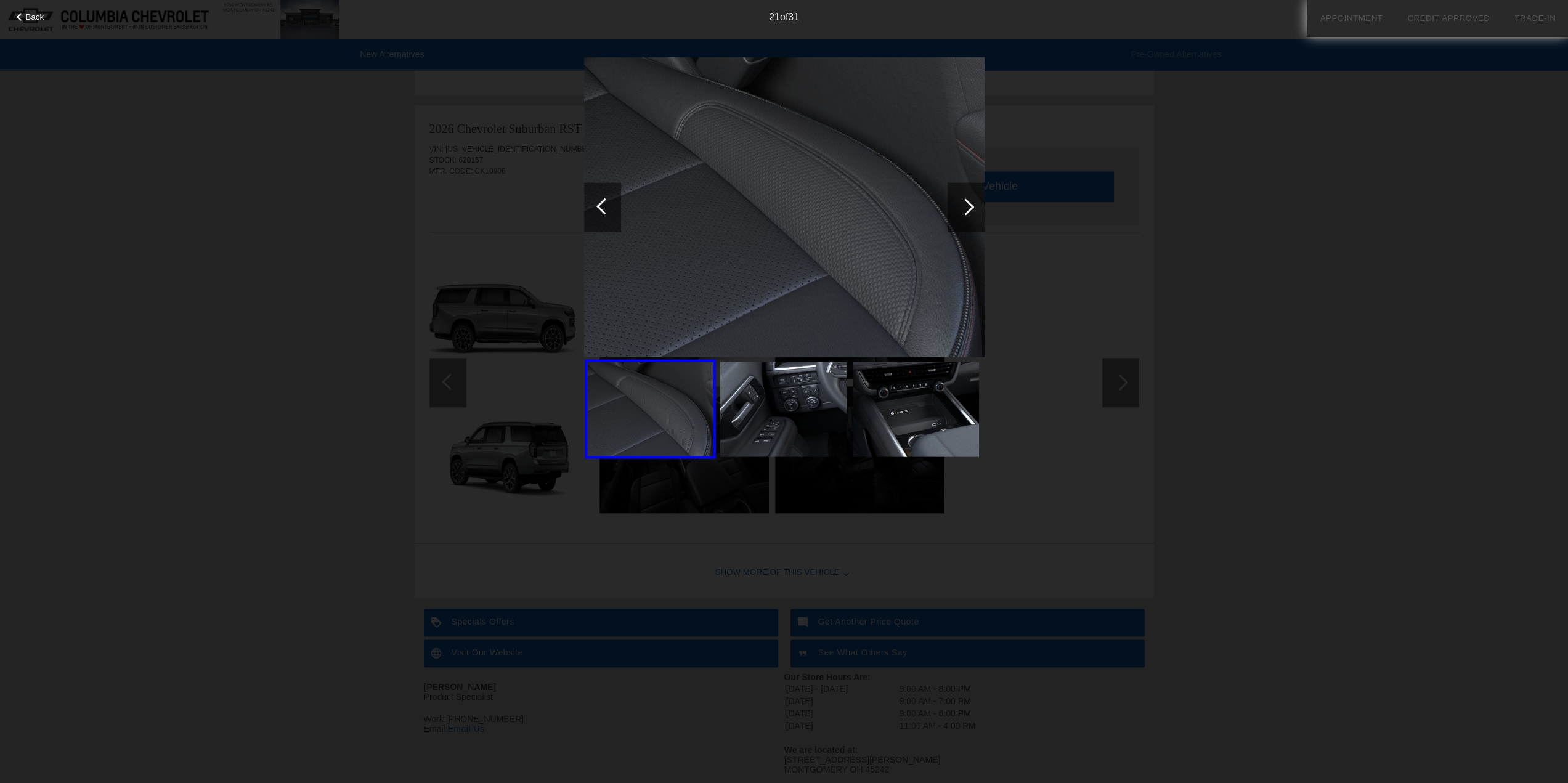
click at [616, 209] on div at bounding box center [602, 206] width 37 height 49
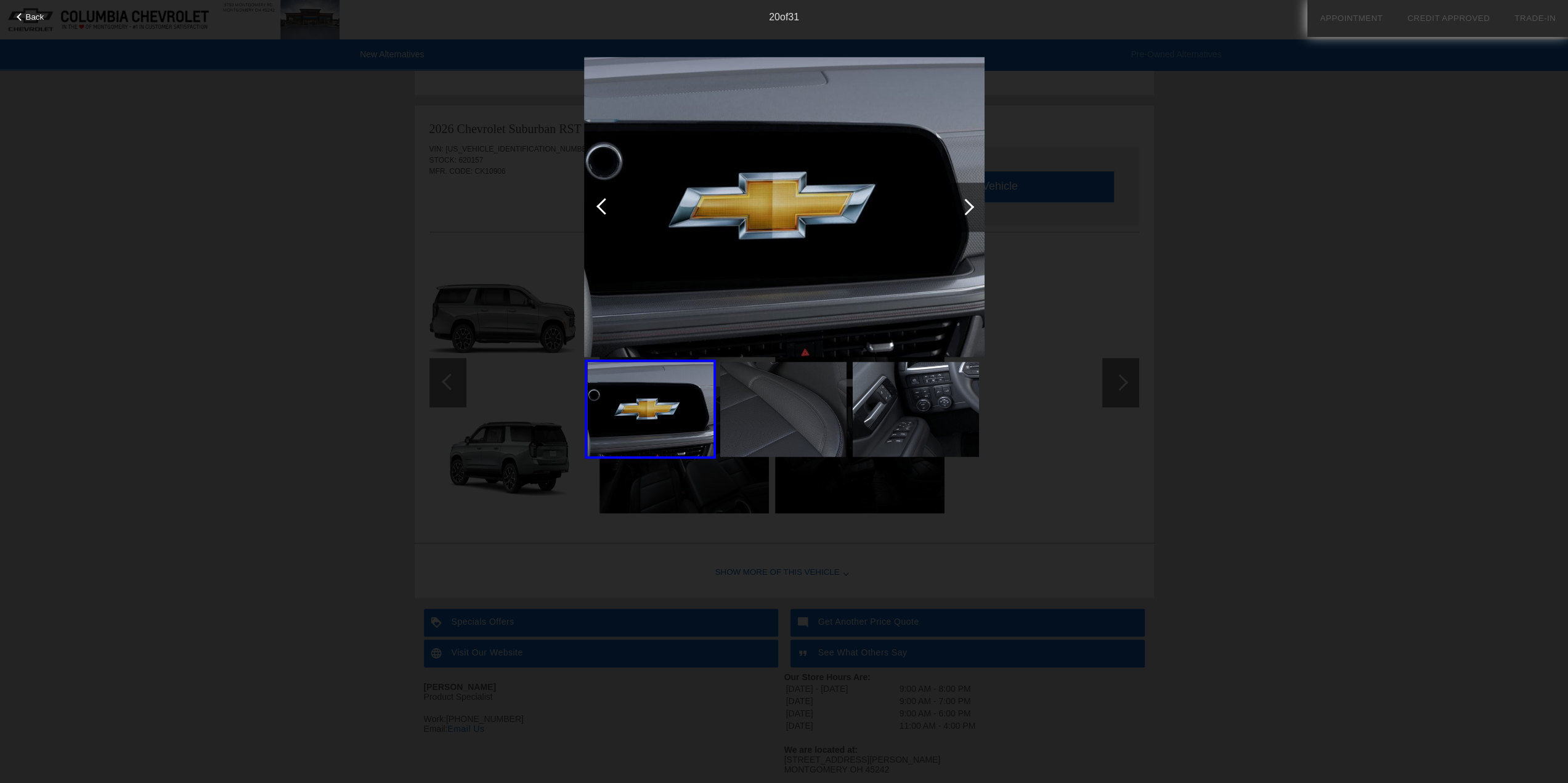
click at [616, 209] on div at bounding box center [602, 206] width 37 height 49
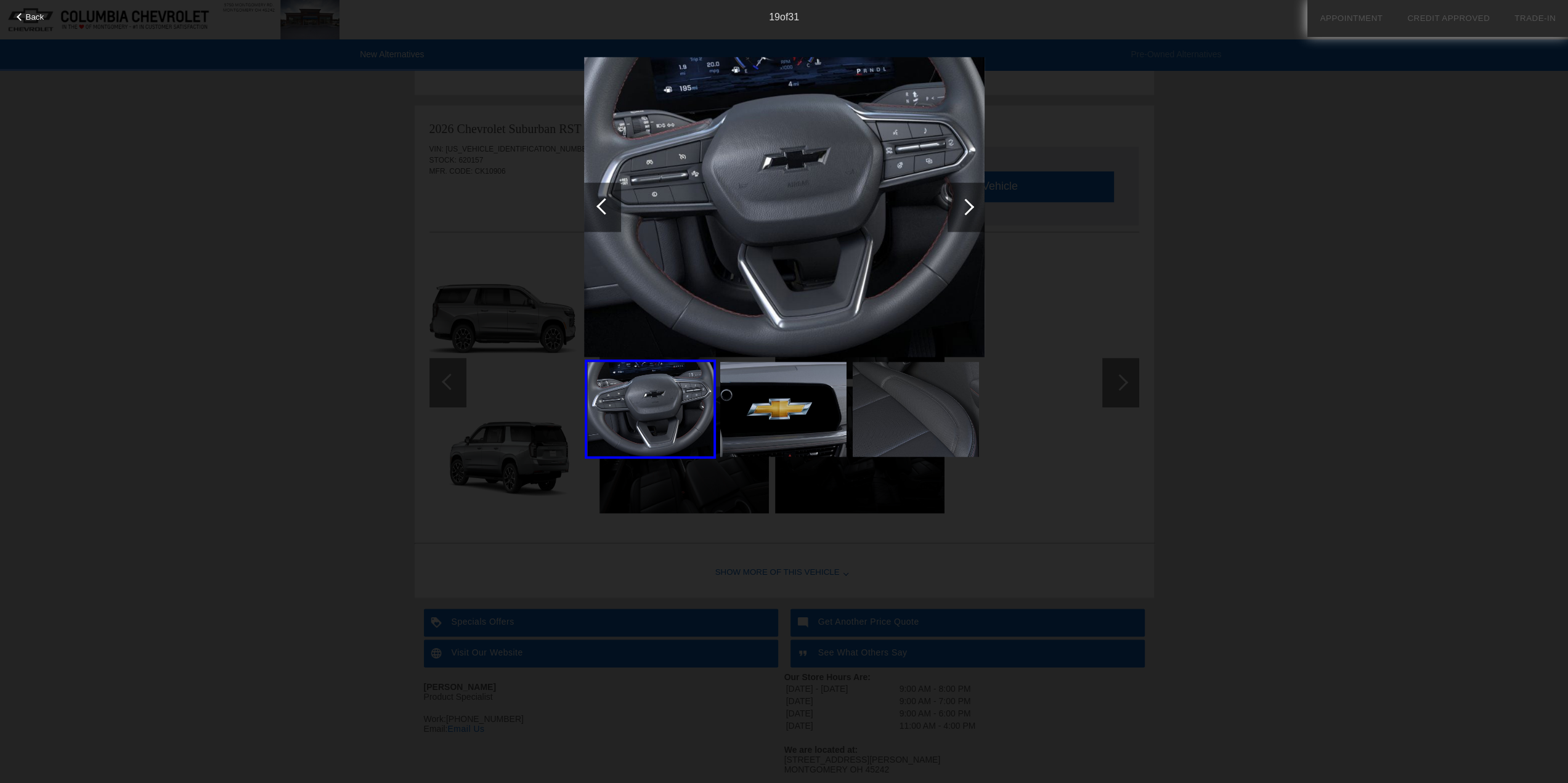
click at [616, 209] on div at bounding box center [602, 206] width 37 height 49
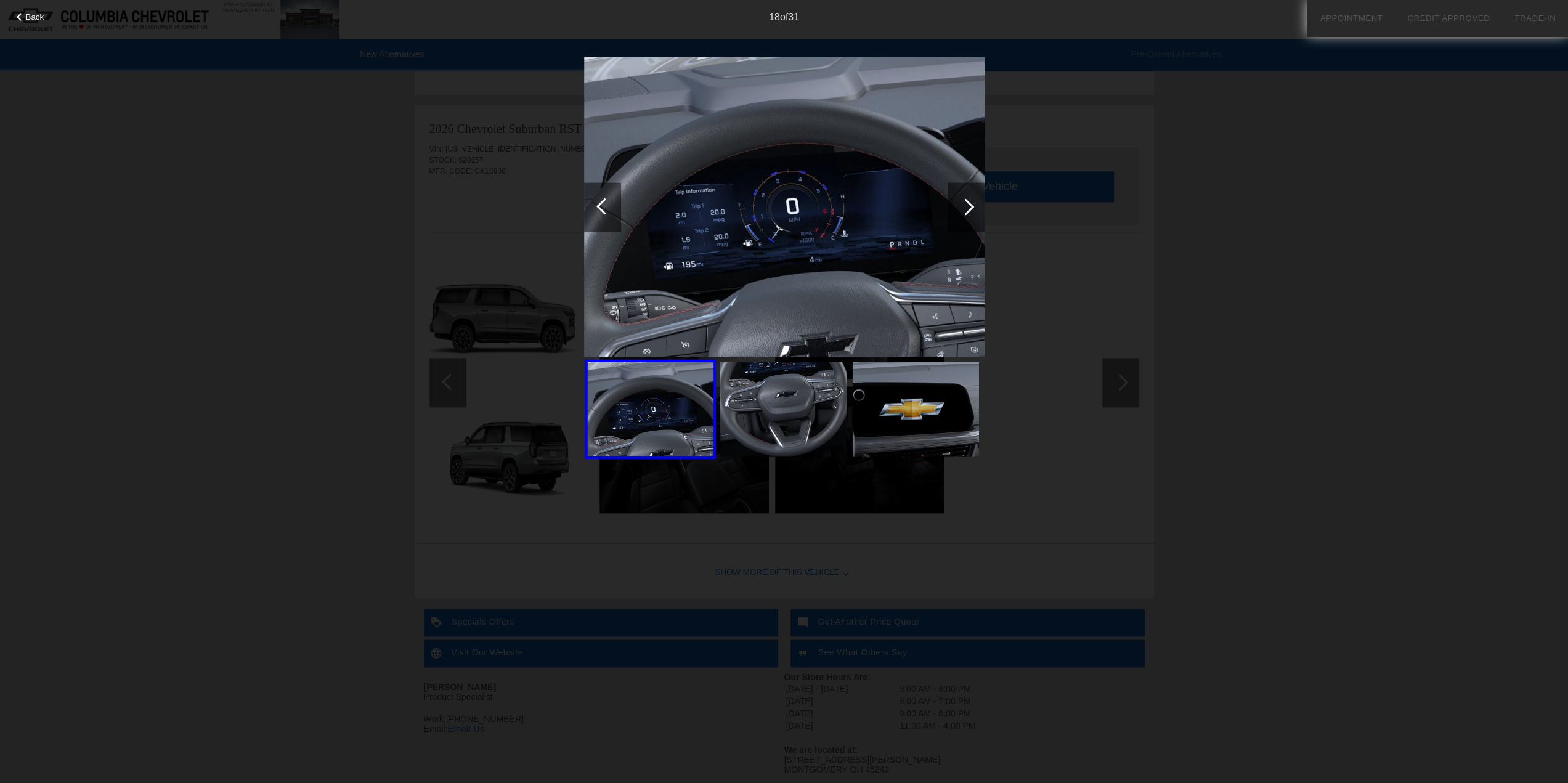
click at [616, 209] on div at bounding box center [602, 206] width 37 height 49
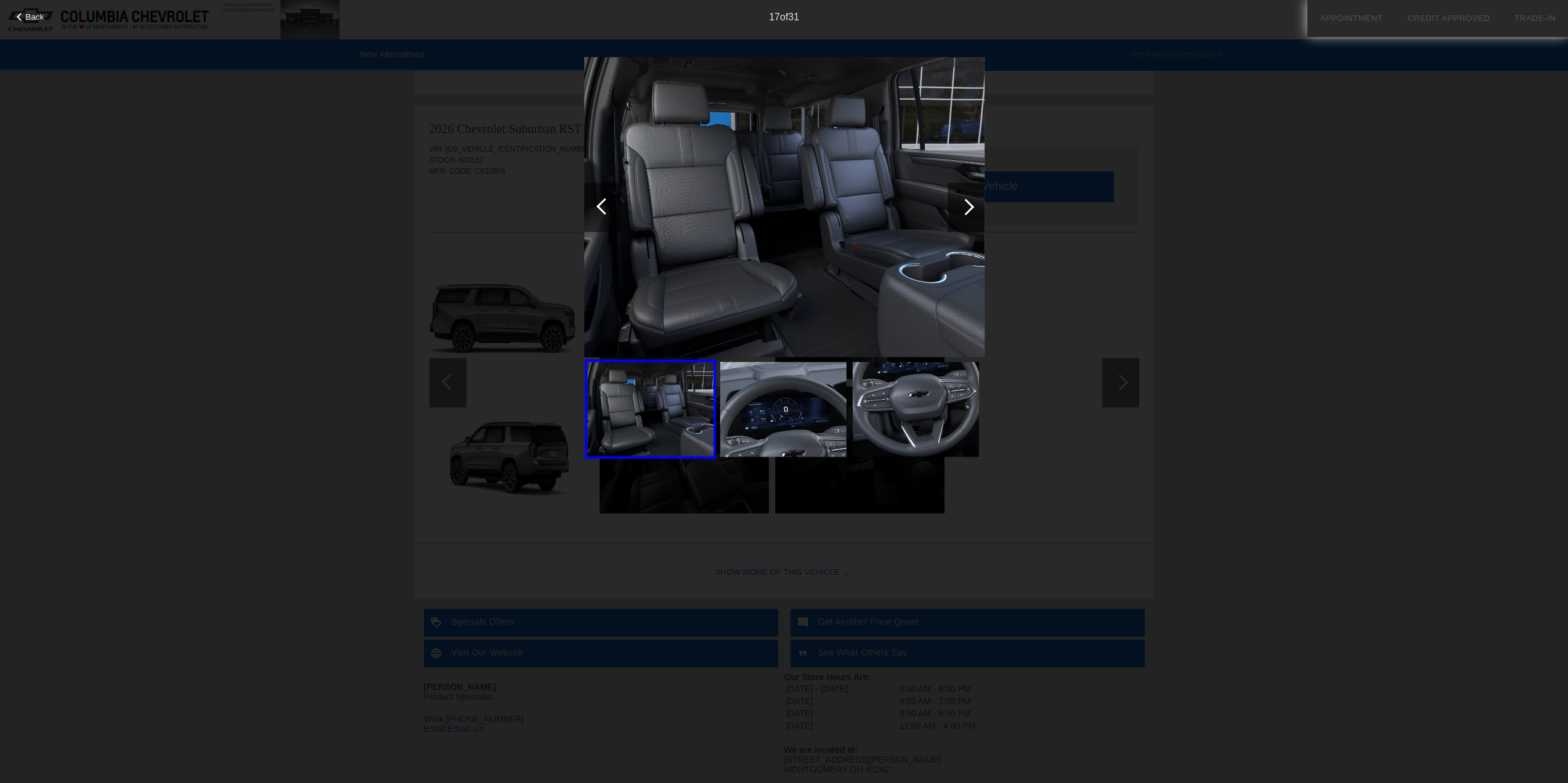
click at [600, 213] on div at bounding box center [602, 206] width 37 height 49
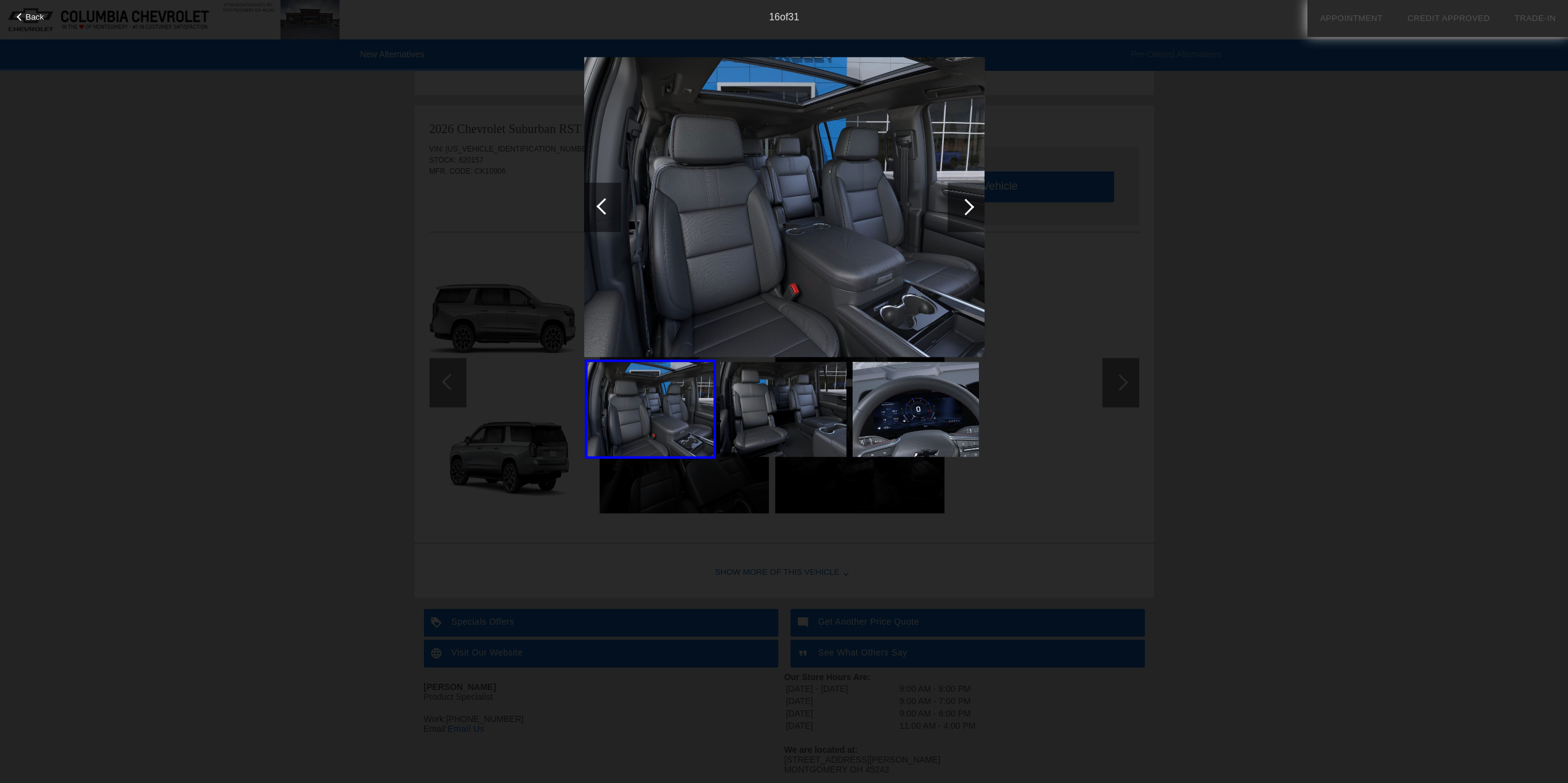
click at [600, 213] on div at bounding box center [602, 206] width 37 height 49
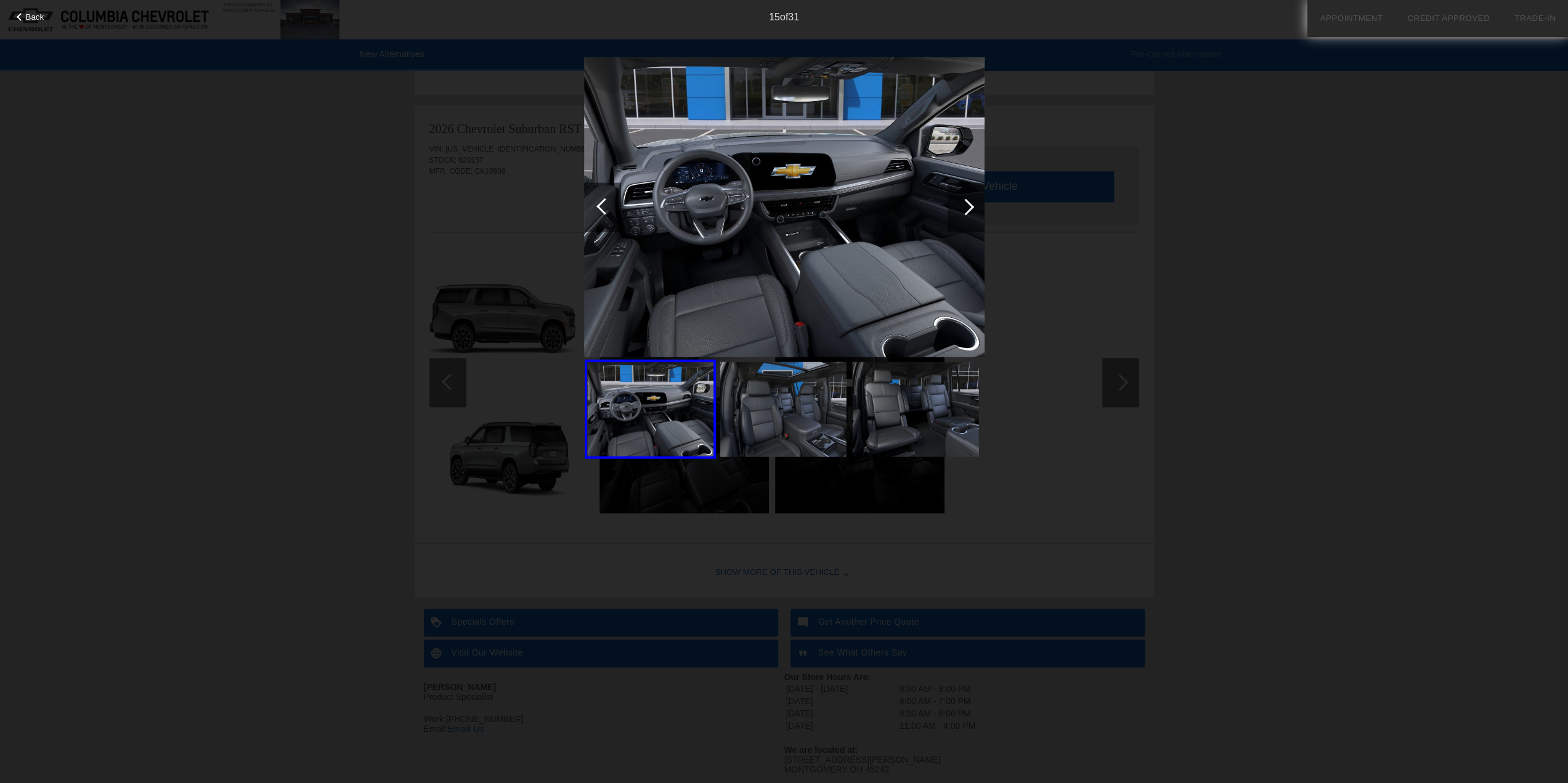
click at [600, 213] on div at bounding box center [602, 206] width 37 height 49
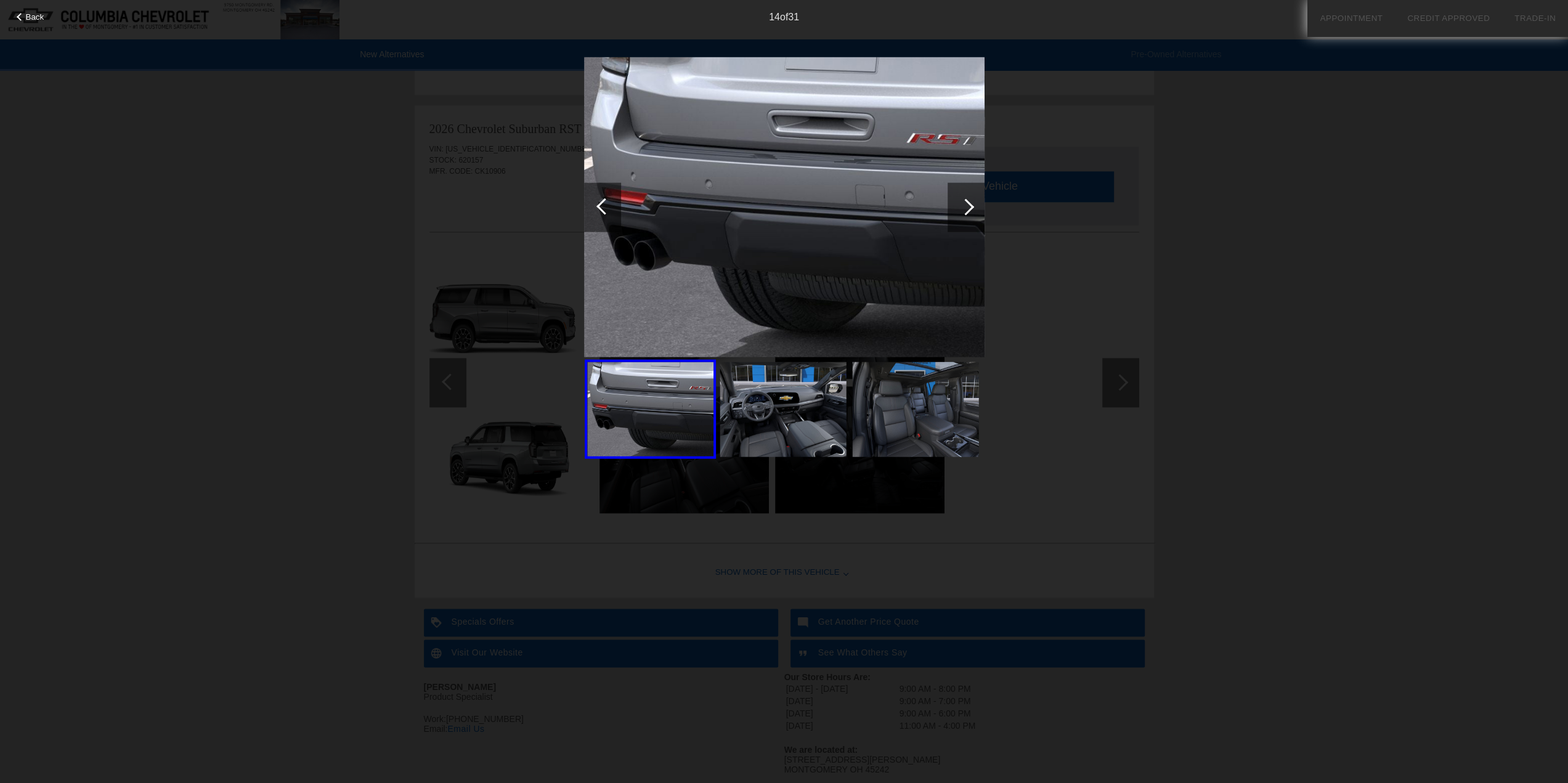
click at [600, 209] on div at bounding box center [605, 206] width 17 height 17
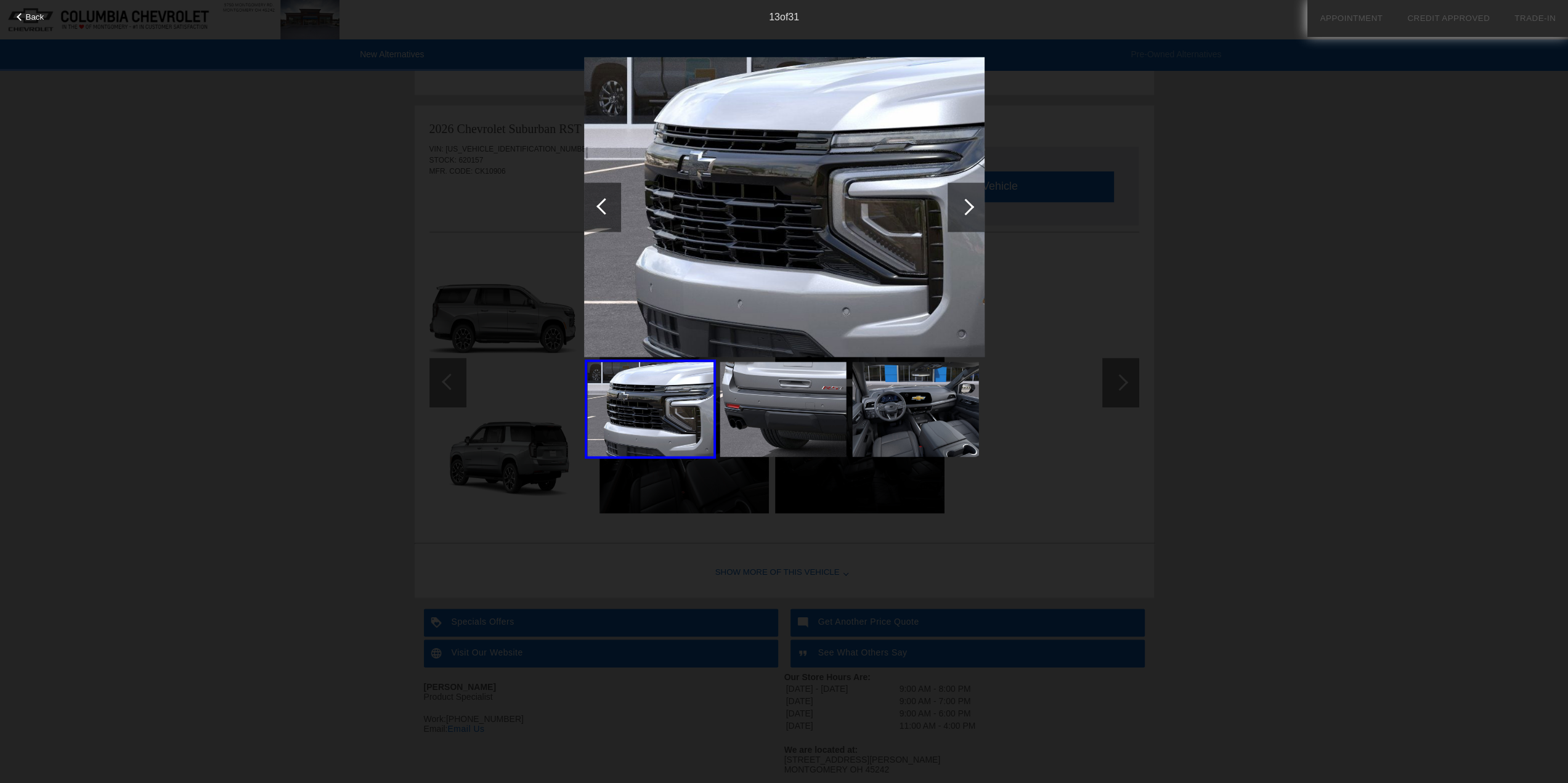
click at [600, 209] on div at bounding box center [605, 206] width 17 height 17
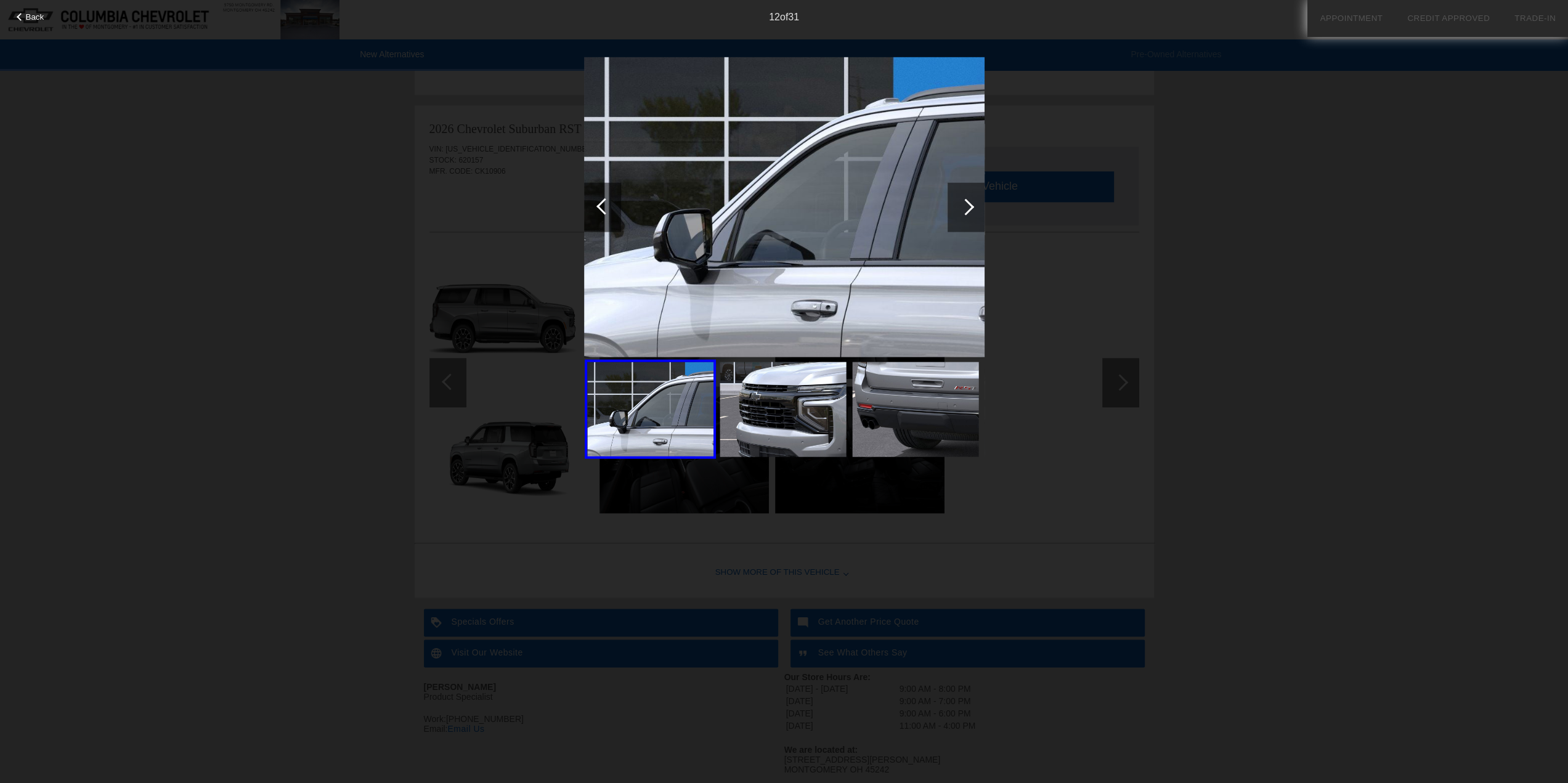
click at [600, 209] on div at bounding box center [605, 206] width 17 height 17
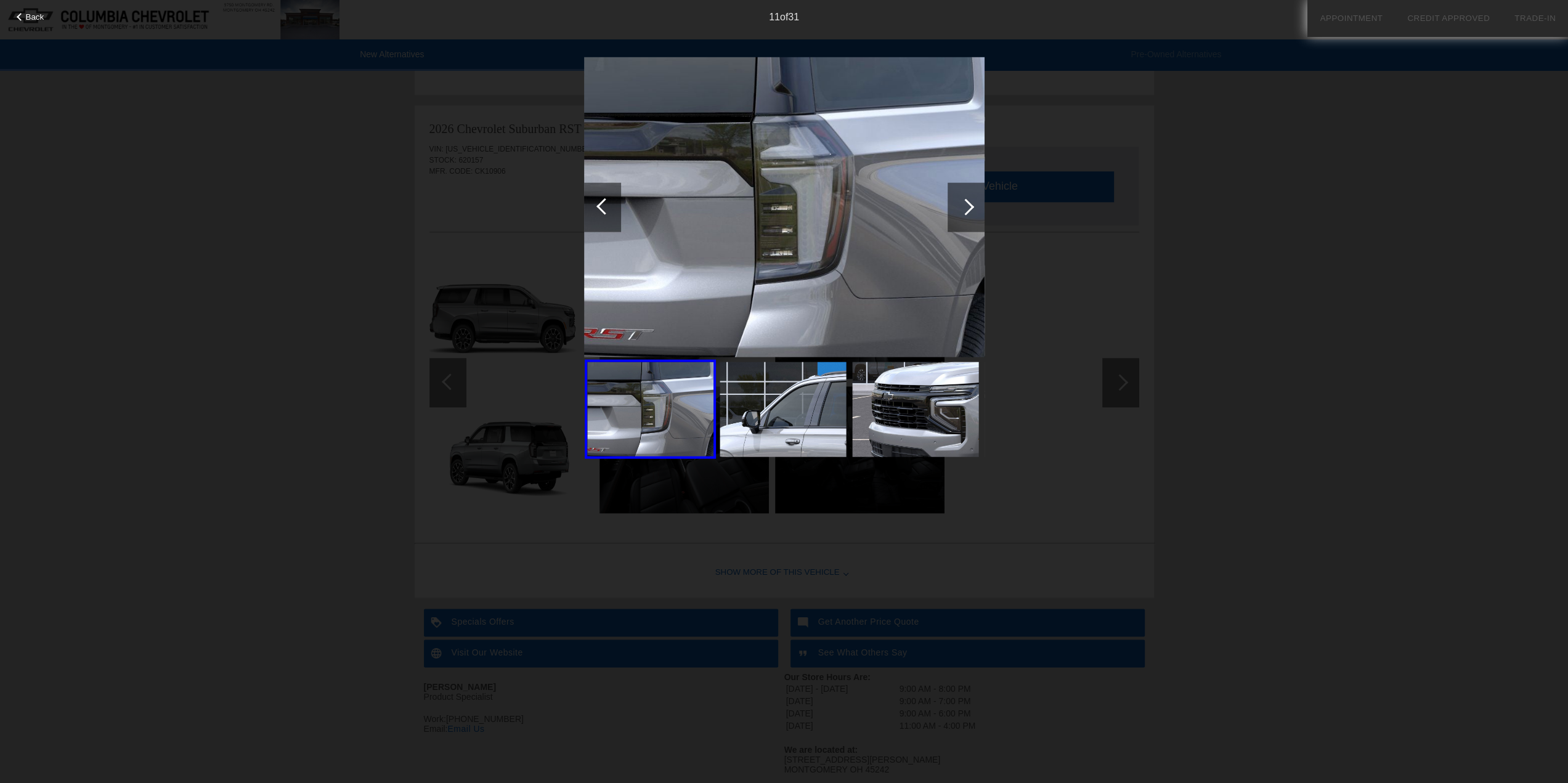
click at [600, 209] on div at bounding box center [605, 206] width 17 height 17
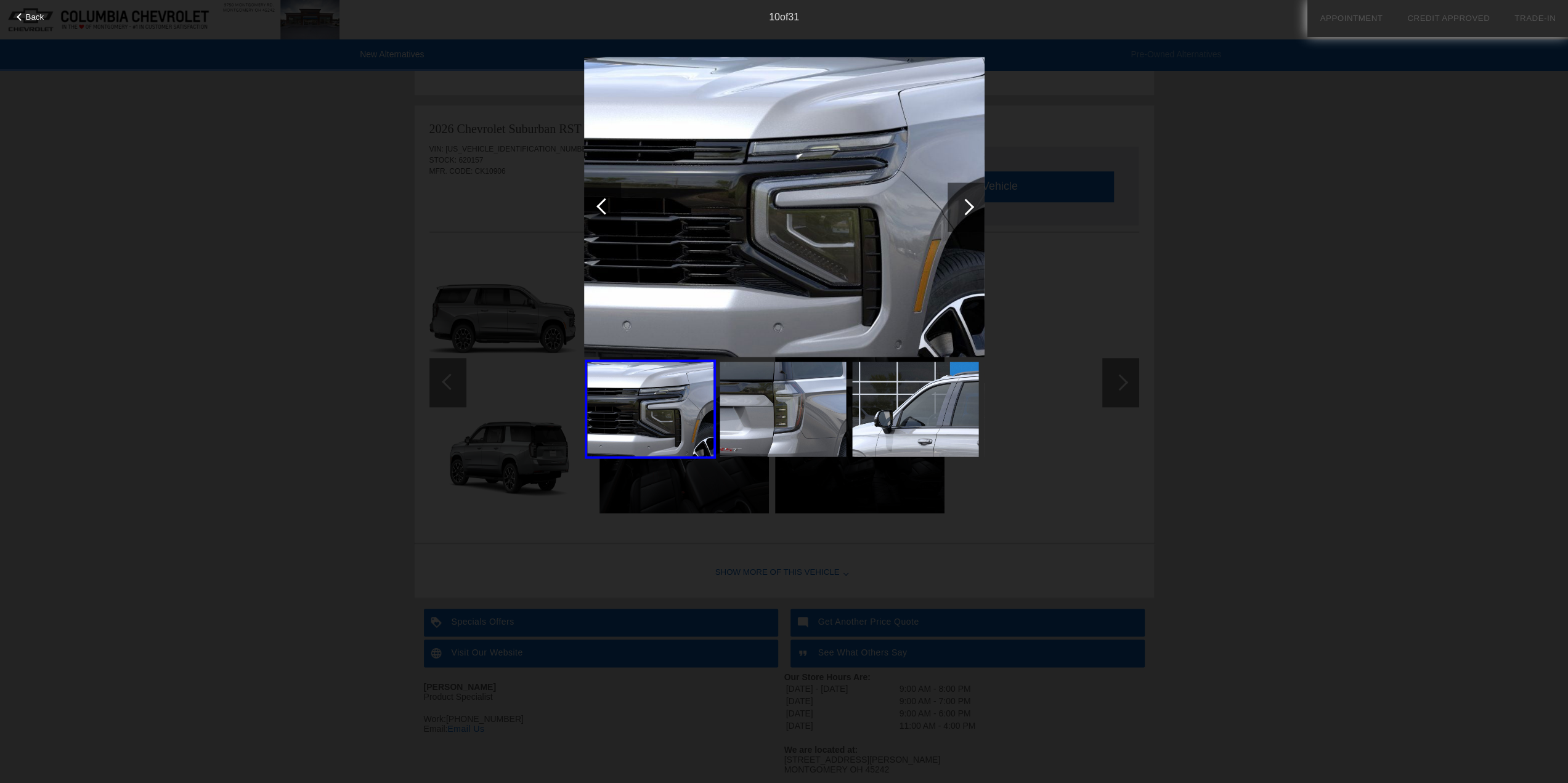
click at [600, 209] on div at bounding box center [605, 206] width 17 height 17
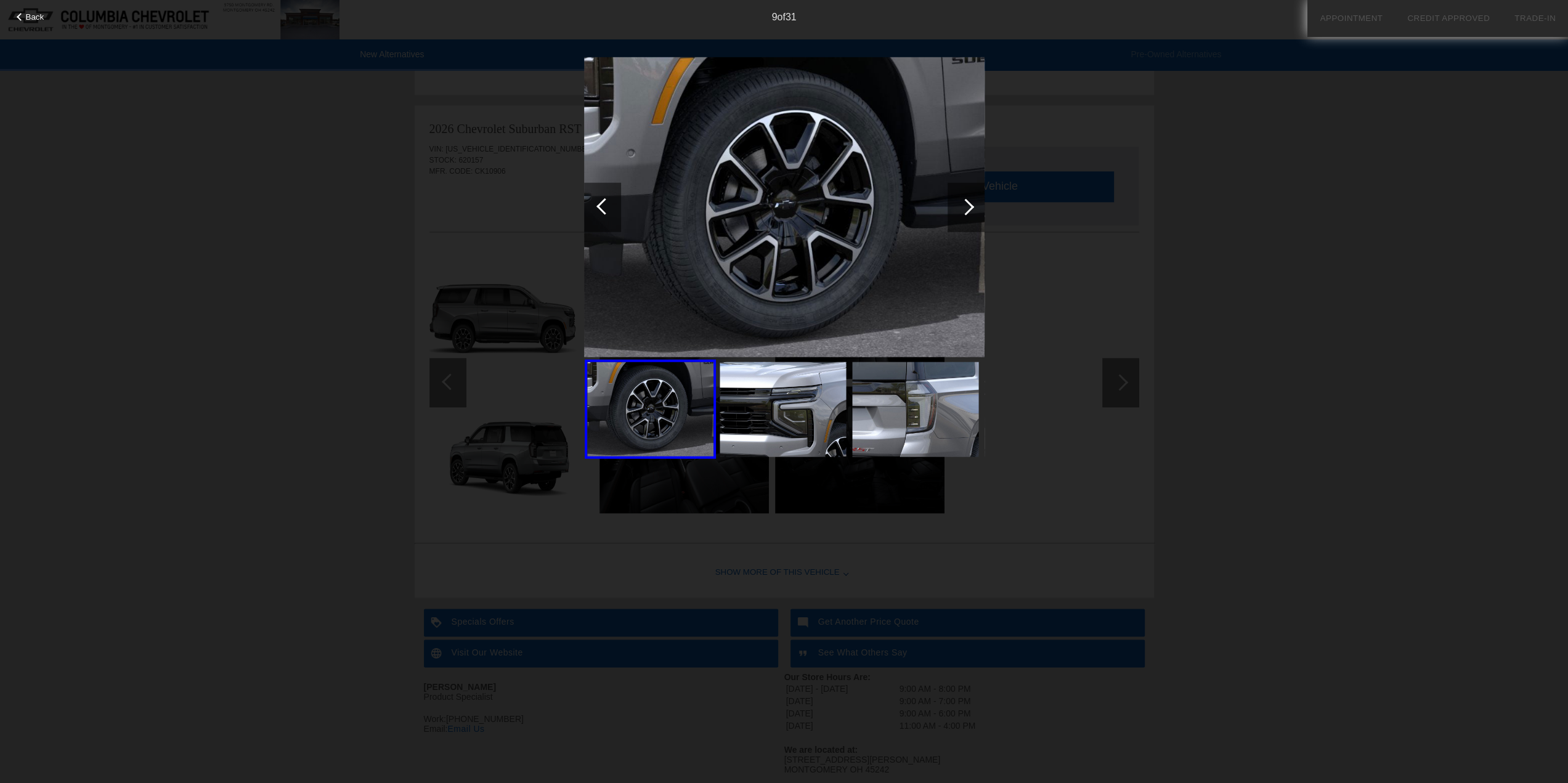
click at [600, 209] on div at bounding box center [605, 206] width 17 height 17
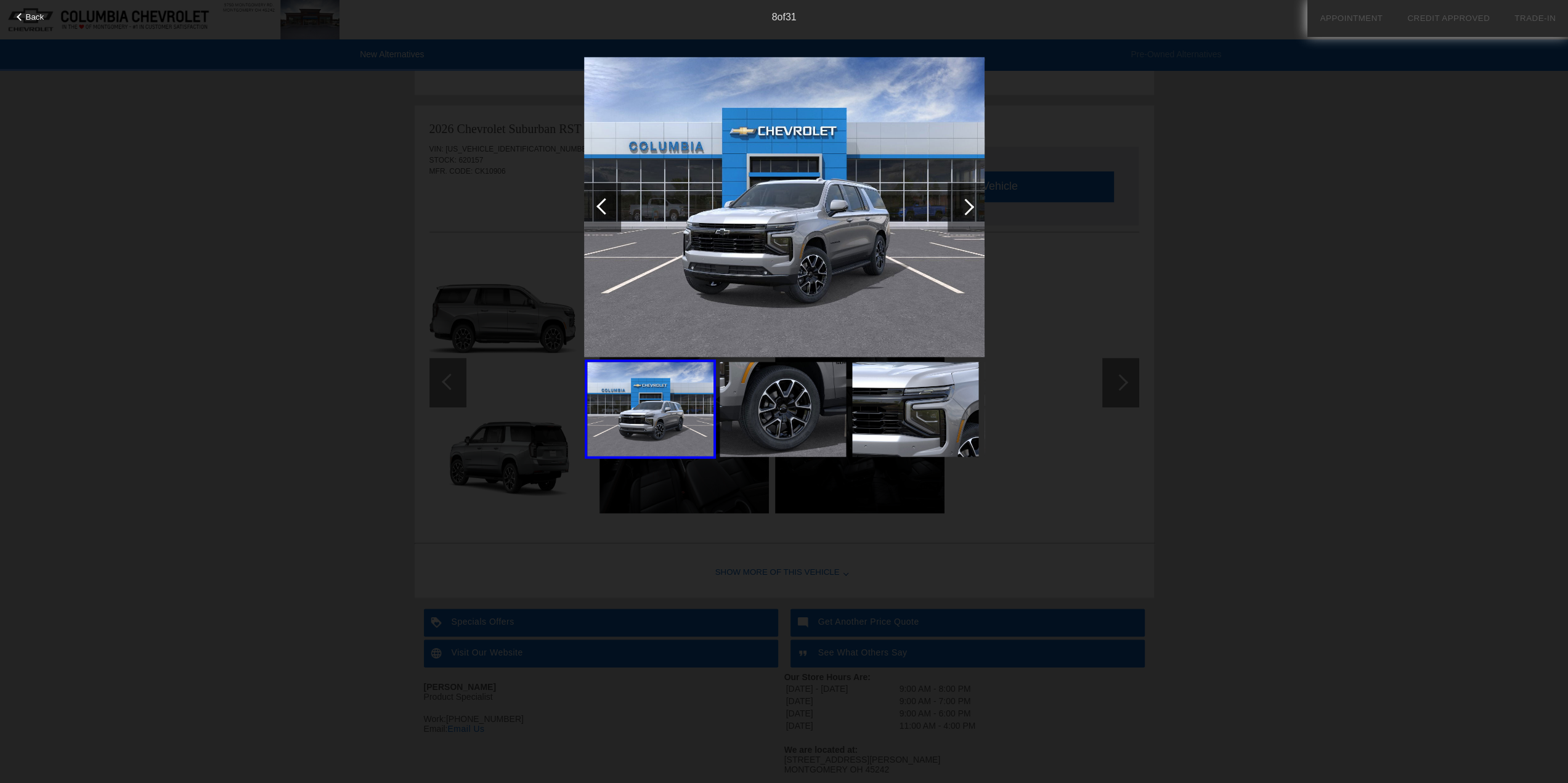
click at [600, 209] on div at bounding box center [605, 206] width 17 height 17
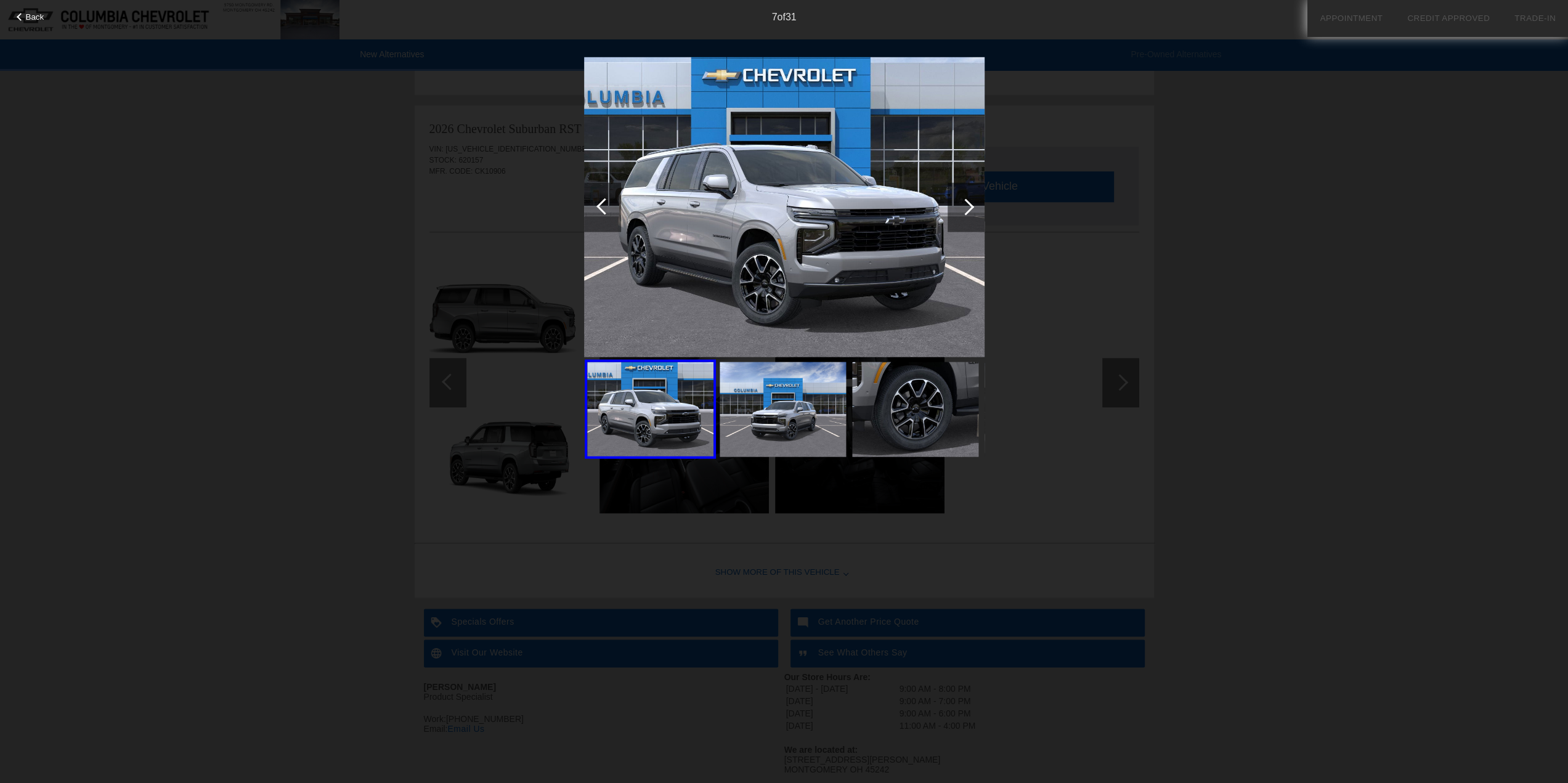
click at [600, 209] on div at bounding box center [605, 206] width 17 height 17
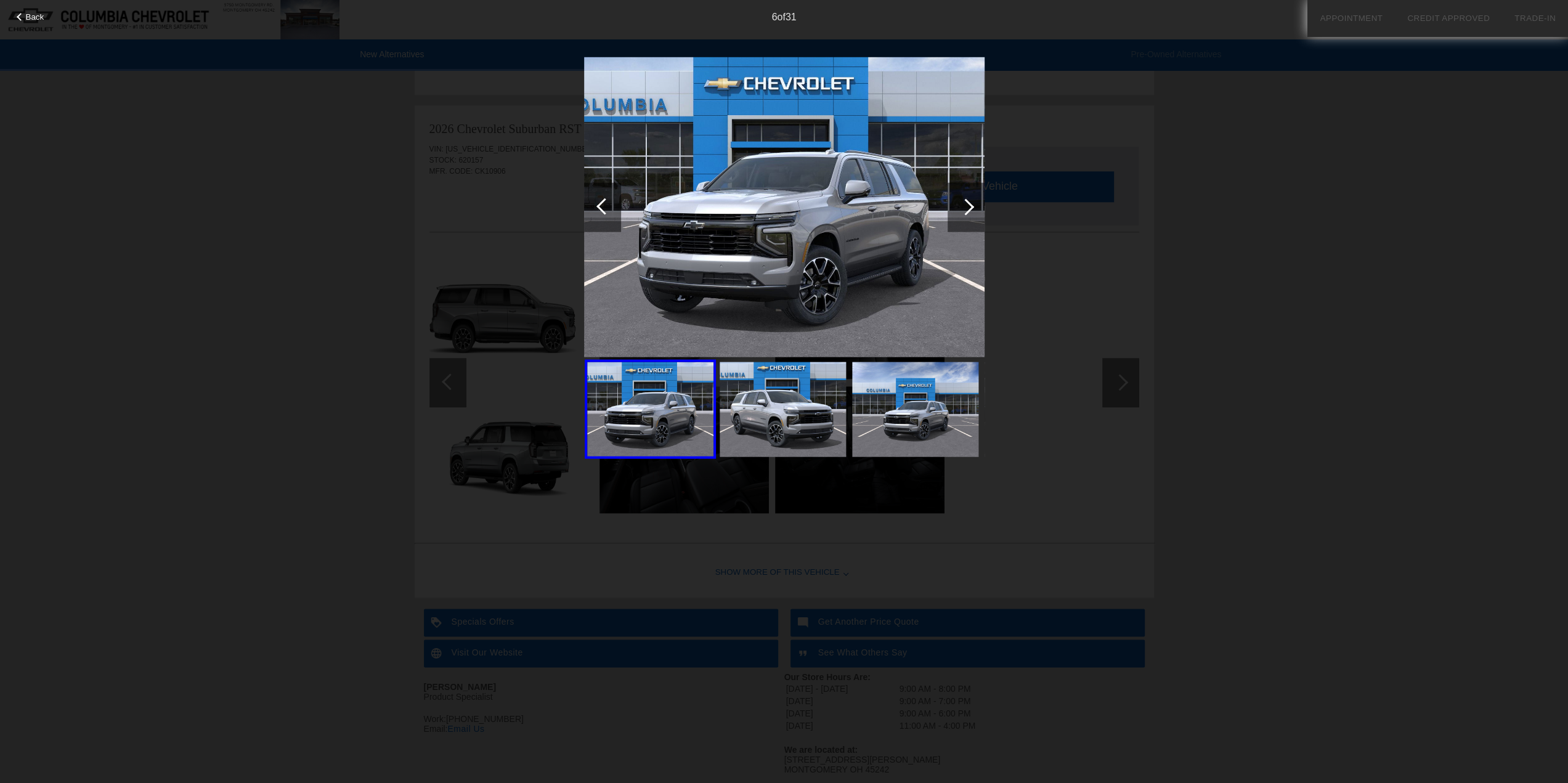
click at [600, 209] on div at bounding box center [605, 206] width 17 height 17
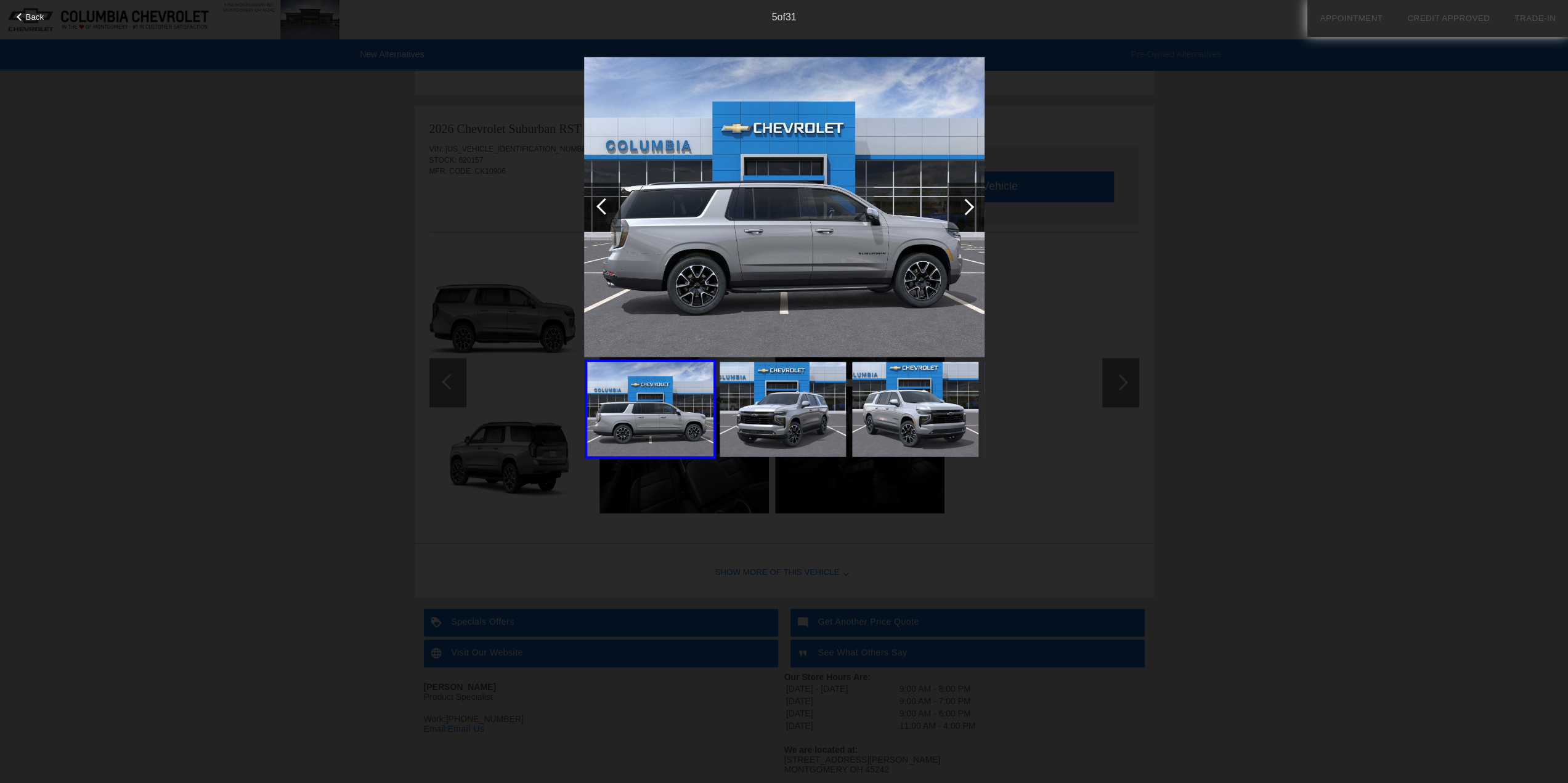
click at [430, 211] on div "Back 5 of 31" at bounding box center [784, 391] width 1568 height 783
click at [1121, 157] on div "Back 5 of 31" at bounding box center [784, 391] width 1568 height 783
click at [38, 17] on span "Back" at bounding box center [35, 17] width 19 height 9
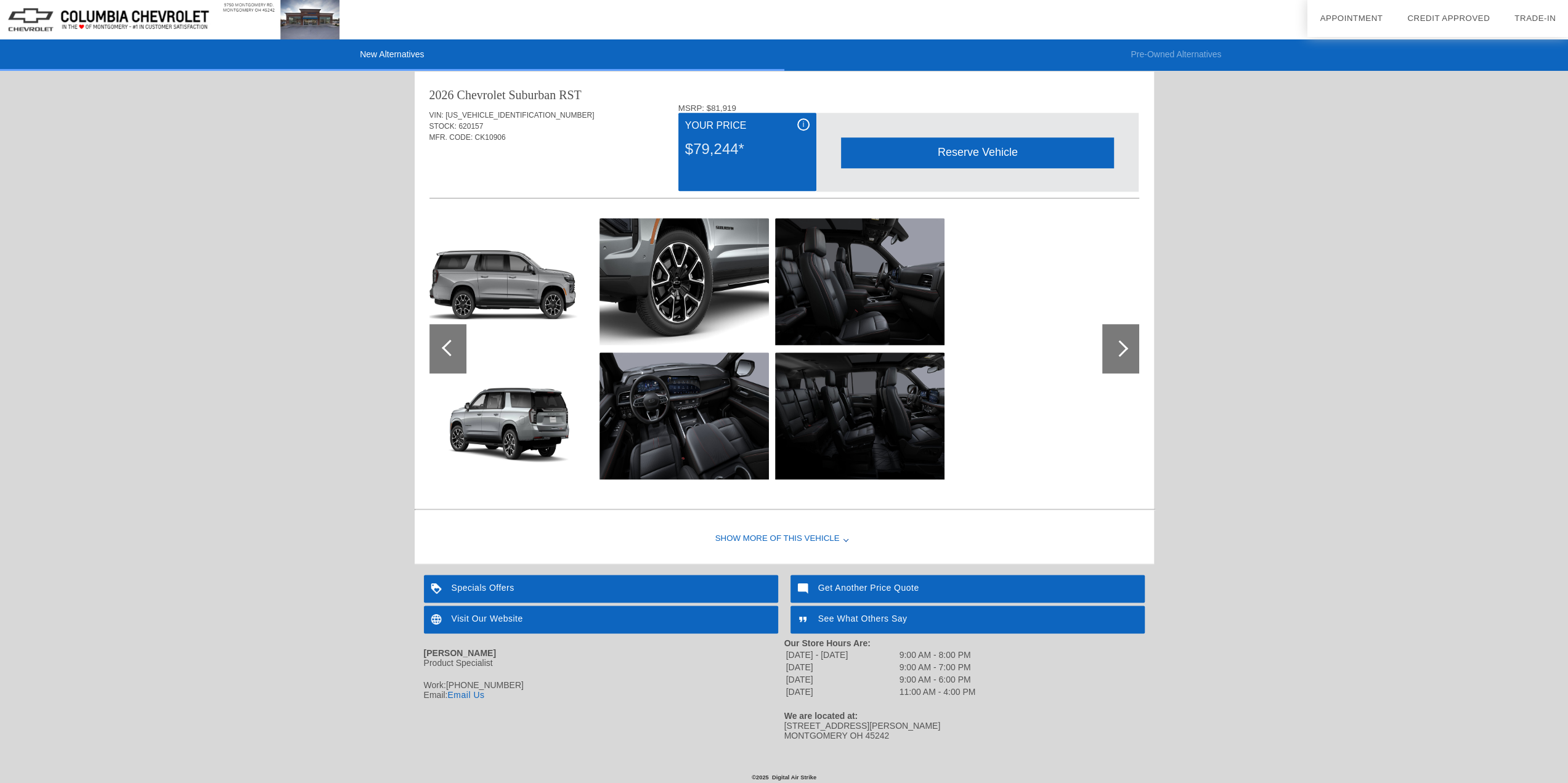
scroll to position [1267, 0]
click at [733, 613] on div "Visit Our Website" at bounding box center [601, 618] width 354 height 28
